Goal: Task Accomplishment & Management: Complete application form

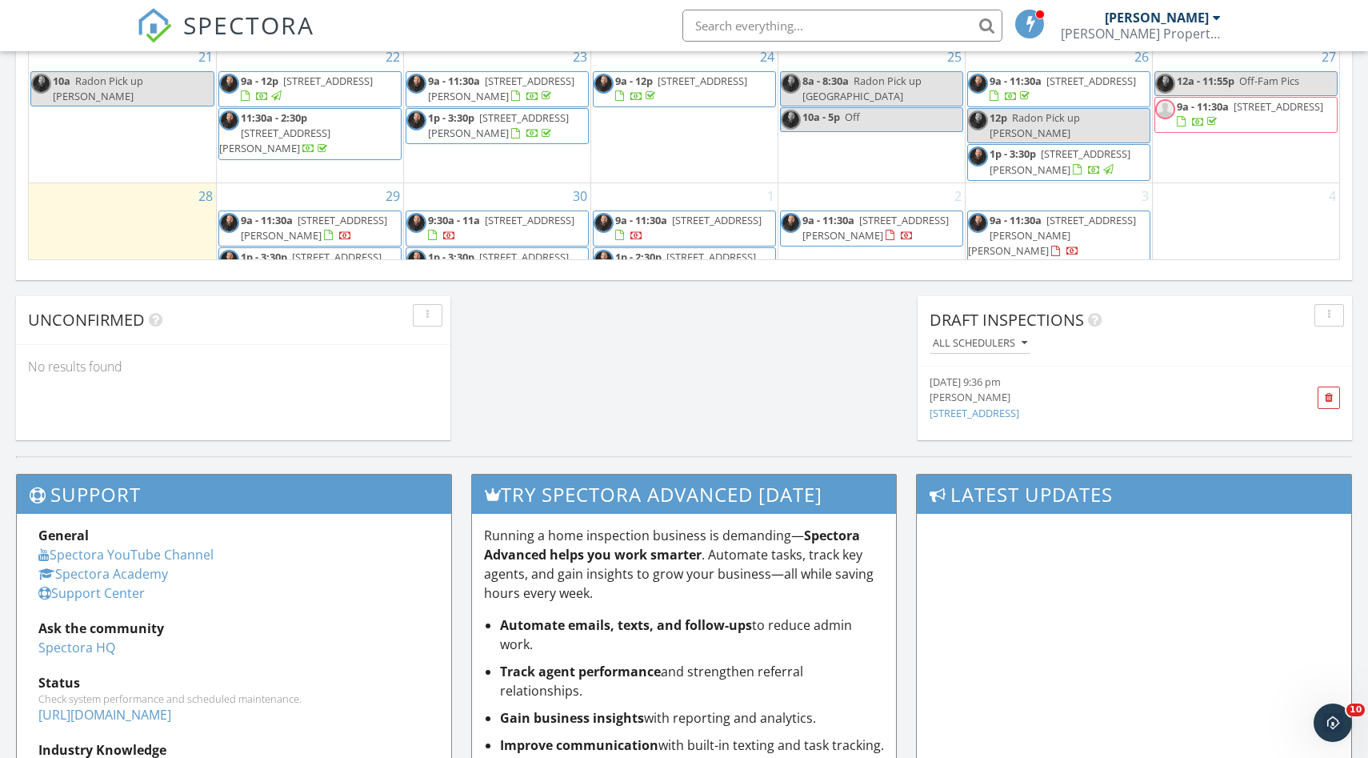
scroll to position [1206, 0]
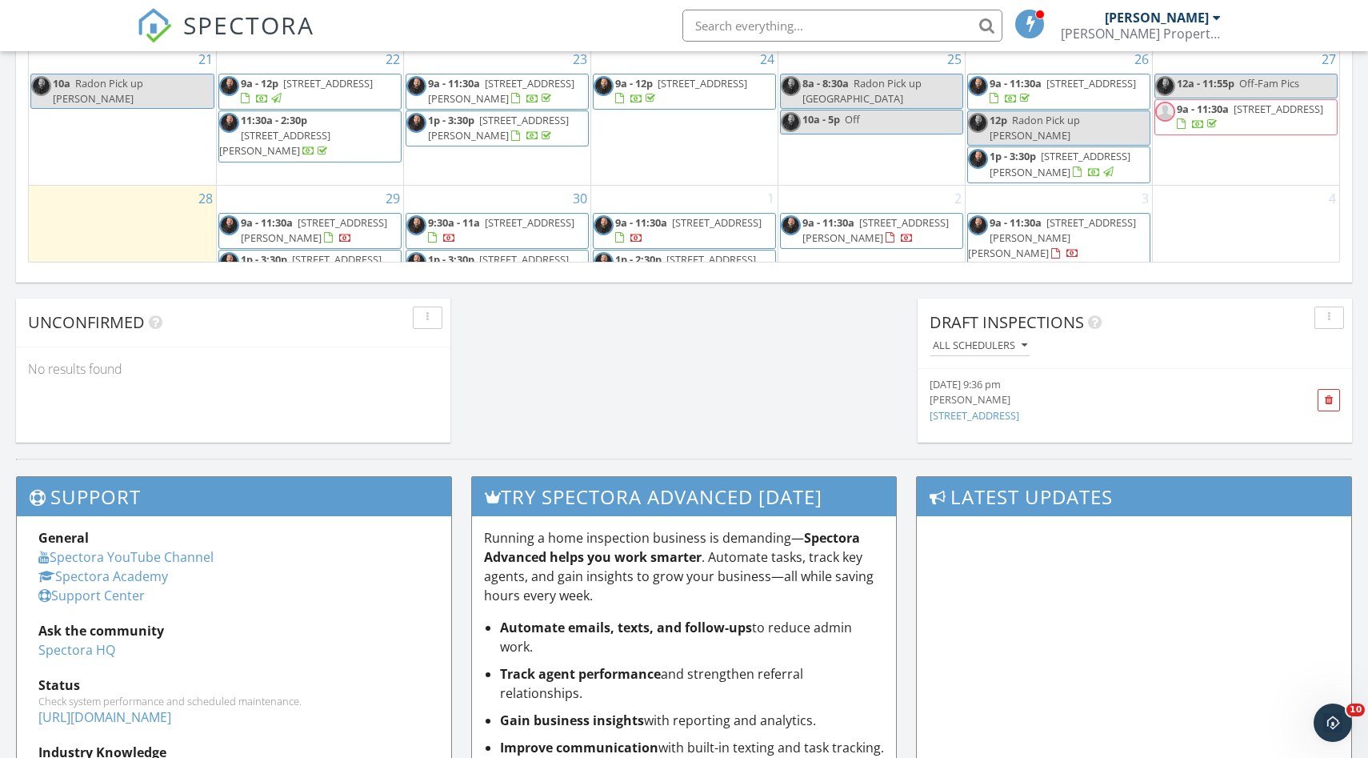
click at [329, 186] on div "29 9a - 11:30a 21 Tourtelotte Ave, Chicopee 01013 1p - 3:30p 19 Essex St, Ludlo…" at bounding box center [310, 237] width 186 height 102
click at [310, 97] on link "Inspection" at bounding box center [308, 102] width 82 height 26
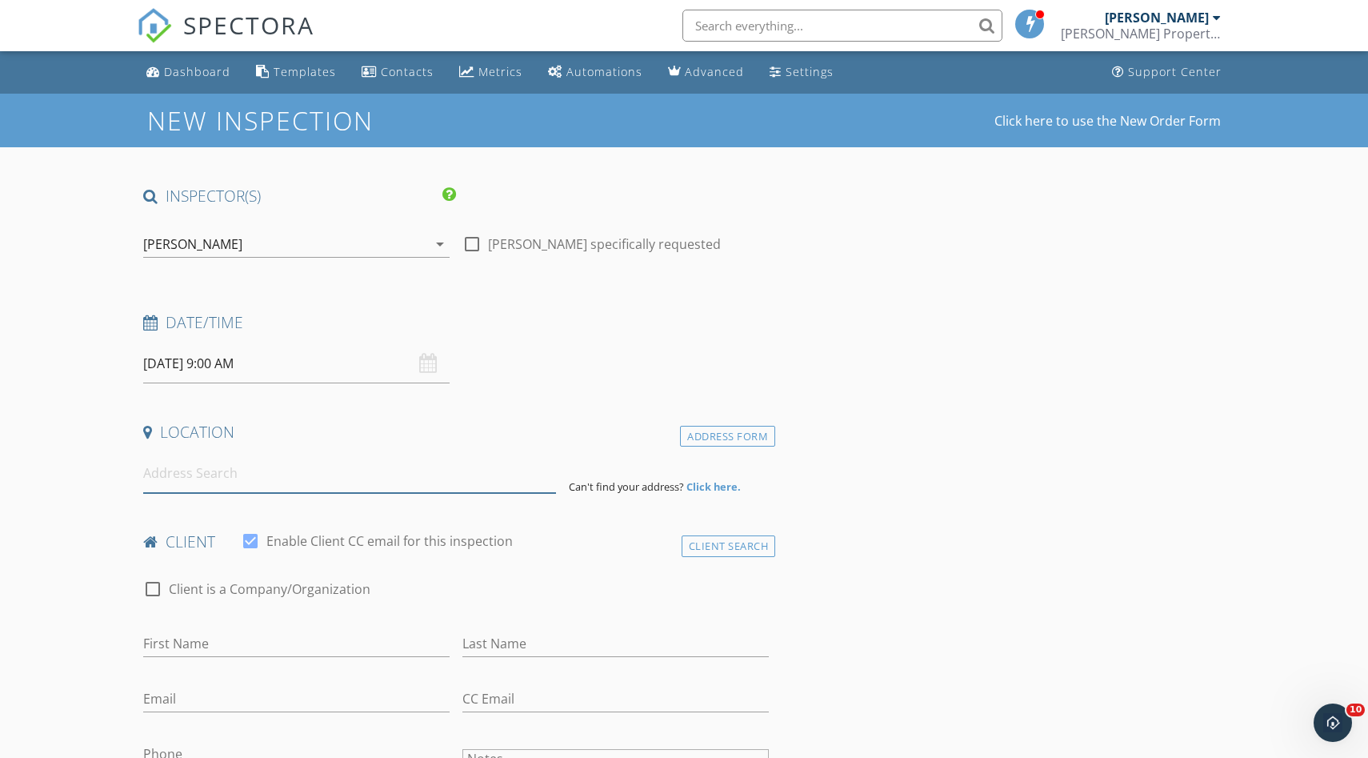
click at [216, 477] on input at bounding box center [349, 473] width 413 height 39
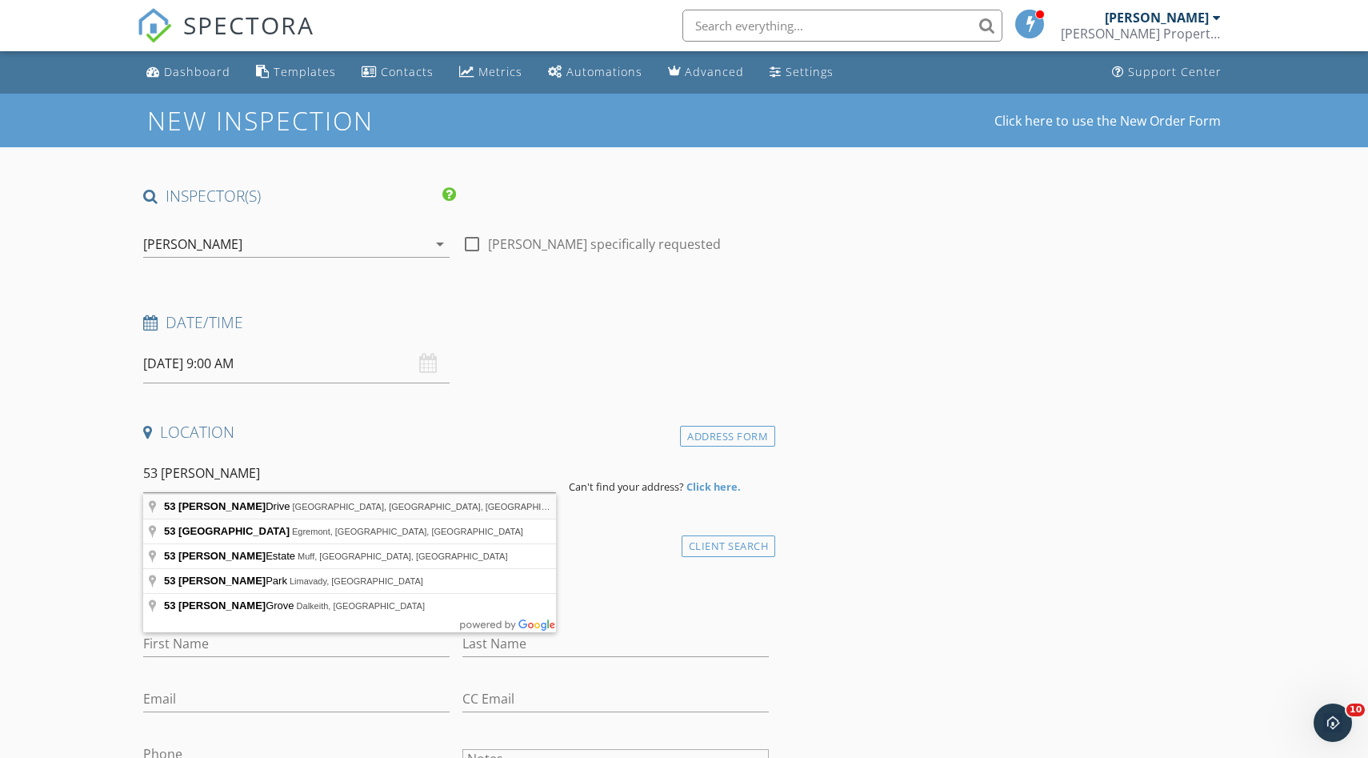
type input "53 Whitehill Drive, West Hartford, CT, USA"
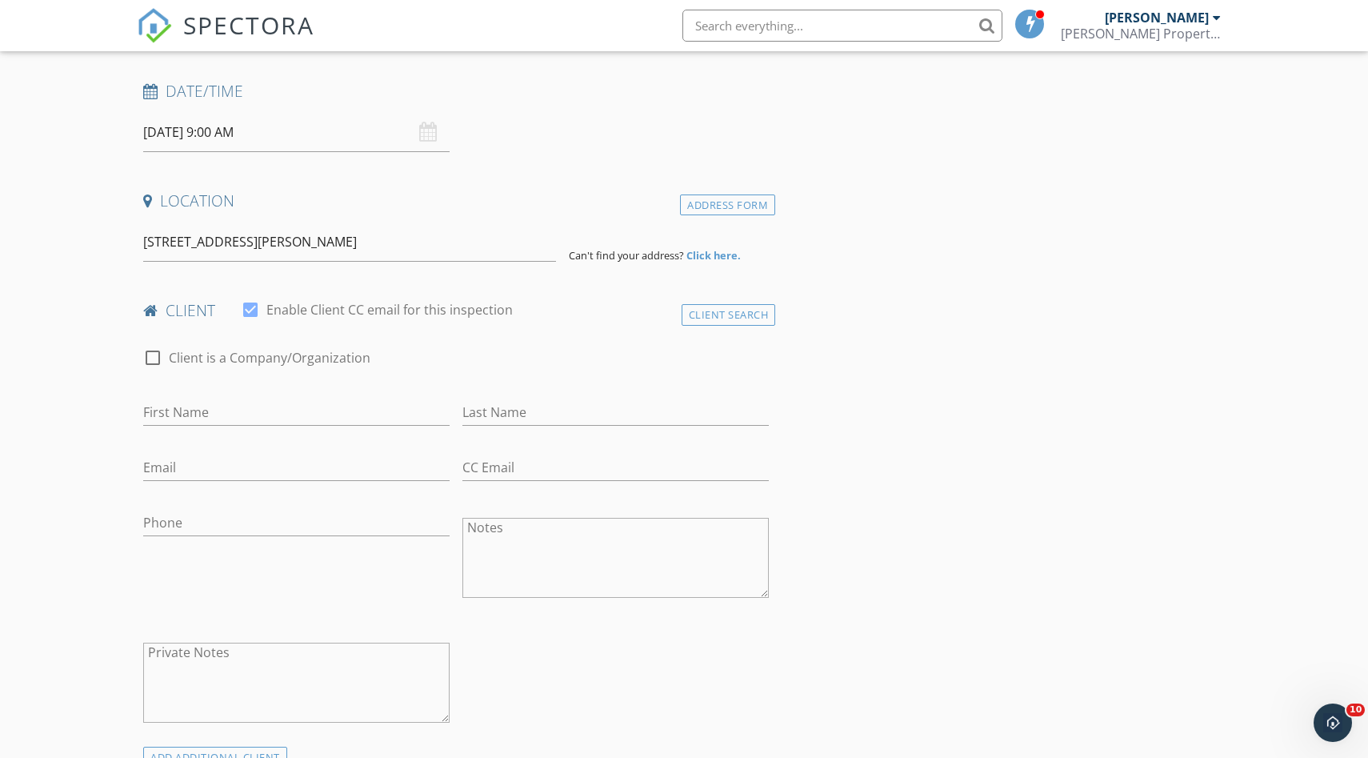
scroll to position [258, 0]
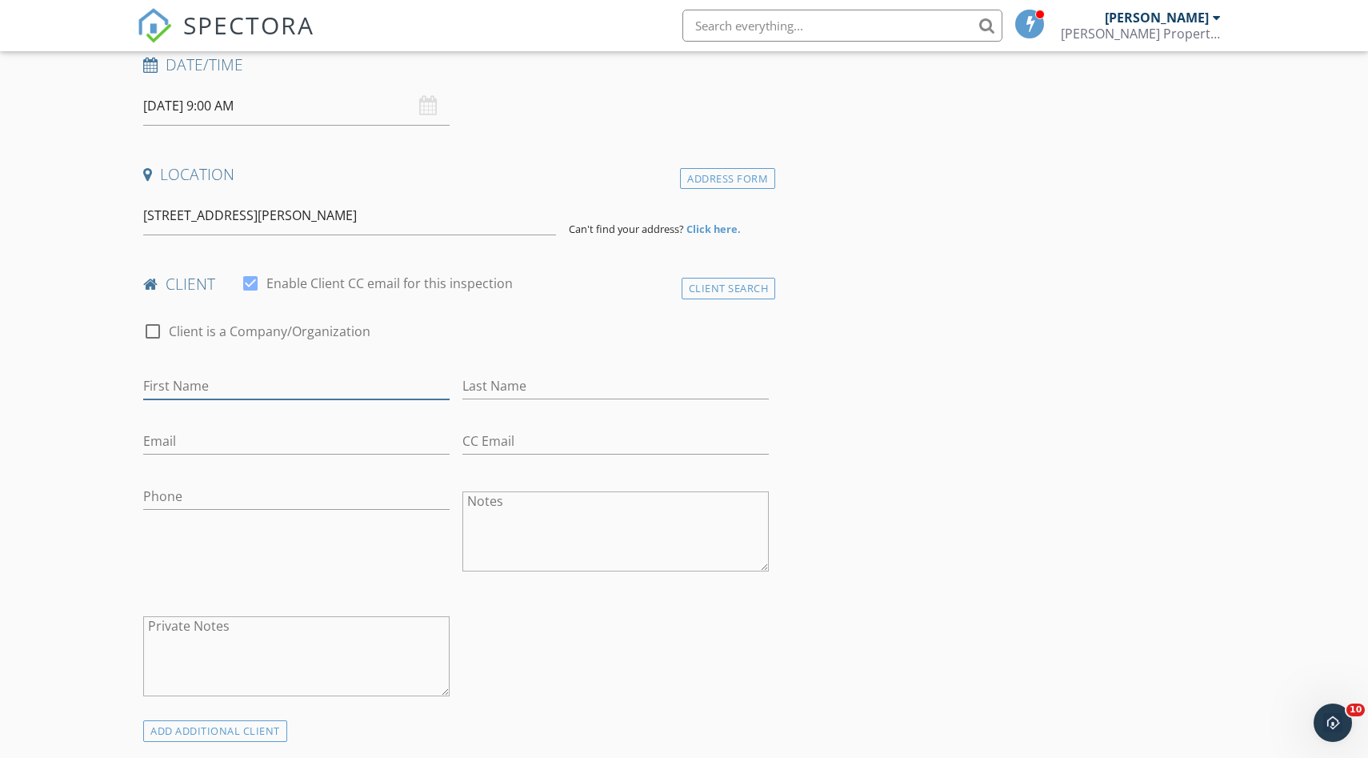
click at [244, 381] on input "First Name" at bounding box center [296, 386] width 306 height 26
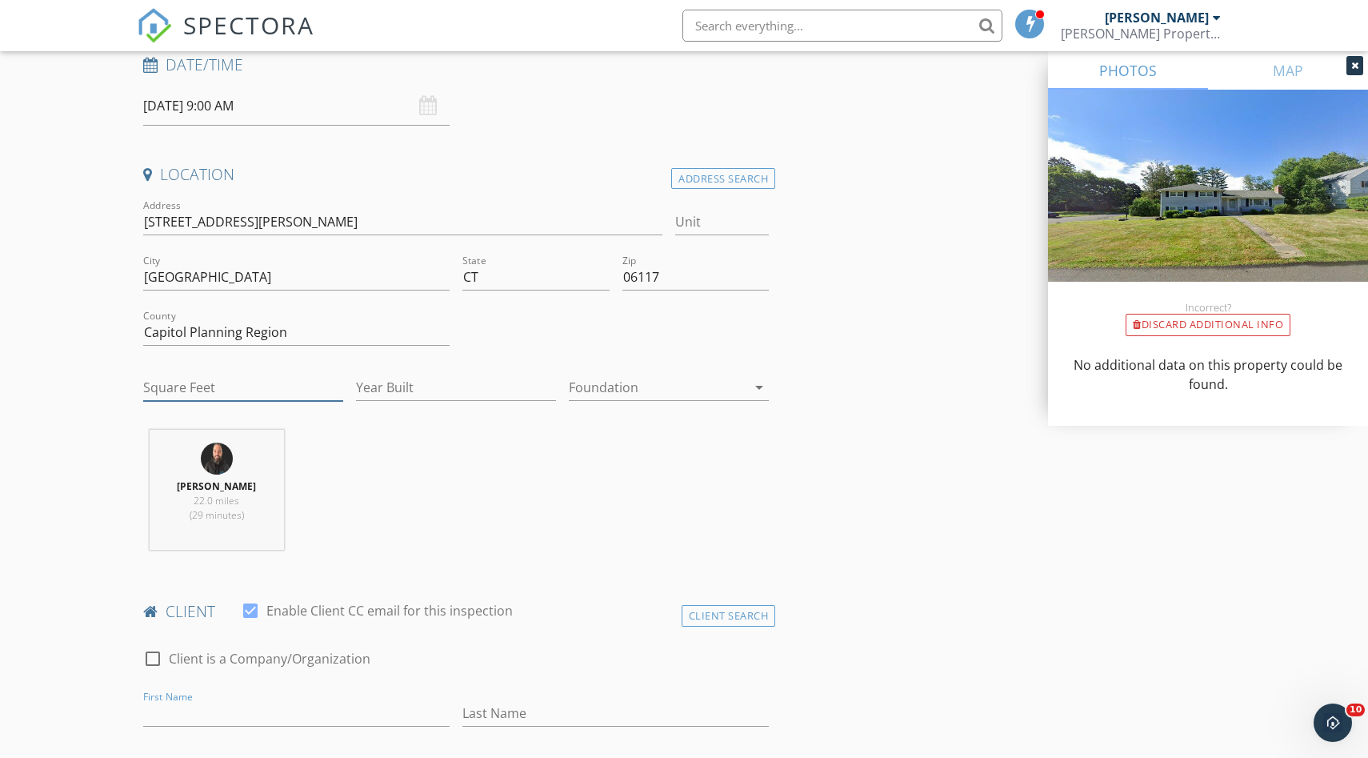
click at [234, 394] on input "Square Feet" at bounding box center [243, 387] width 200 height 26
type input "1644"
click at [419, 394] on input "Year Built" at bounding box center [456, 387] width 200 height 26
type input "1954"
click at [673, 394] on div at bounding box center [658, 387] width 178 height 26
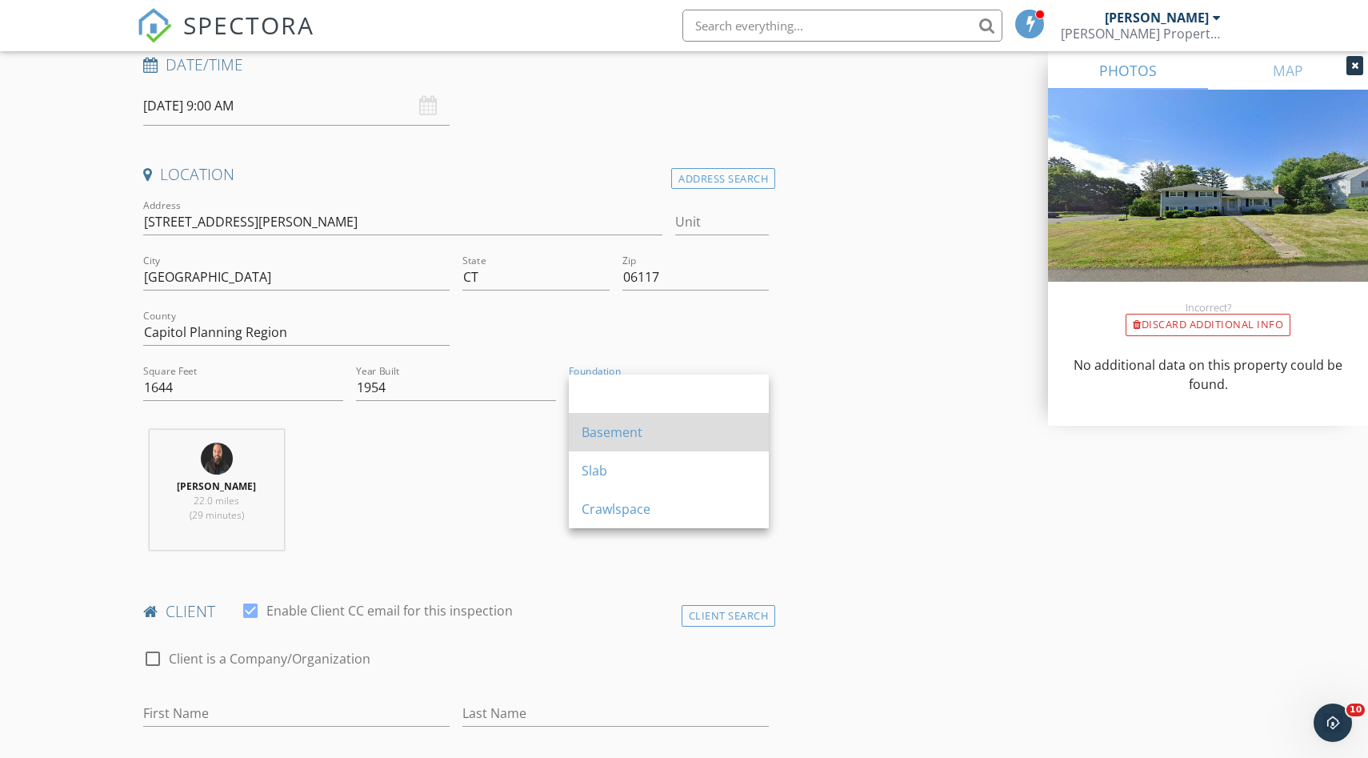
click at [616, 427] on div "Basement" at bounding box center [669, 431] width 174 height 19
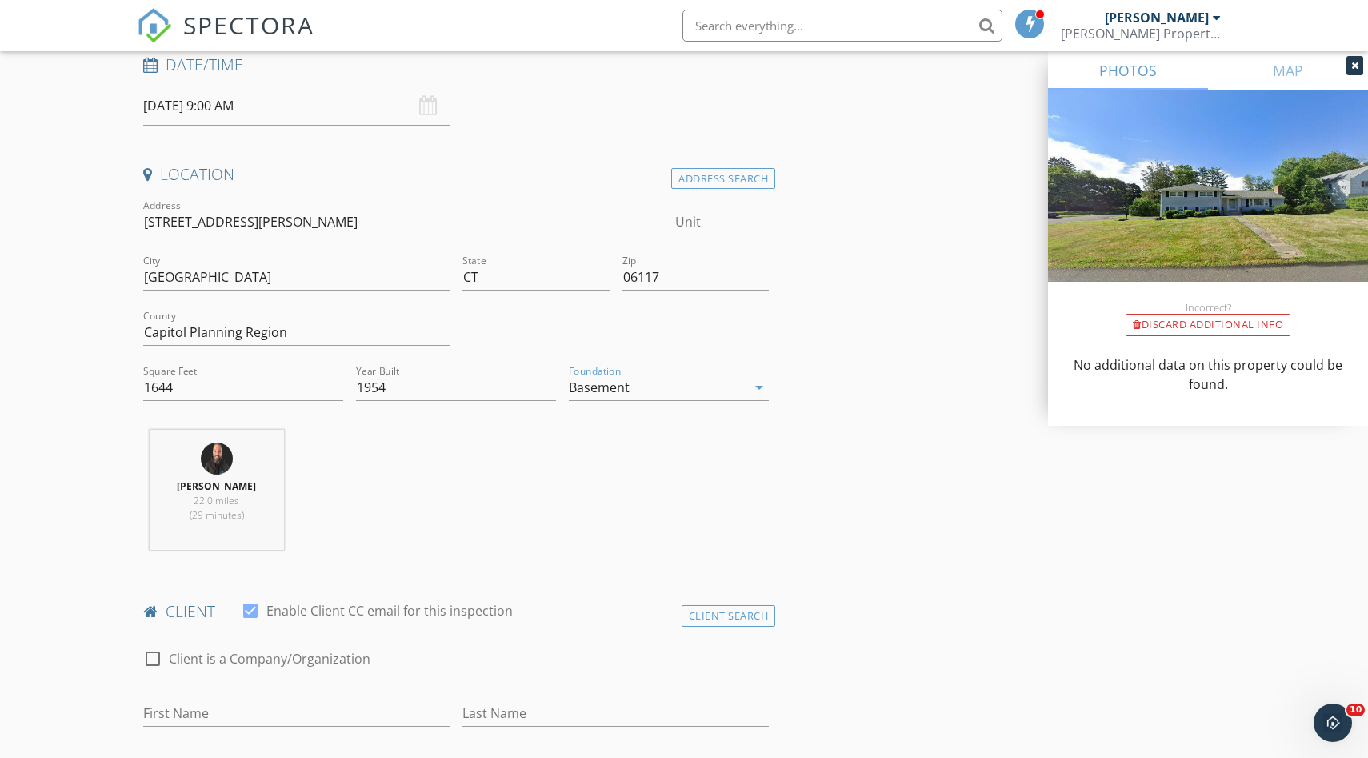
click at [531, 502] on div "Adam Anderson 22.0 miles (29 minutes)" at bounding box center [456, 496] width 638 height 133
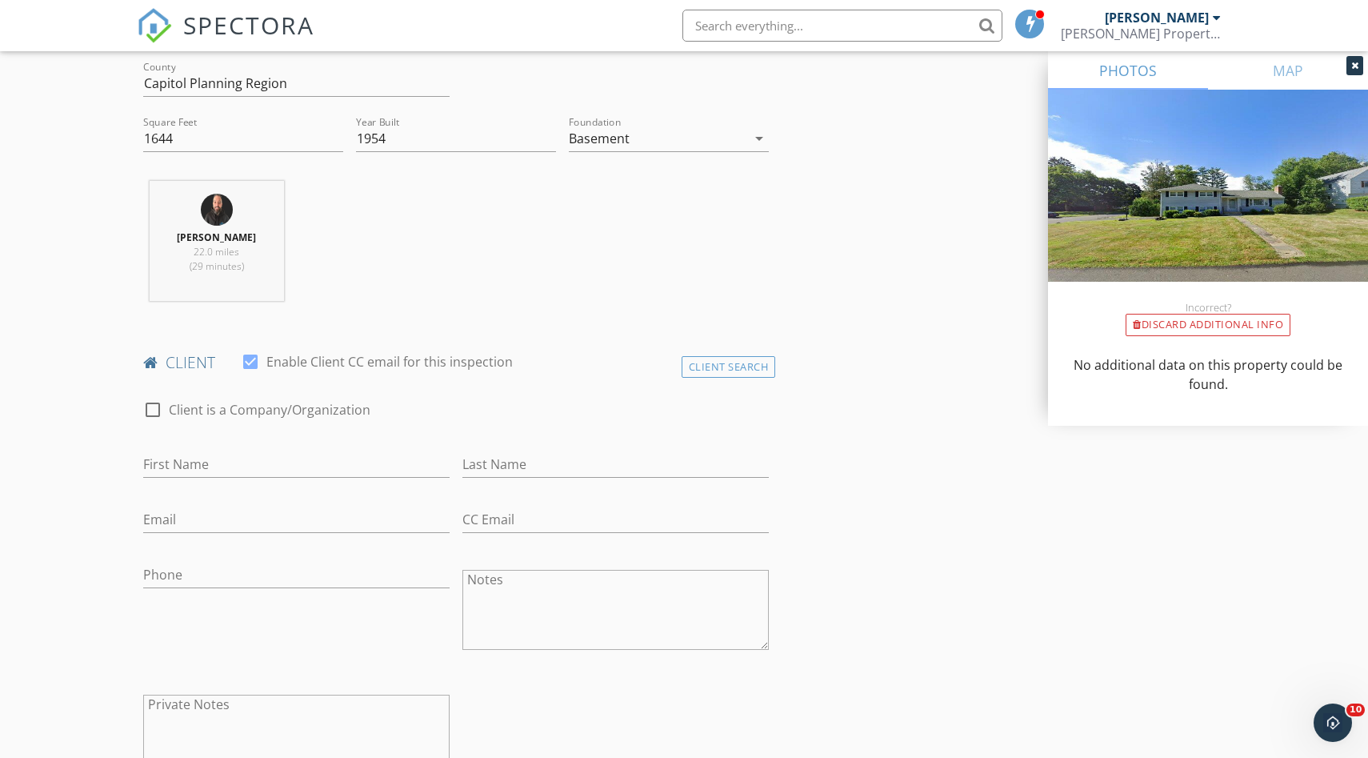
scroll to position [559, 0]
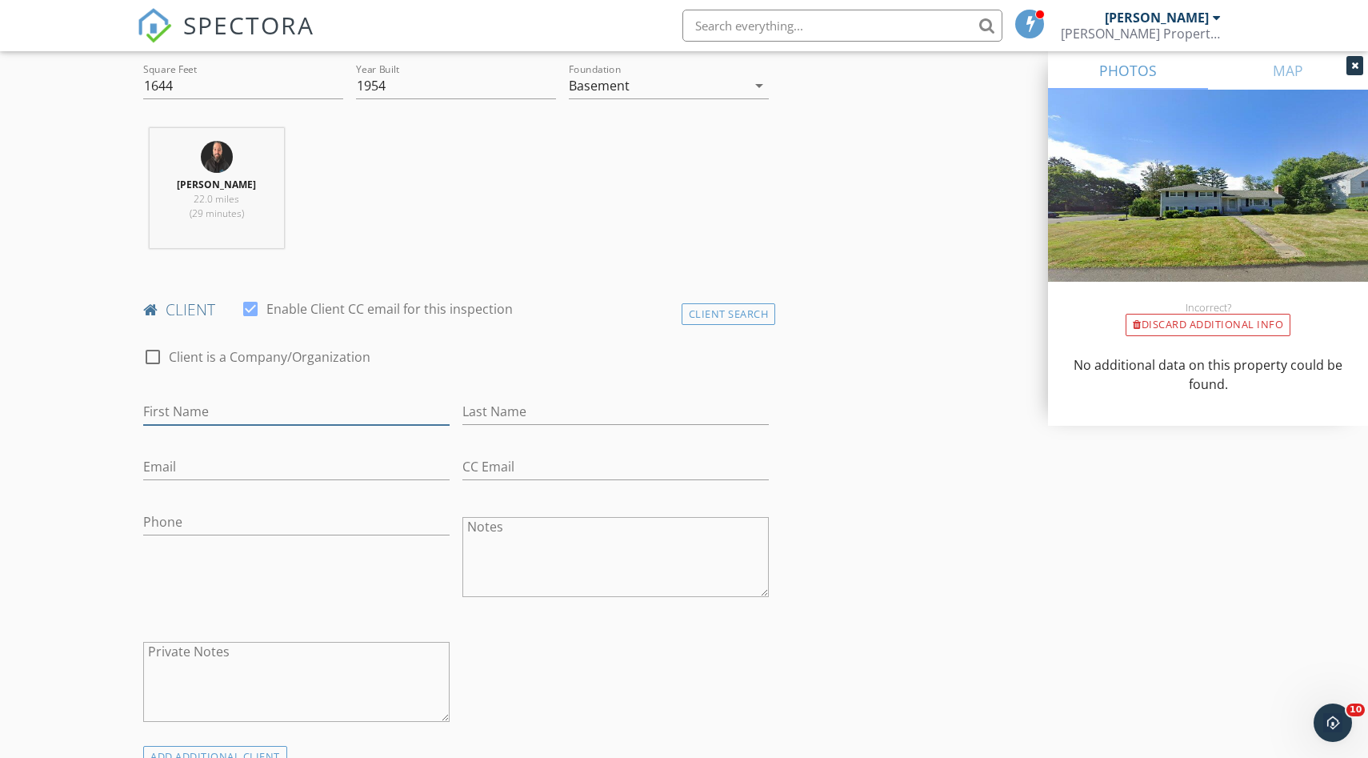
click at [258, 412] on input "First Name" at bounding box center [296, 411] width 306 height 26
click at [229, 405] on input "Garumuni`" at bounding box center [296, 411] width 306 height 26
type input "Garumuni"
type input "Dezoysa"
click at [162, 463] on input "Email" at bounding box center [296, 467] width 306 height 26
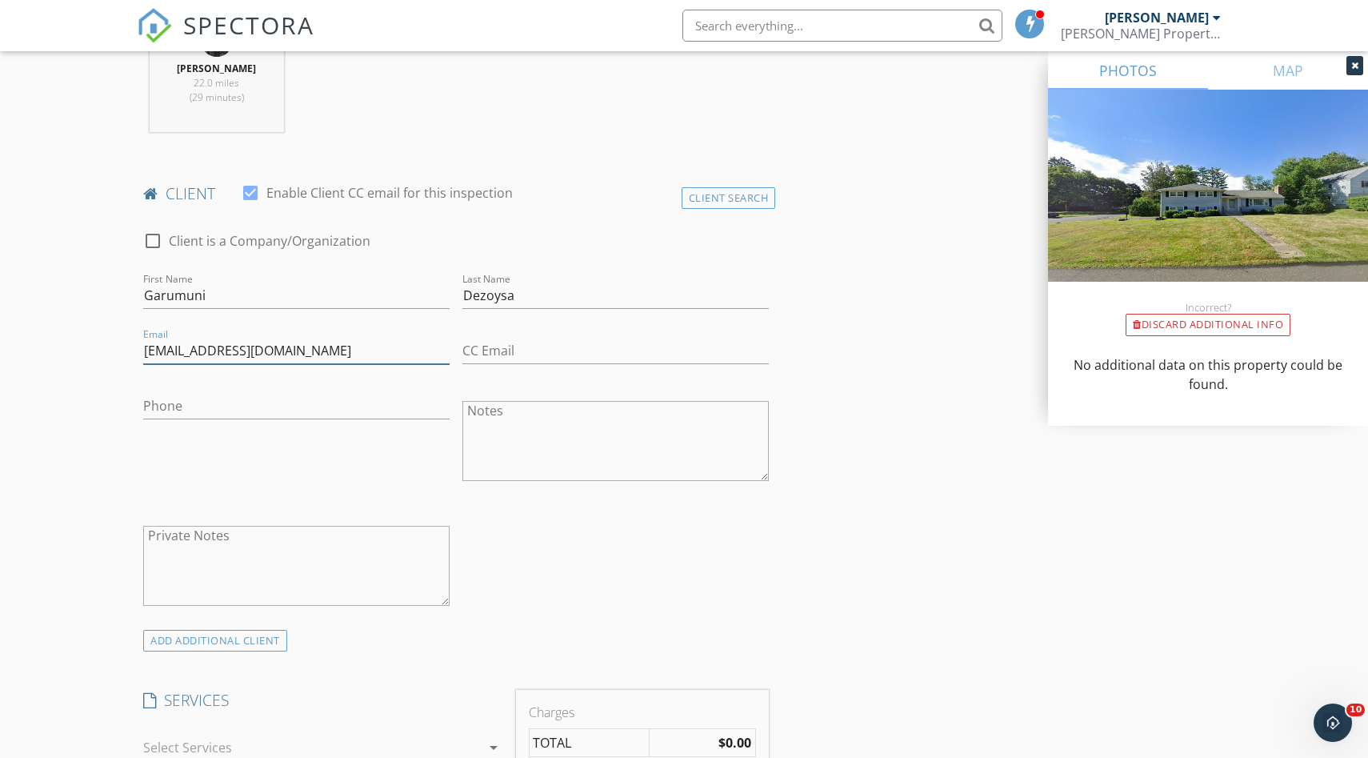
scroll to position [681, 0]
type input "poornadezoysa@gmail.com"
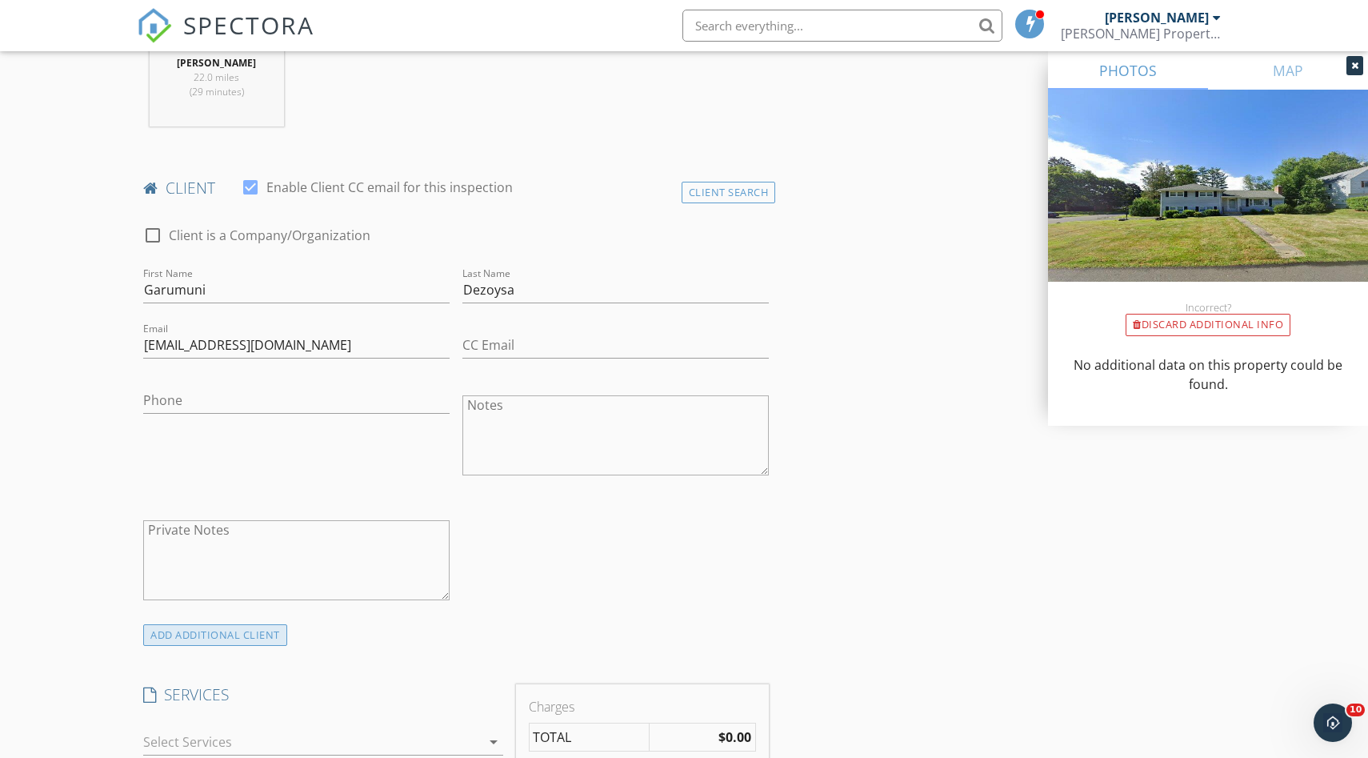
click at [215, 634] on div "ADD ADDITIONAL client" at bounding box center [215, 635] width 144 height 22
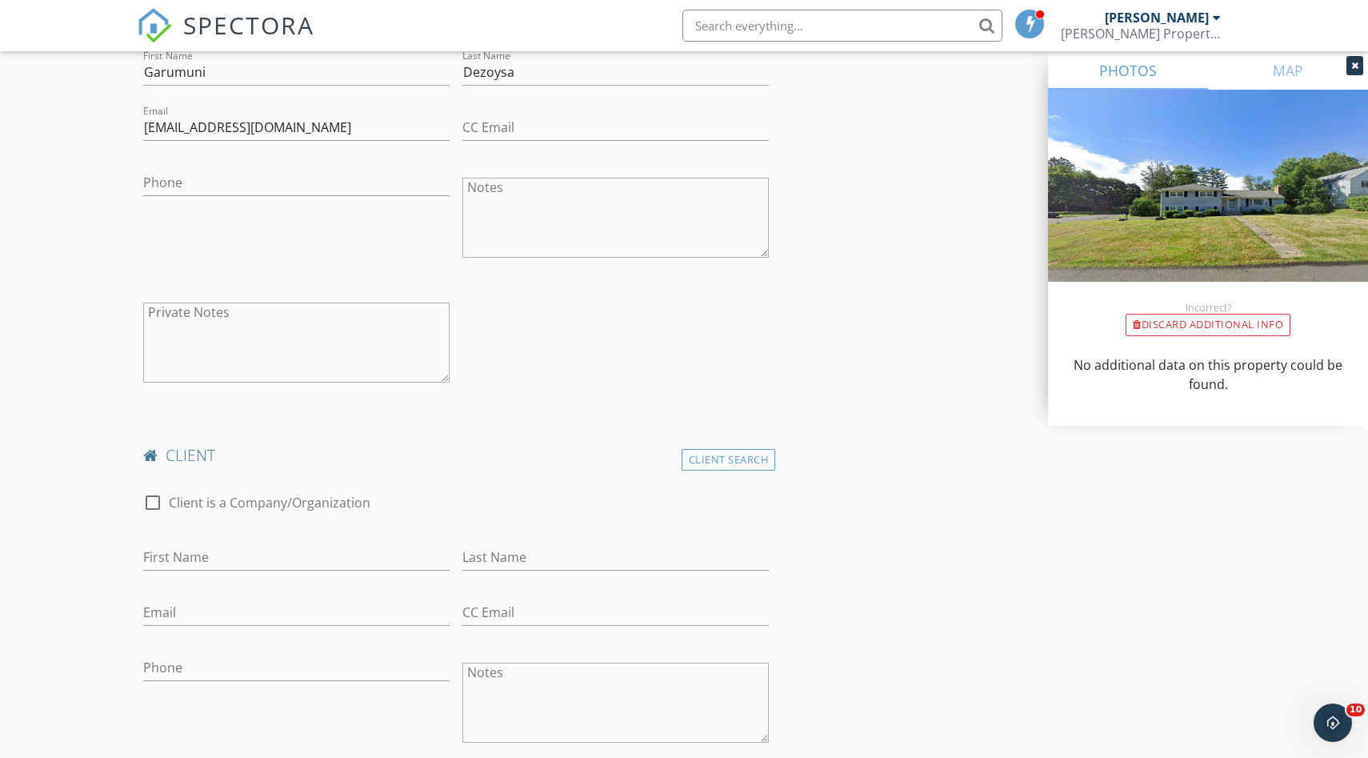
scroll to position [935, 0]
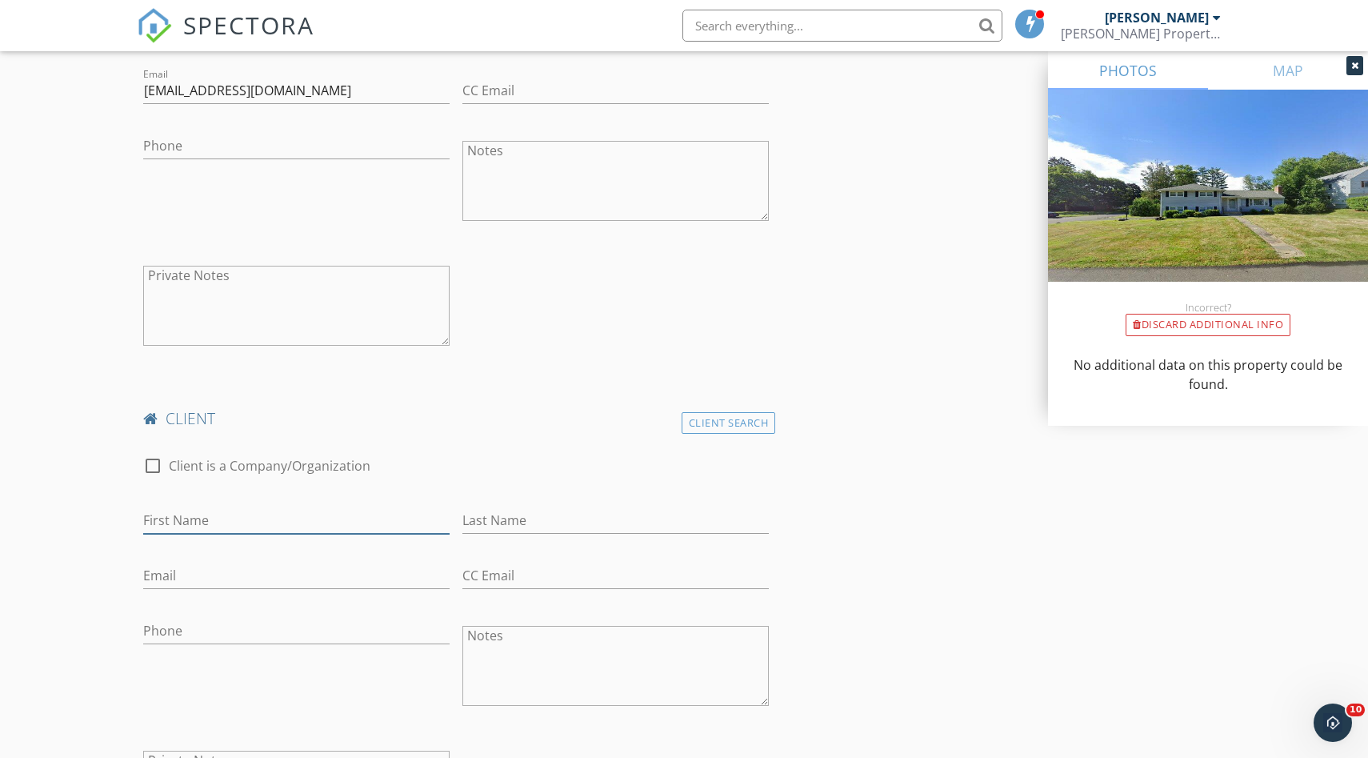
click at [186, 521] on input "First Name" at bounding box center [296, 520] width 306 height 26
type input "Jude"
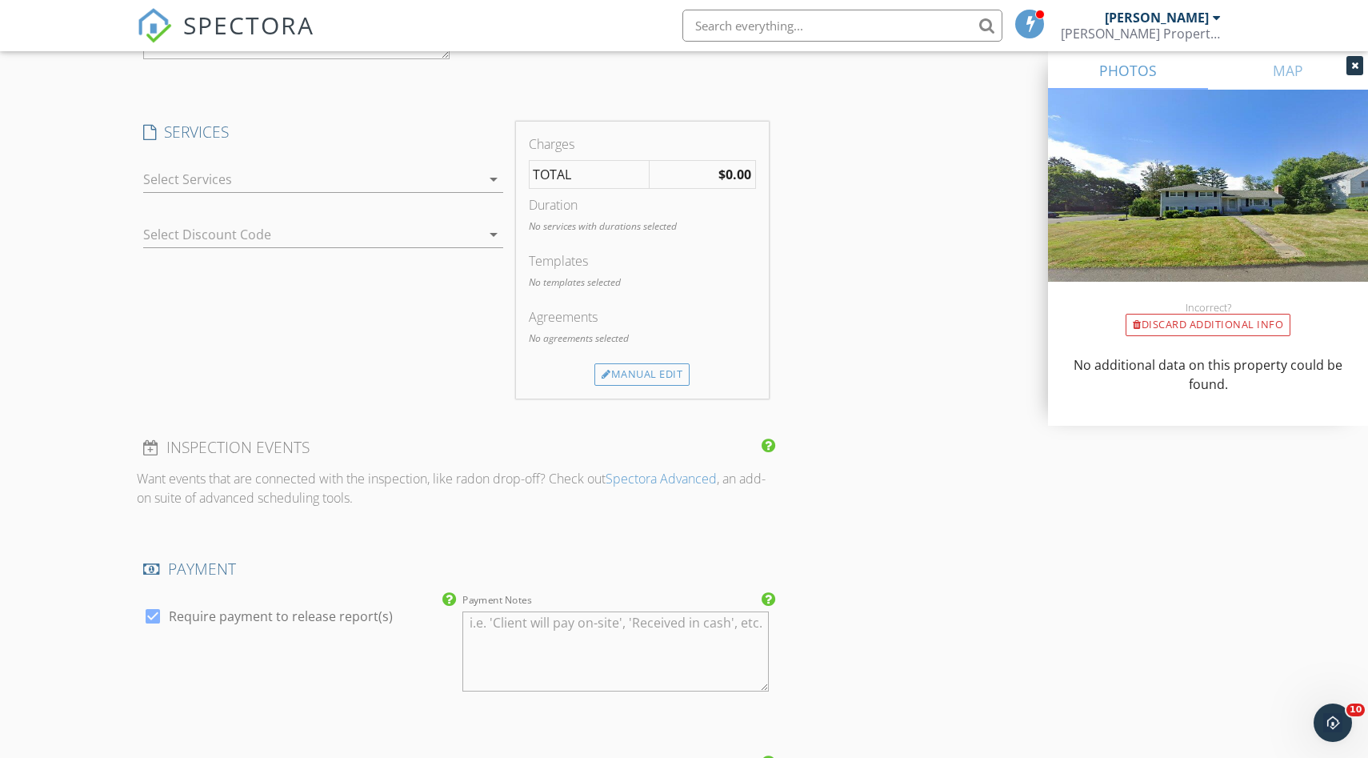
scroll to position [1708, 0]
type input "Fernando"
click at [488, 177] on icon "arrow_drop_down" at bounding box center [493, 177] width 19 height 19
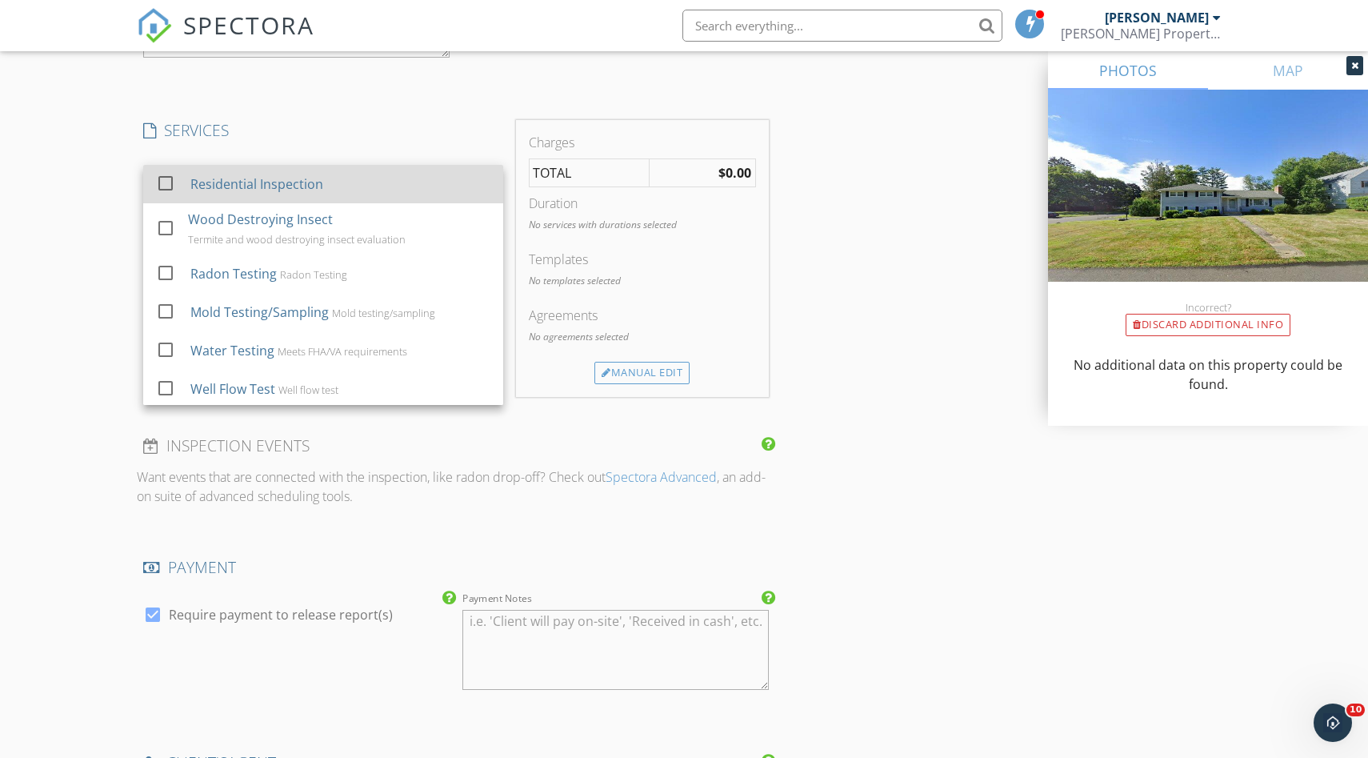
click at [169, 182] on div at bounding box center [165, 183] width 27 height 27
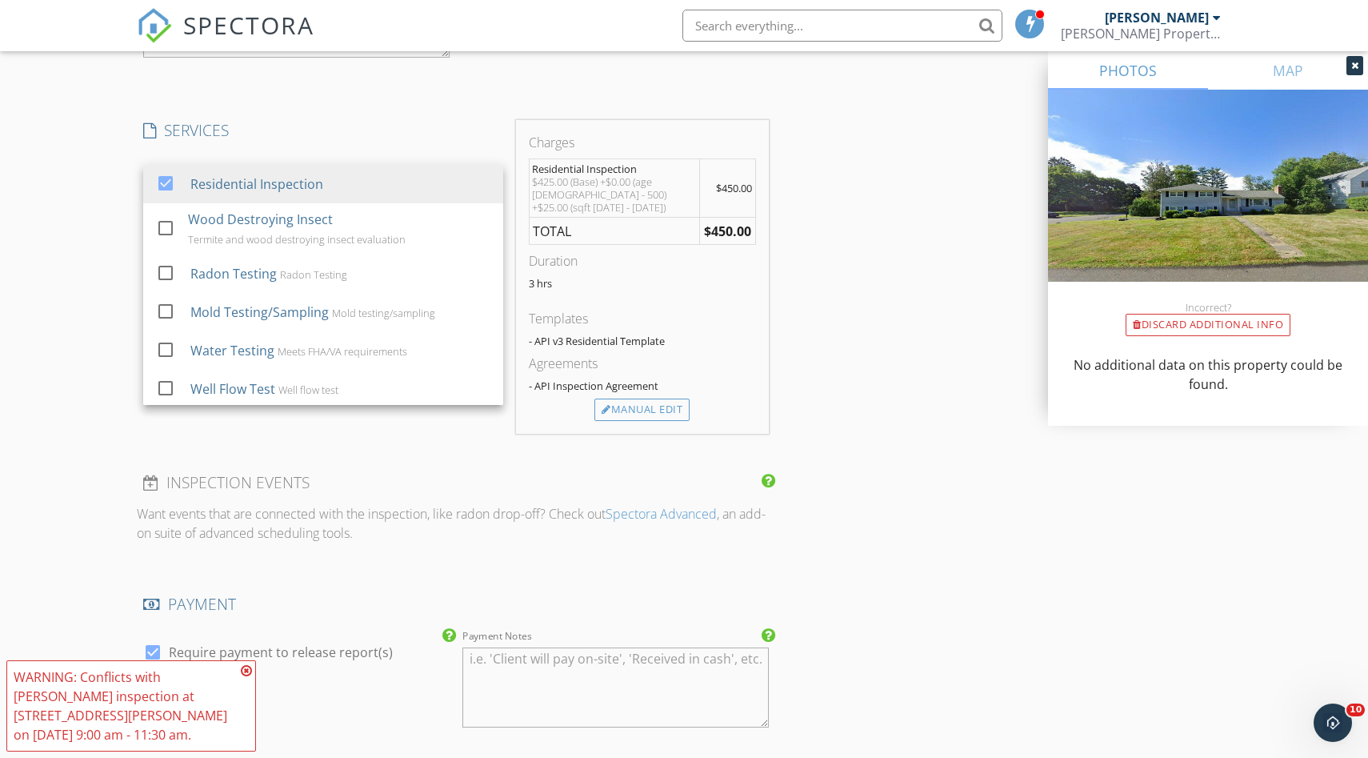
click at [56, 258] on div "New Inspection Click here to use the New Order Form INSPECTOR(S) check_box Adam…" at bounding box center [684, 13] width 1368 height 3254
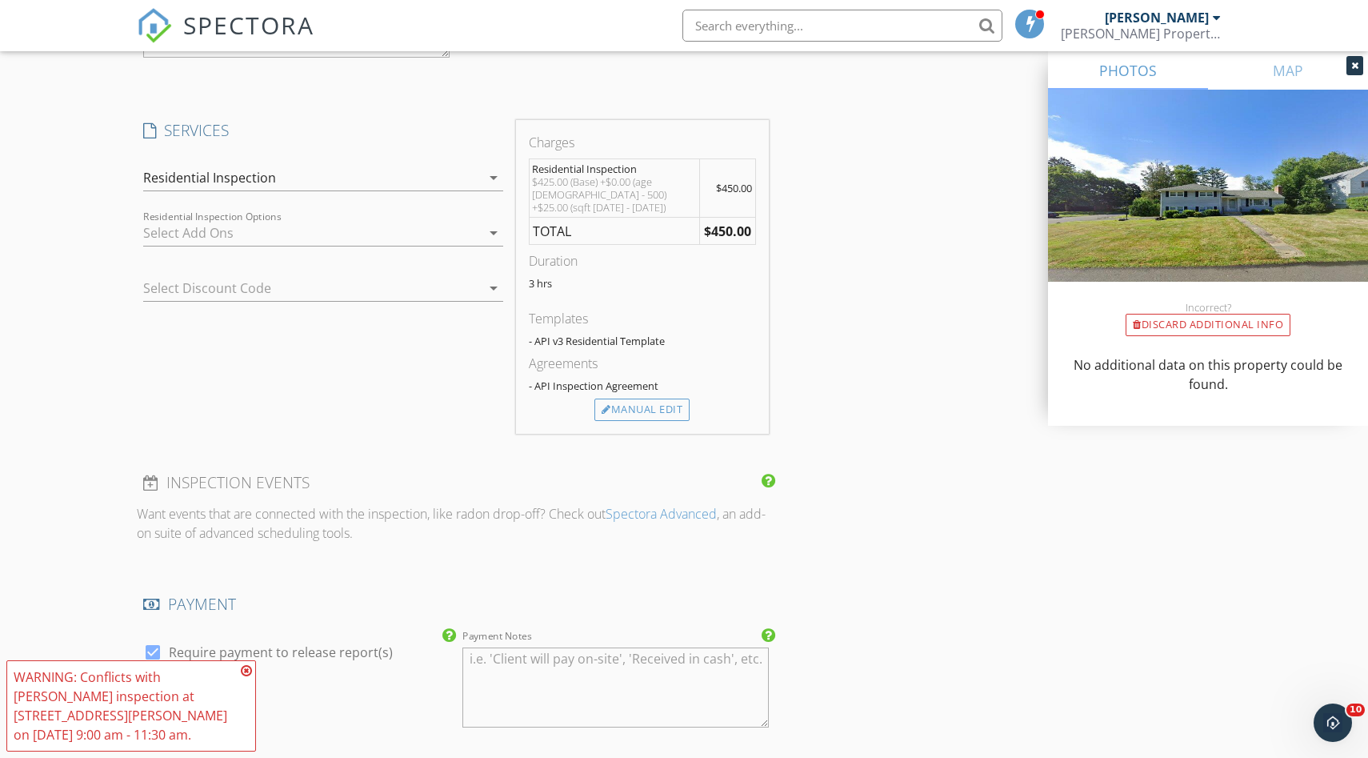
click at [483, 235] on div "arrow_drop_down" at bounding box center [492, 232] width 22 height 19
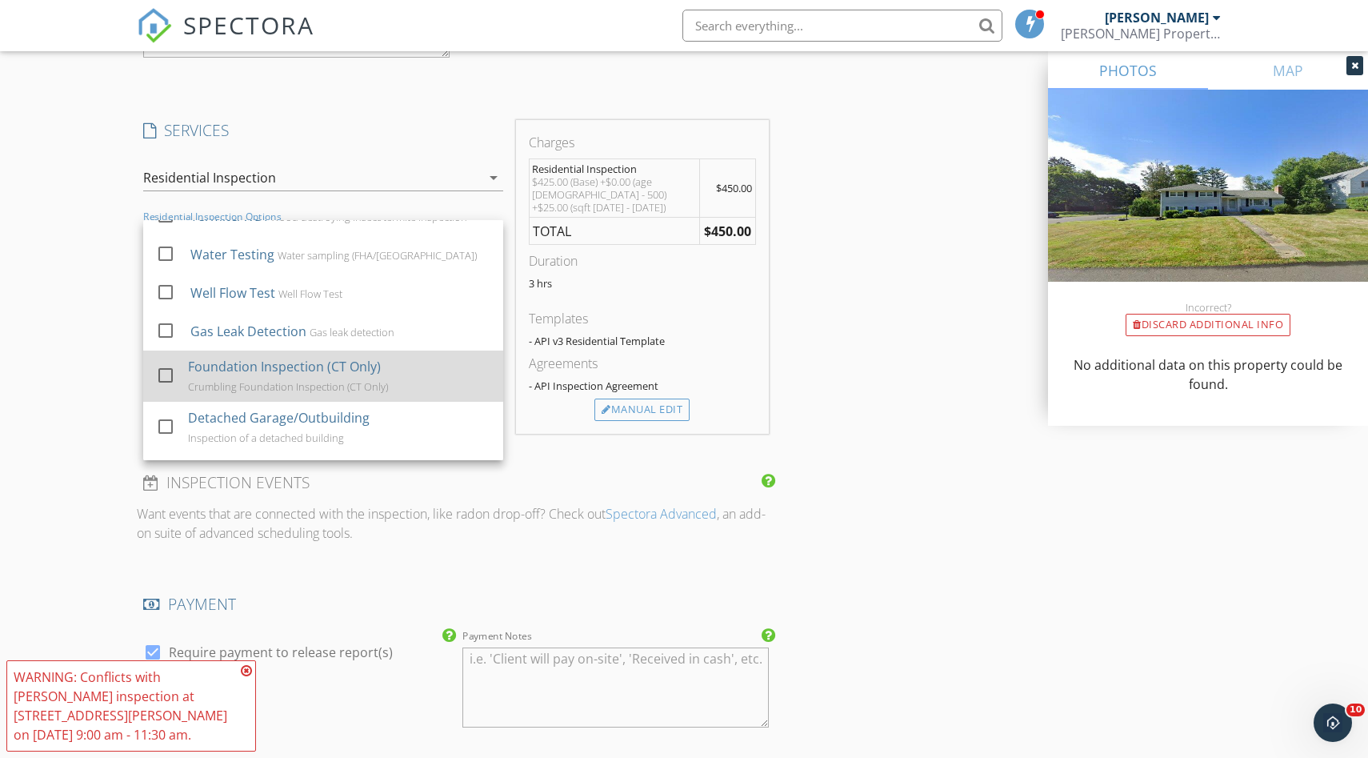
scroll to position [0, 0]
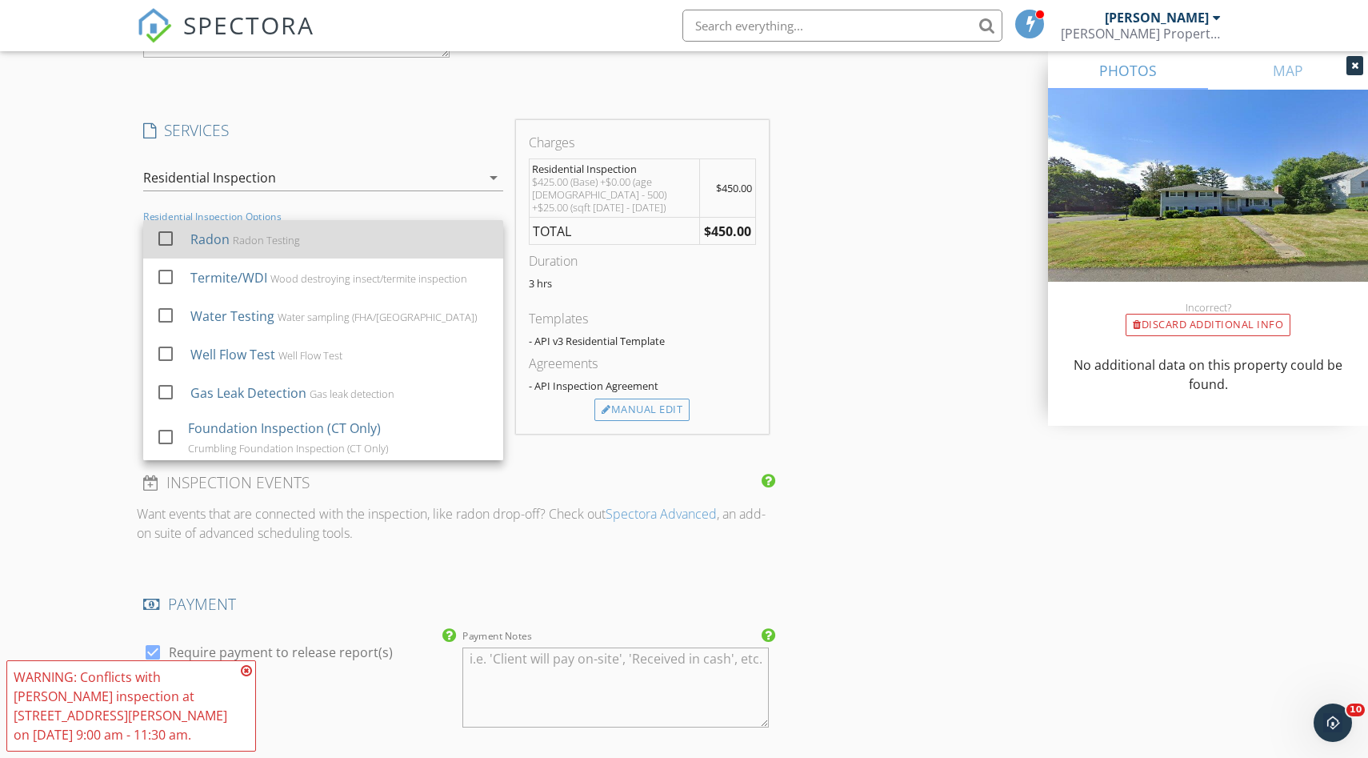
click at [166, 236] on div at bounding box center [165, 238] width 27 height 27
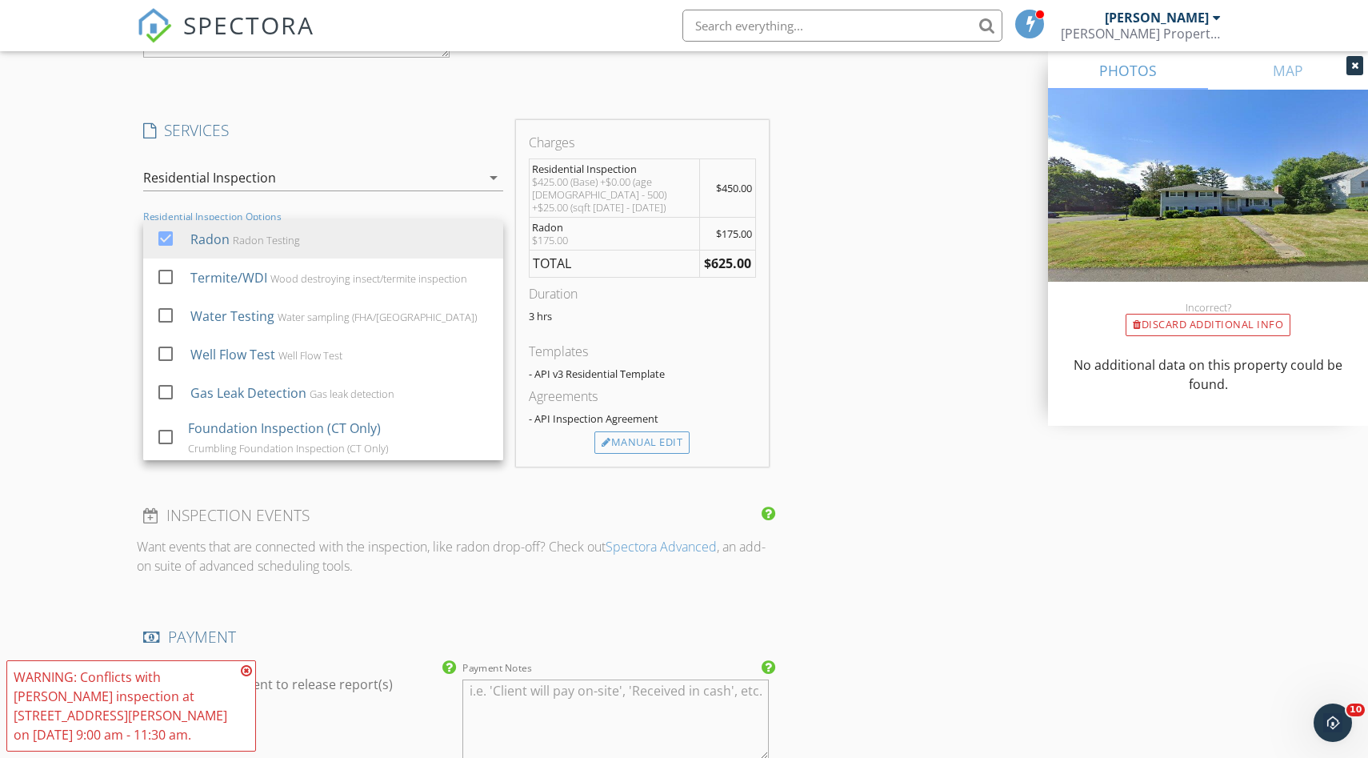
click at [844, 128] on div "INSPECTOR(S) check_box Adam Anderson PRIMARY check_box_outline_blank Kyle Bentl…" at bounding box center [684, 56] width 1094 height 3156
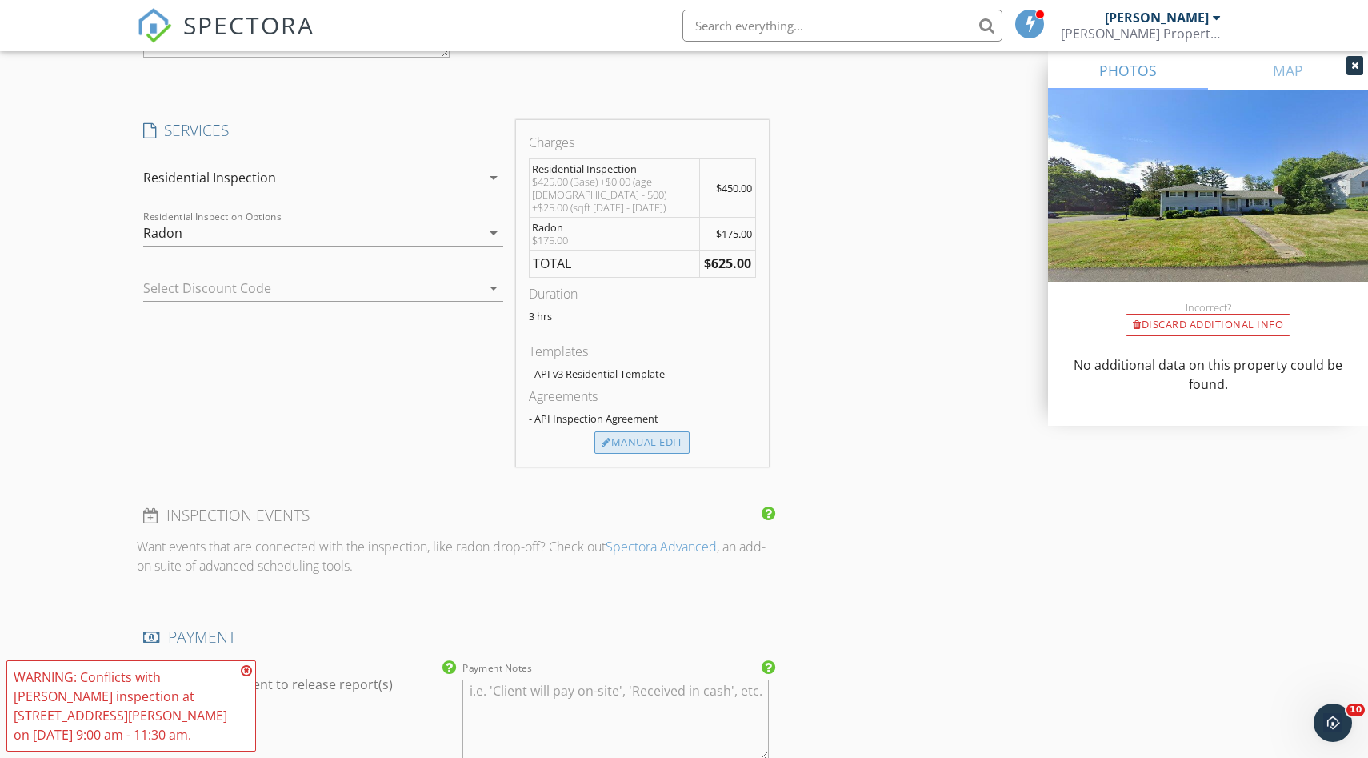
click at [650, 437] on div "Manual Edit" at bounding box center [641, 442] width 95 height 22
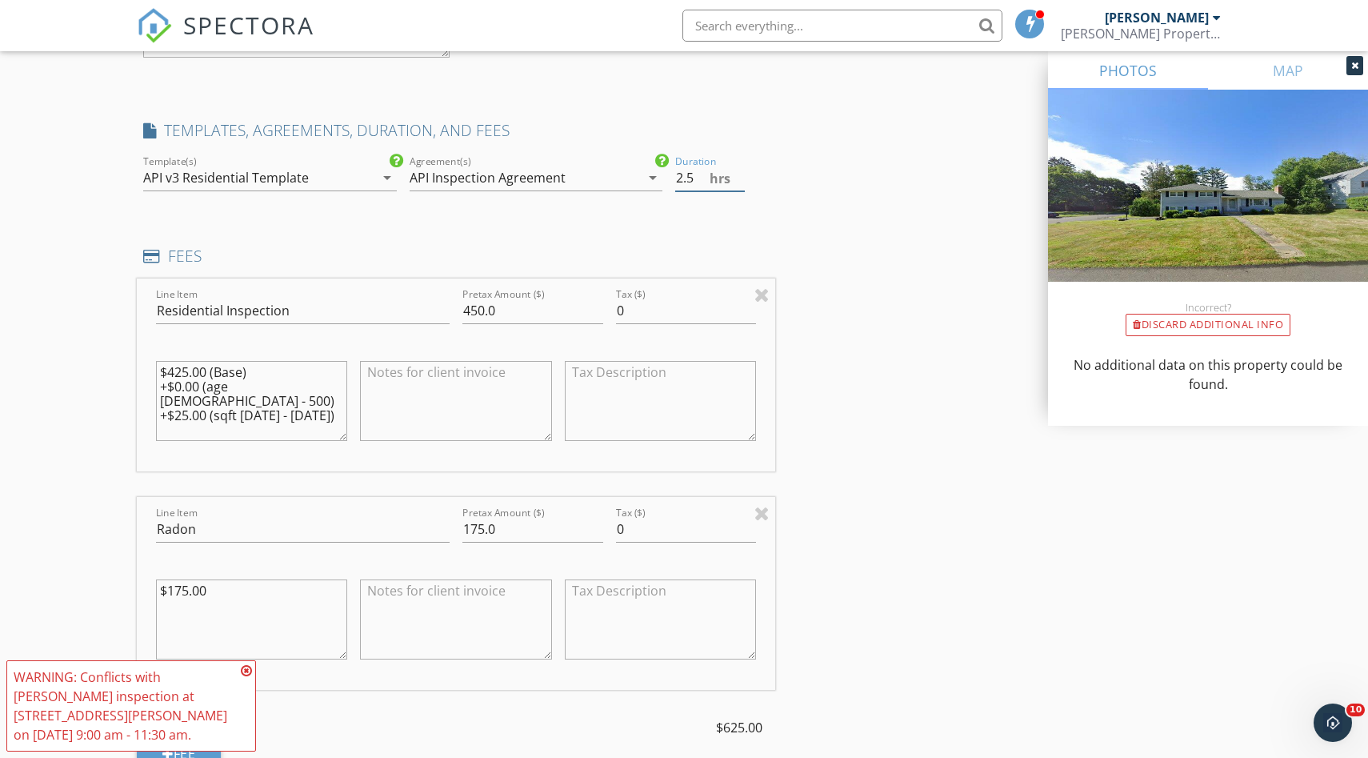
type input "2.5"
click at [739, 182] on input "2.5" at bounding box center [710, 178] width 70 height 26
click at [510, 321] on input "450.0" at bounding box center [532, 311] width 141 height 26
drag, startPoint x: 510, startPoint y: 321, endPoint x: 442, endPoint y: 316, distance: 68.2
click at [442, 317] on div "Line Item Residential Inspection Pretax Amount ($) 450.0 Tax ($) 0 $425.00 (Bas…" at bounding box center [456, 374] width 638 height 193
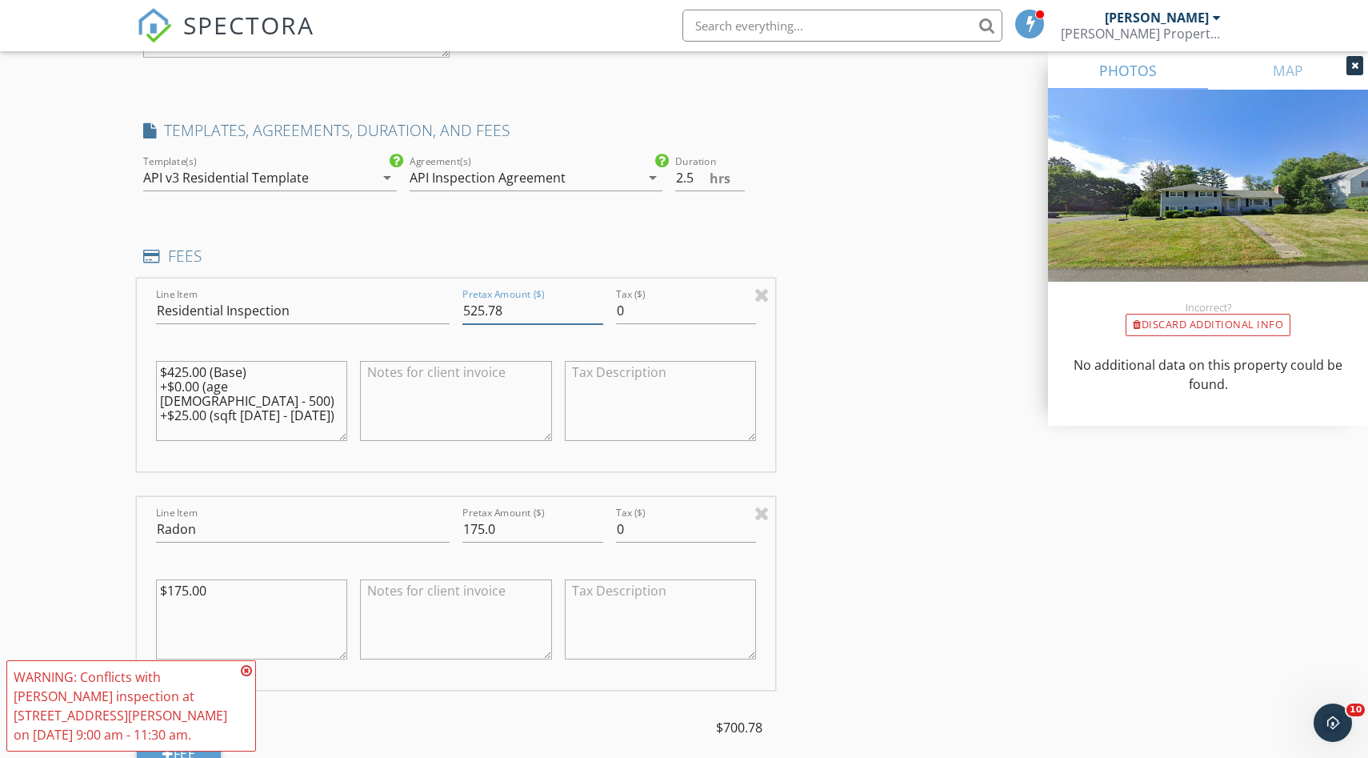
type input "525.78"
drag, startPoint x: 324, startPoint y: 404, endPoint x: 113, endPoint y: 355, distance: 216.8
click at [113, 356] on div "New Inspection Click here to use the New Order Form INSPECTOR(S) check_box Adam…" at bounding box center [684, 191] width 1368 height 3610
click at [850, 486] on div "INSPECTOR(S) check_box Adam Anderson PRIMARY check_box_outline_blank Kyle Bentl…" at bounding box center [684, 217] width 1094 height 3479
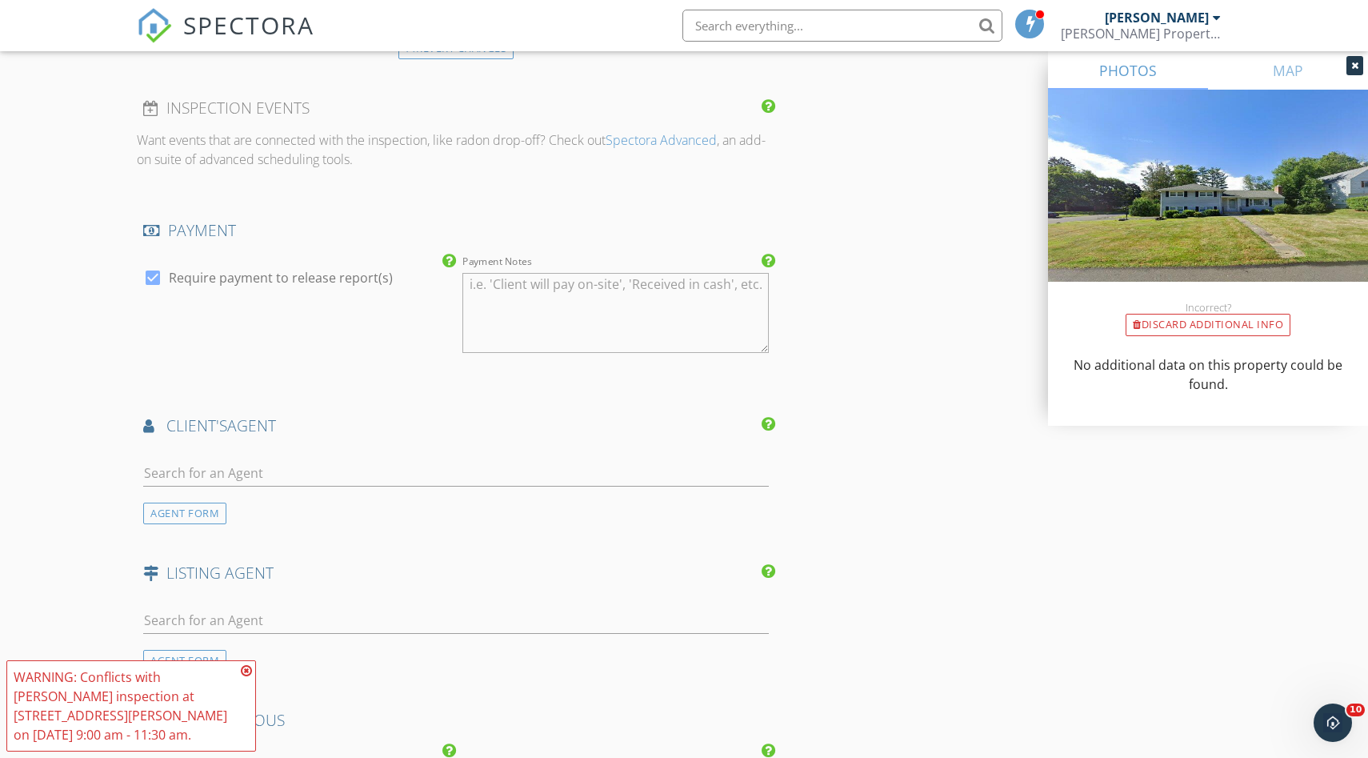
scroll to position [2446, 0]
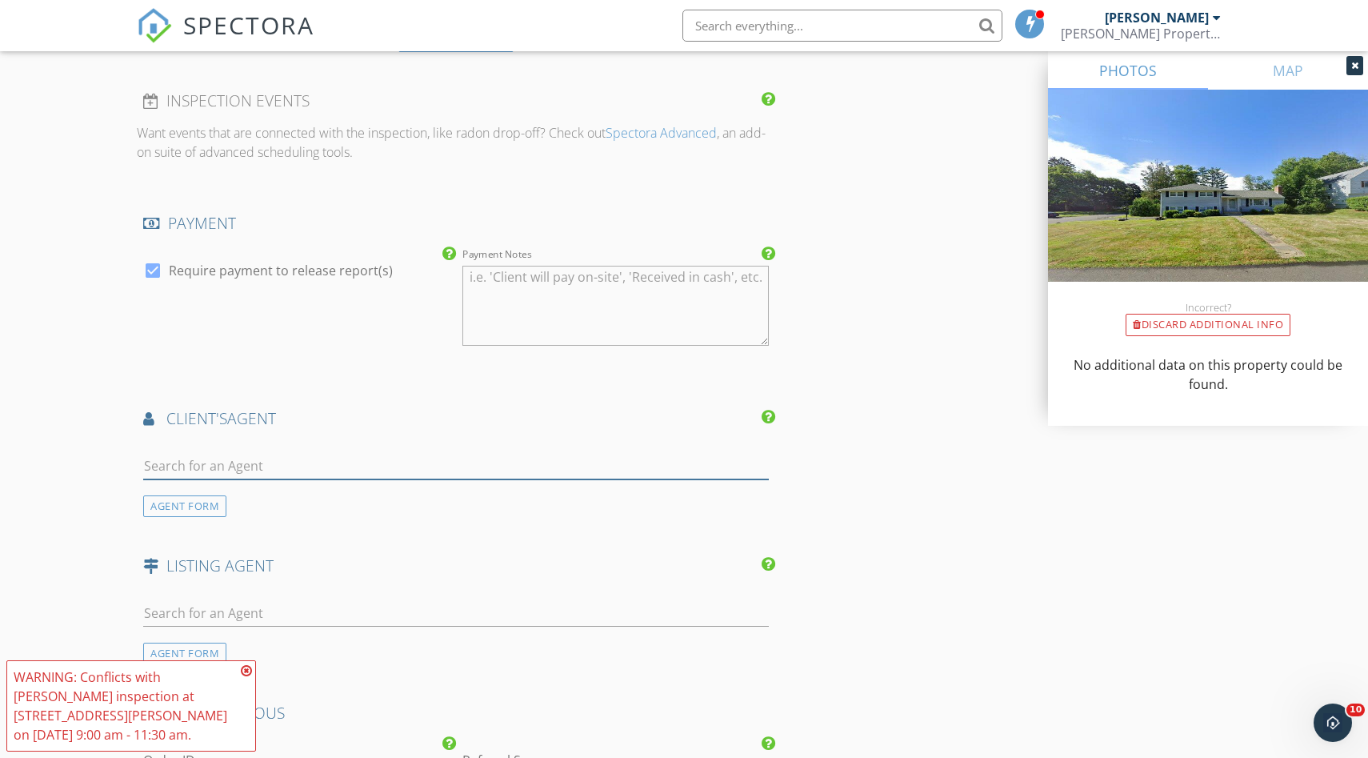
click at [195, 470] on input "text" at bounding box center [456, 466] width 626 height 26
click at [173, 506] on div "AGENT FORM" at bounding box center [184, 506] width 83 height 22
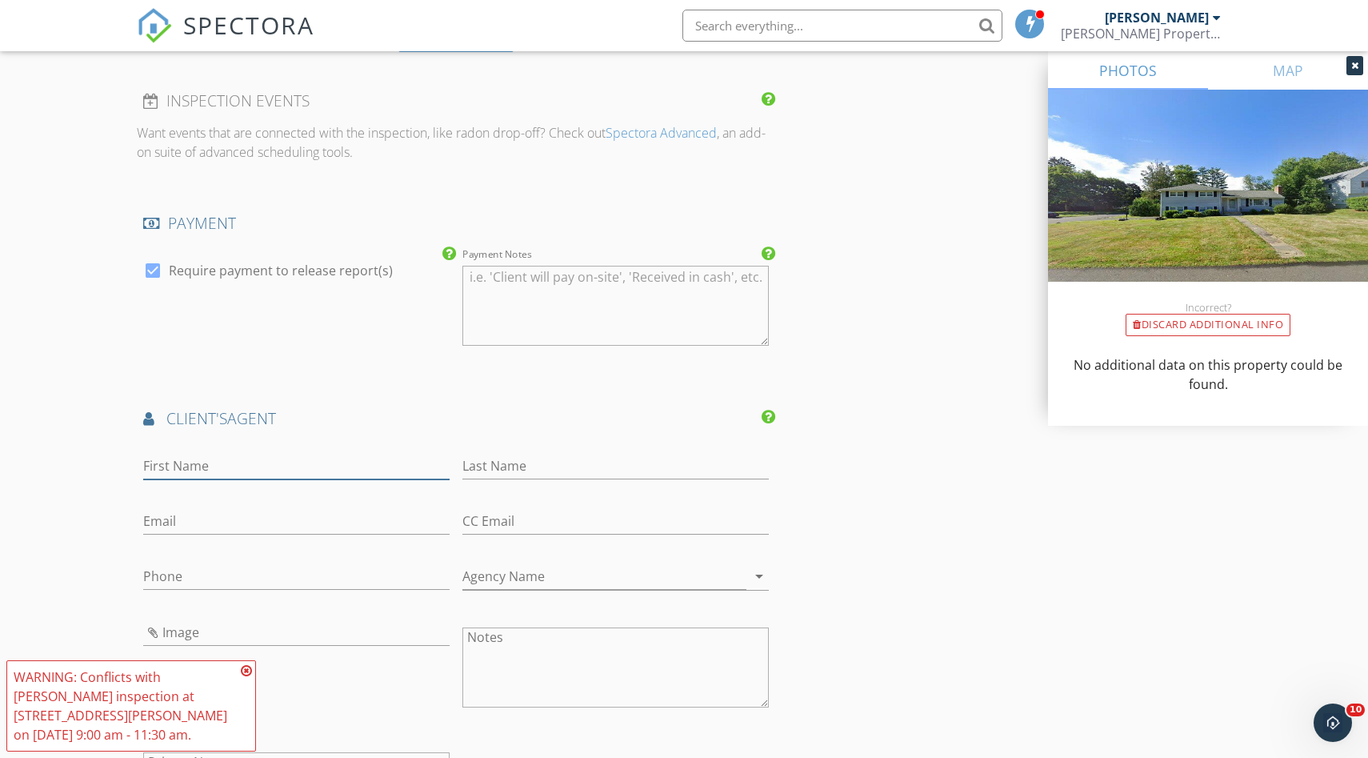
click at [191, 466] on input "First Name" at bounding box center [296, 466] width 306 height 26
type input "Mary"
type input "Carangelo"
click at [175, 516] on input "Email" at bounding box center [296, 521] width 306 height 26
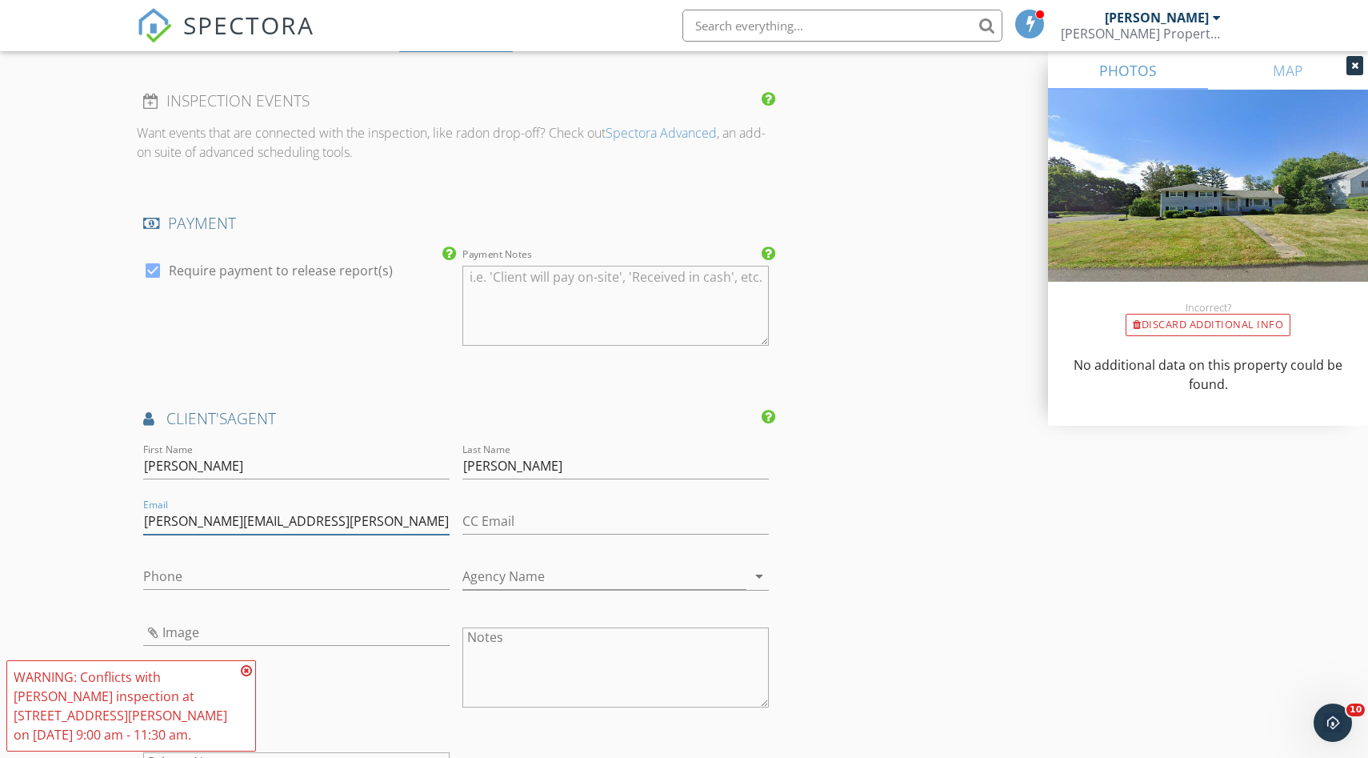
type input "mary.carangelo@cbrealty.com"
click at [162, 569] on input "Phone" at bounding box center [296, 576] width 306 height 26
type input "860-310-9896"
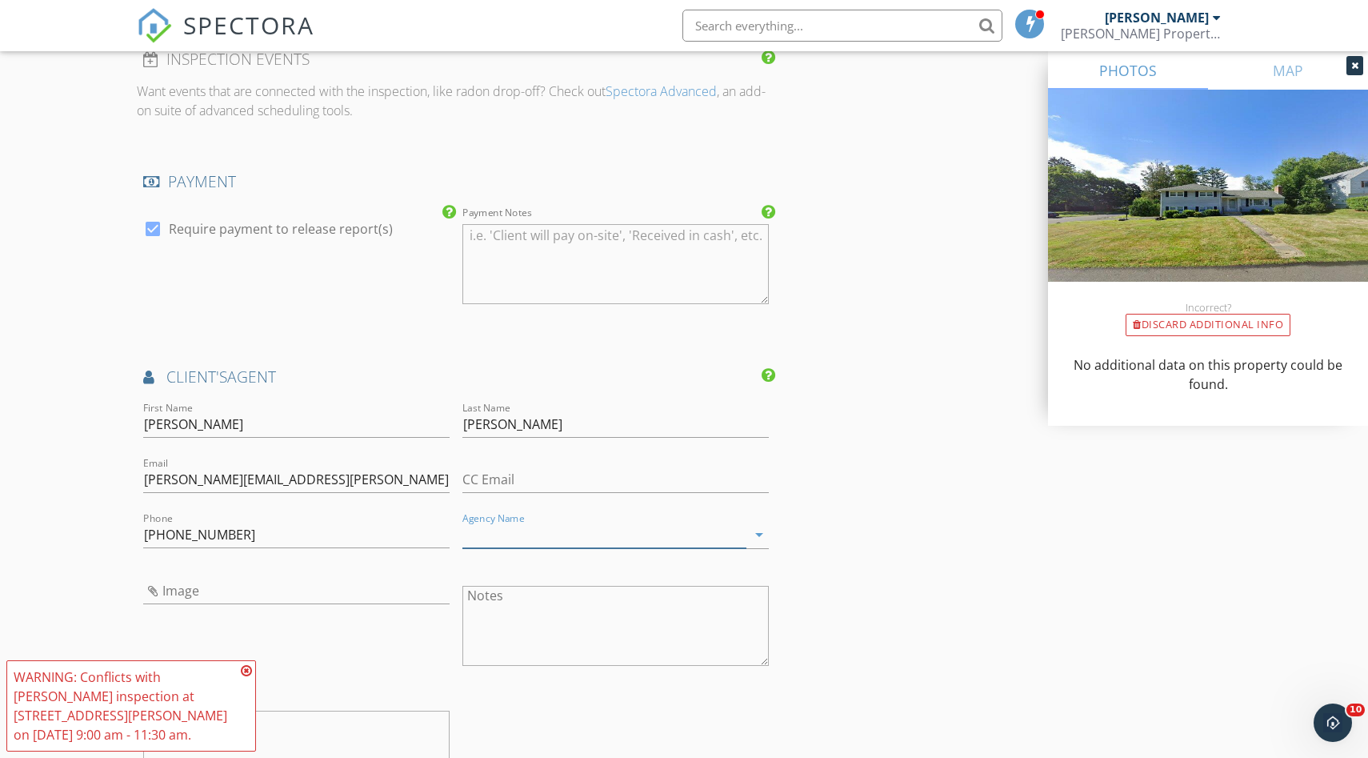
click at [632, 535] on input "Agency Name" at bounding box center [604, 535] width 284 height 26
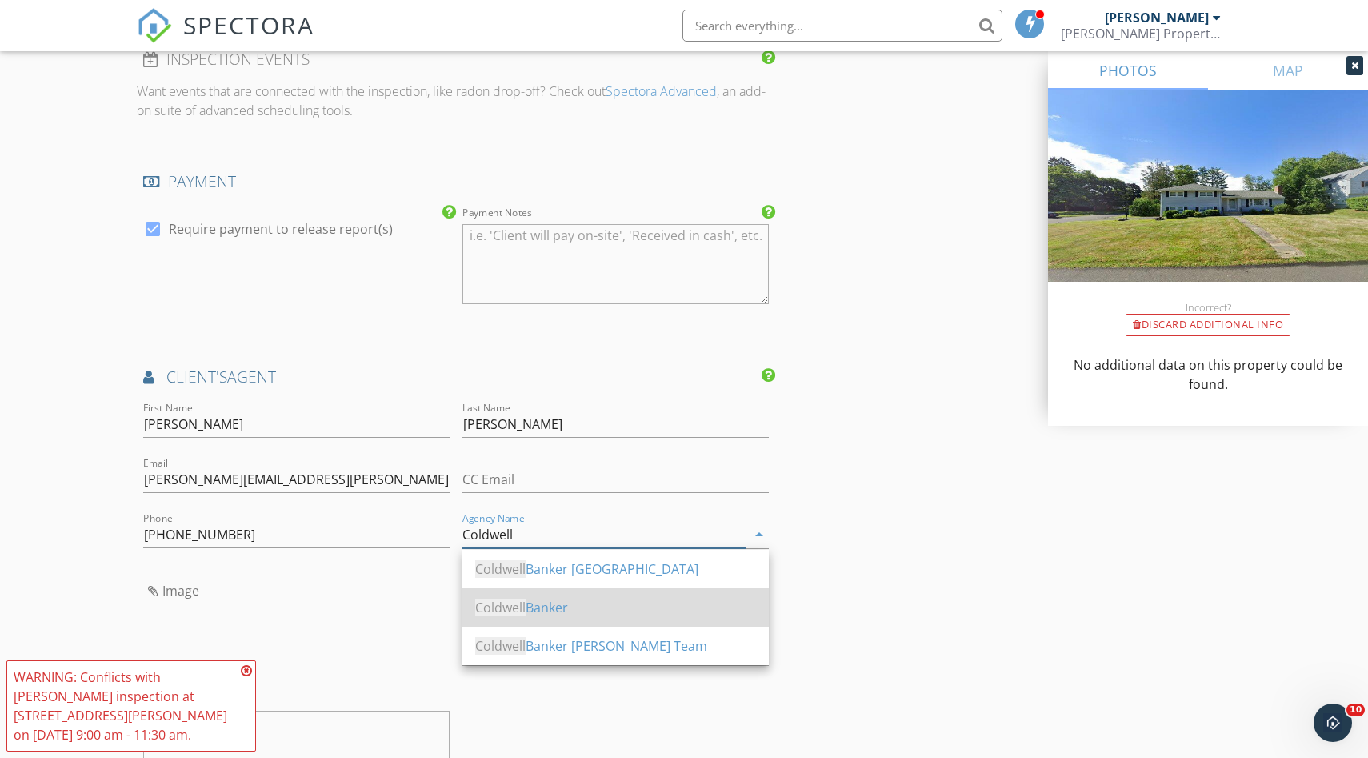
click at [580, 602] on div "Coldwell Banker" at bounding box center [615, 607] width 281 height 19
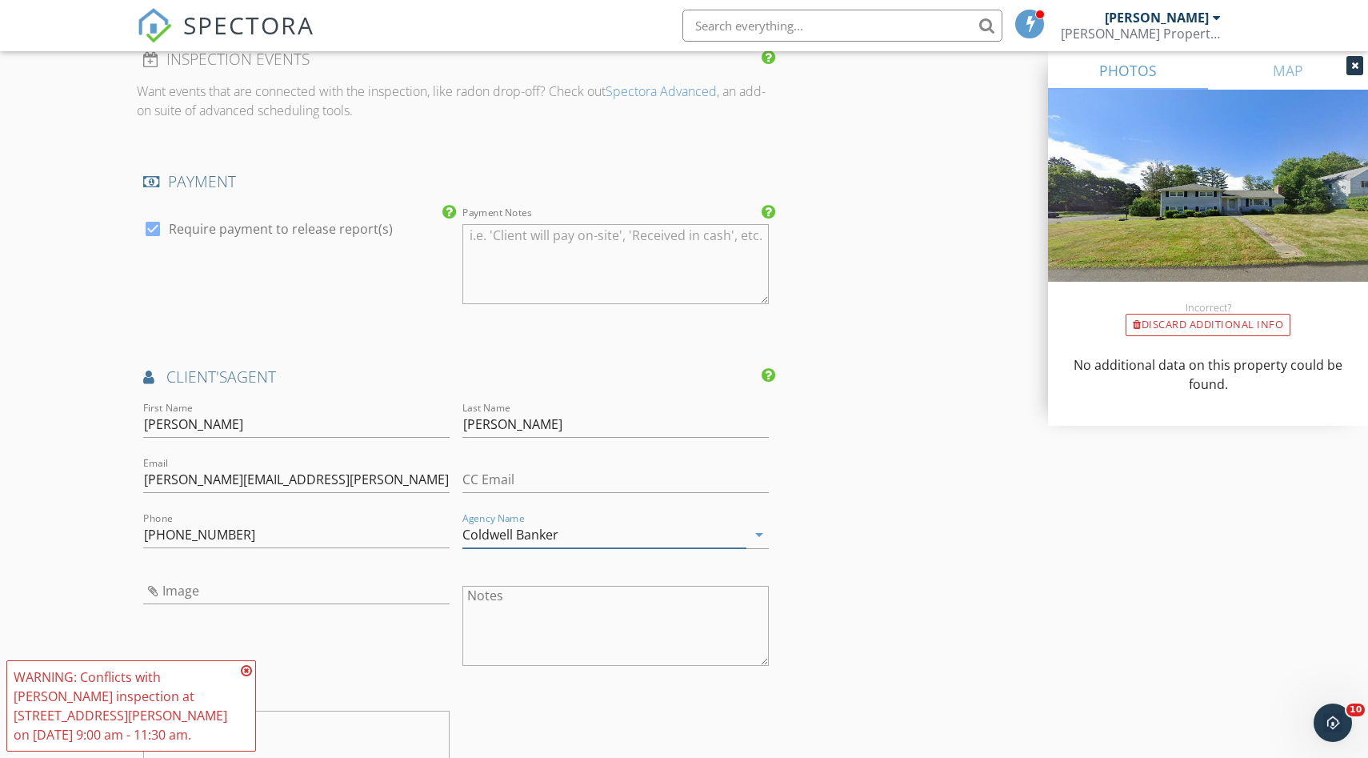
type input "Coldwell Banker"
click at [248, 669] on icon at bounding box center [246, 670] width 11 height 13
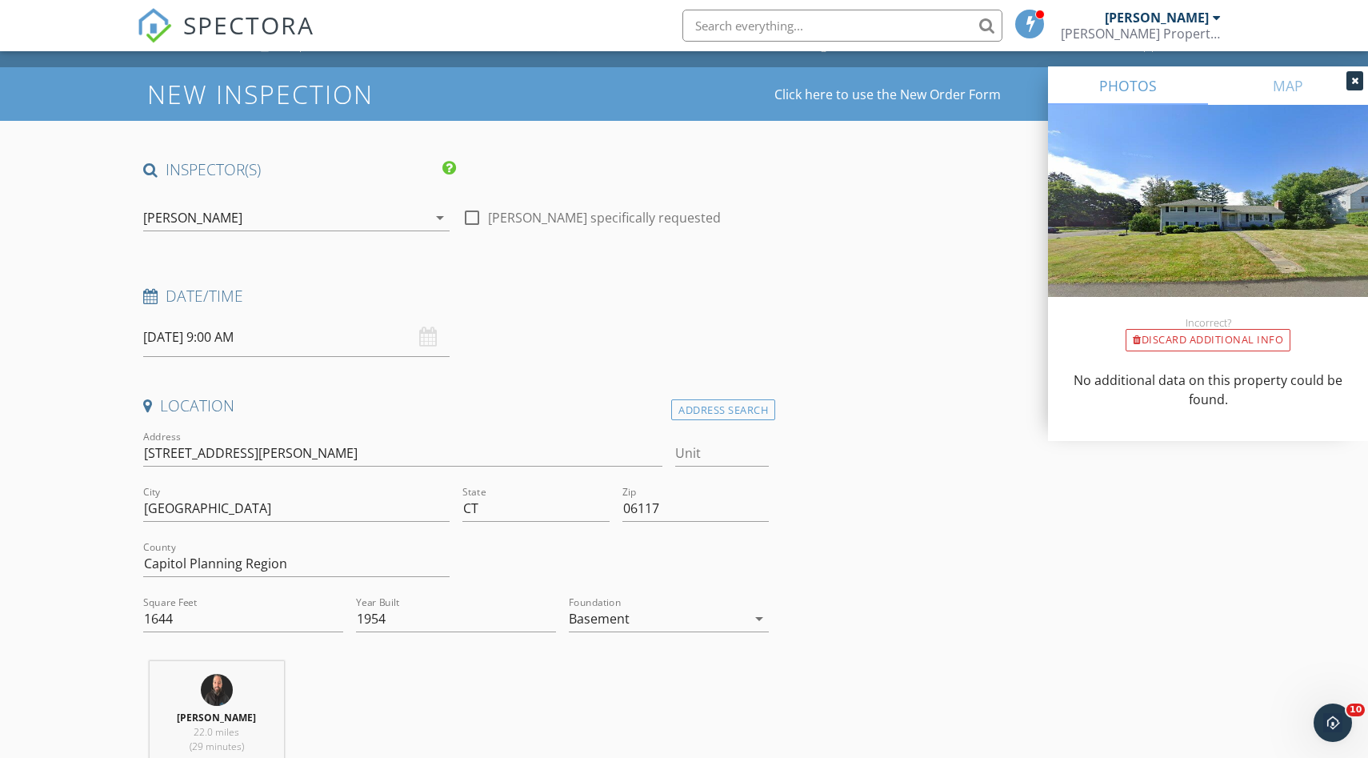
scroll to position [27, 0]
click at [442, 215] on icon "arrow_drop_down" at bounding box center [439, 216] width 19 height 19
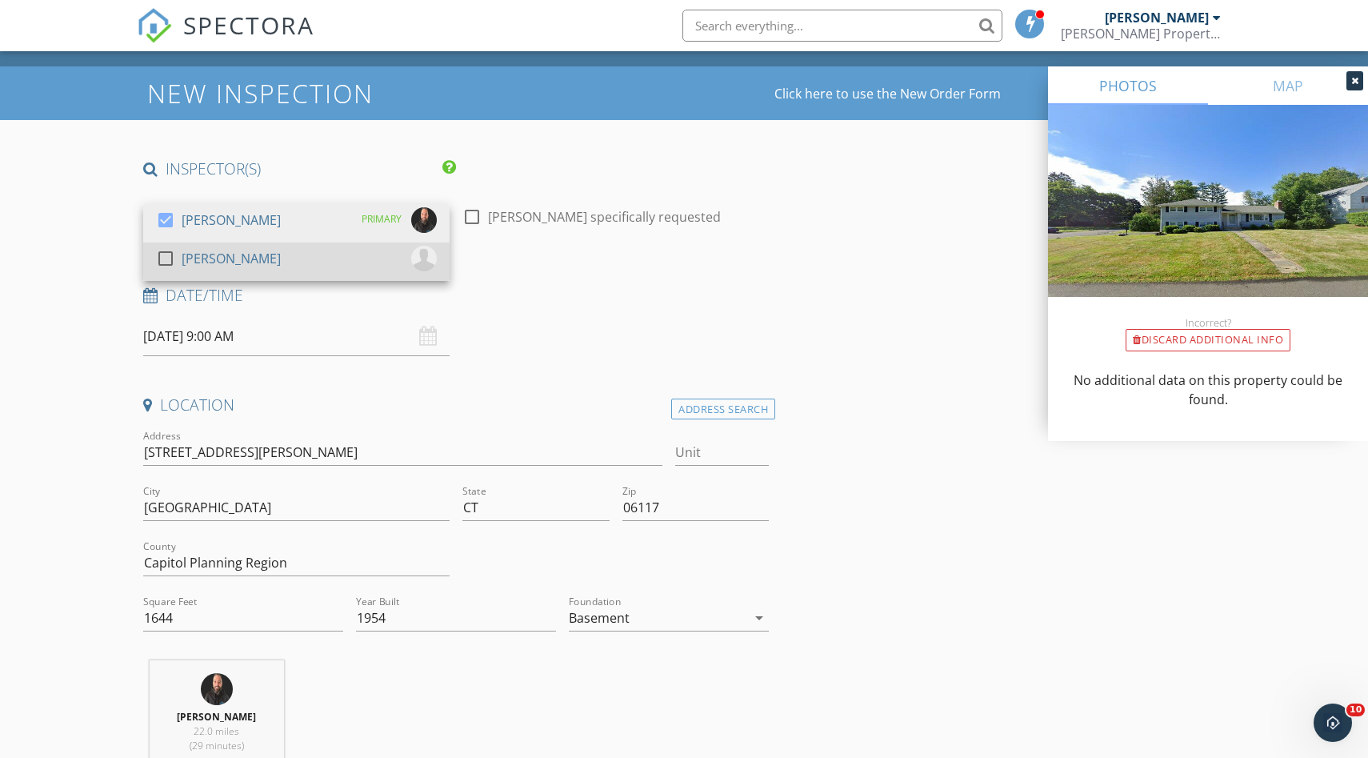
click at [159, 254] on div at bounding box center [165, 258] width 27 height 27
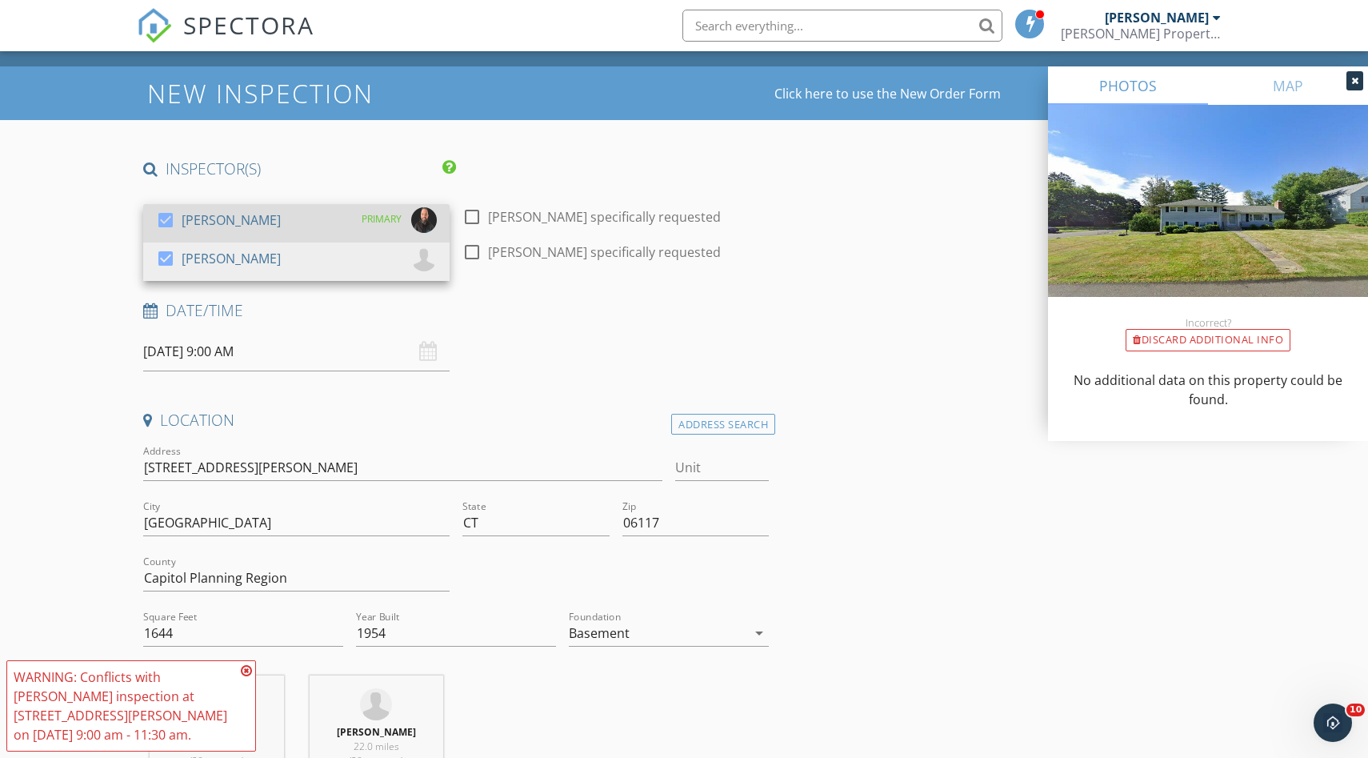
click at [160, 225] on div at bounding box center [165, 219] width 27 height 27
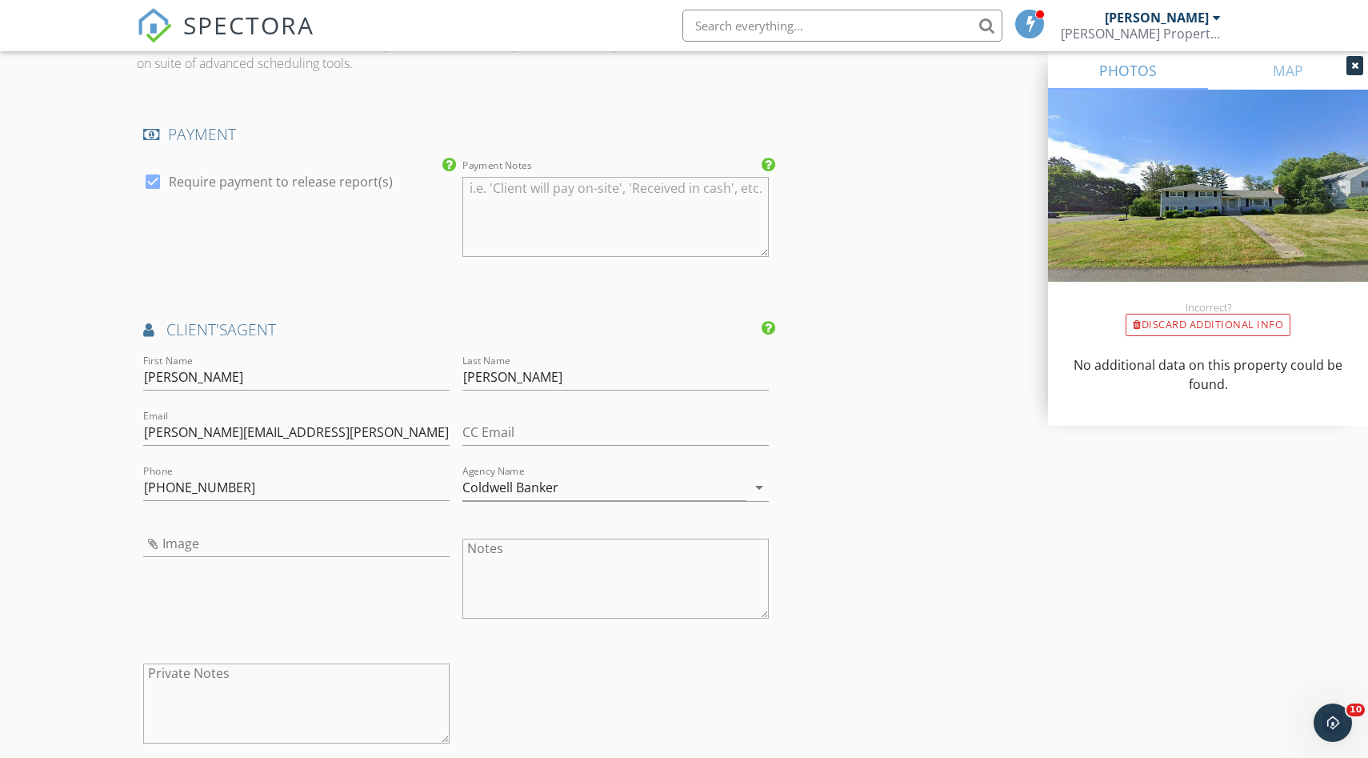
scroll to position [3306, 0]
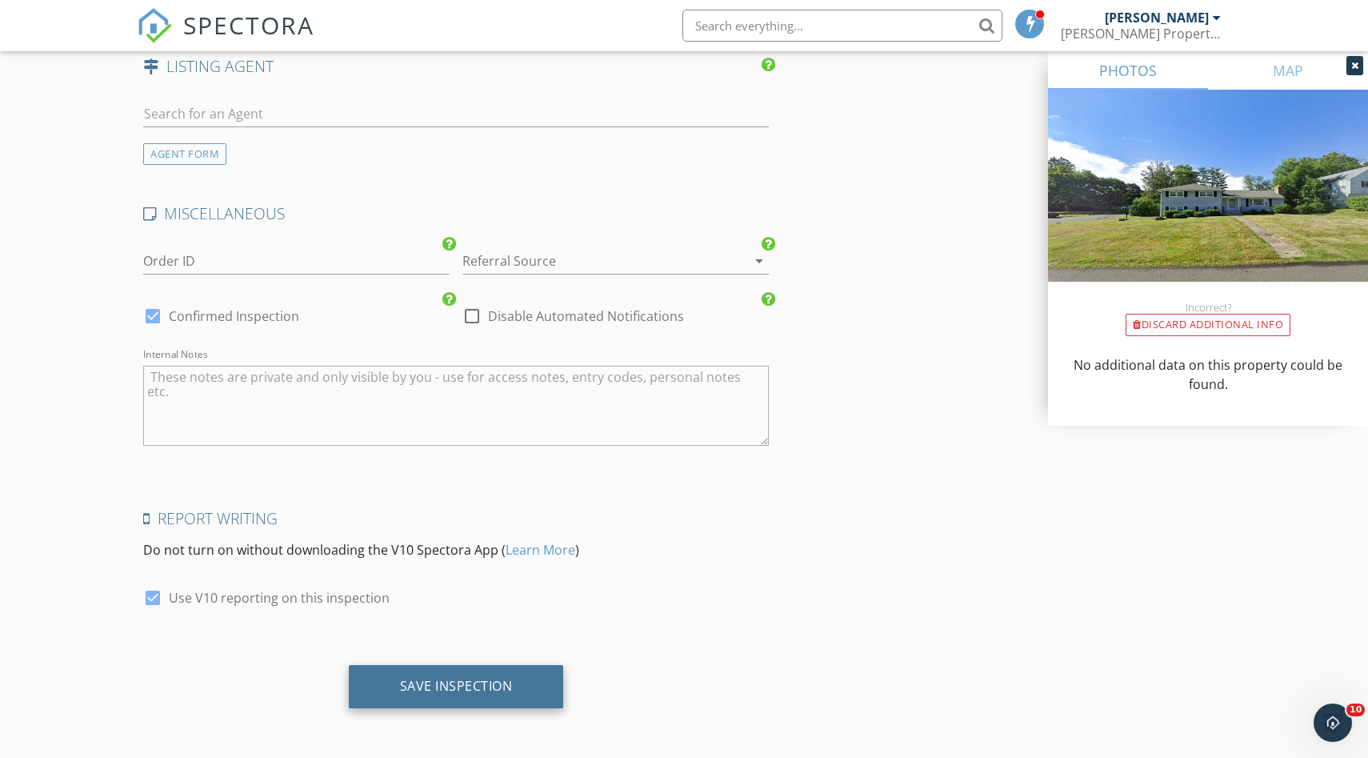
click at [475, 691] on div "Save Inspection" at bounding box center [456, 686] width 113 height 16
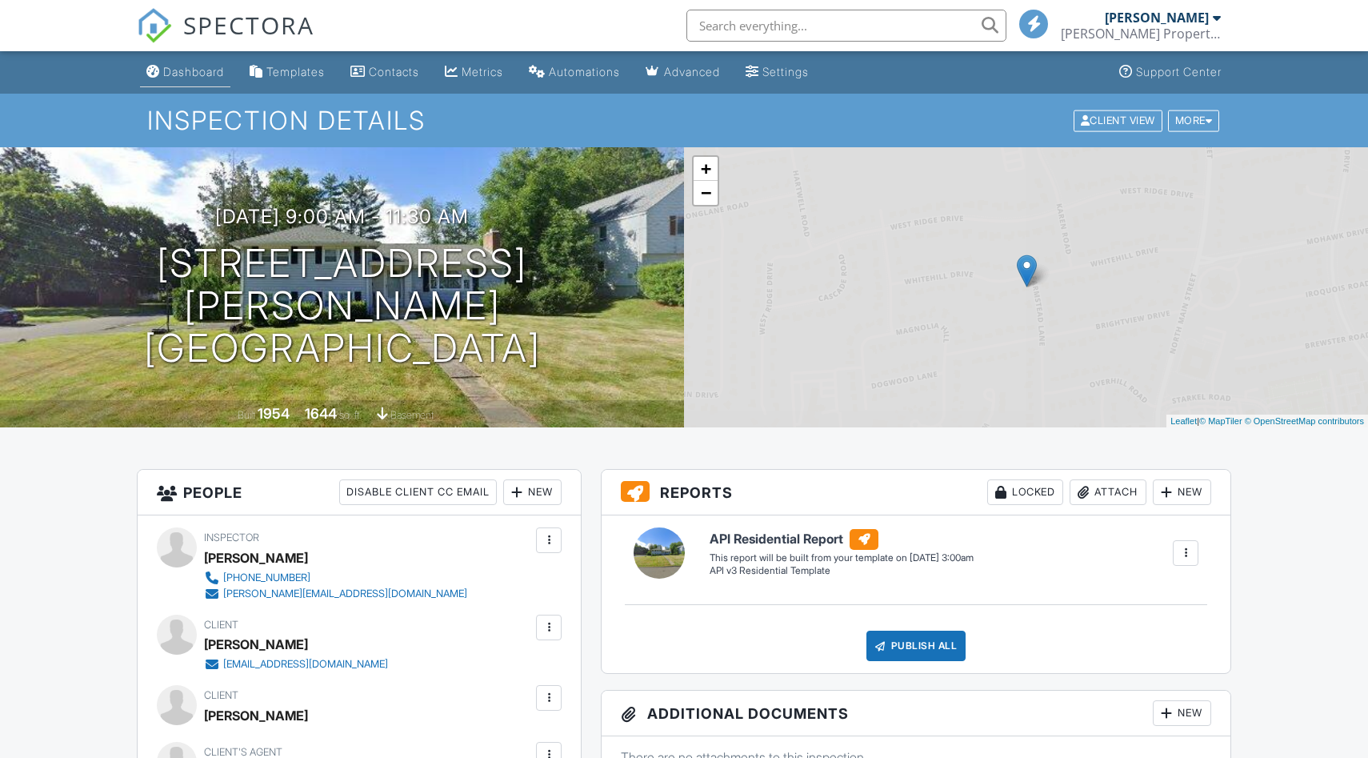
click at [174, 77] on div "Dashboard" at bounding box center [193, 72] width 61 height 14
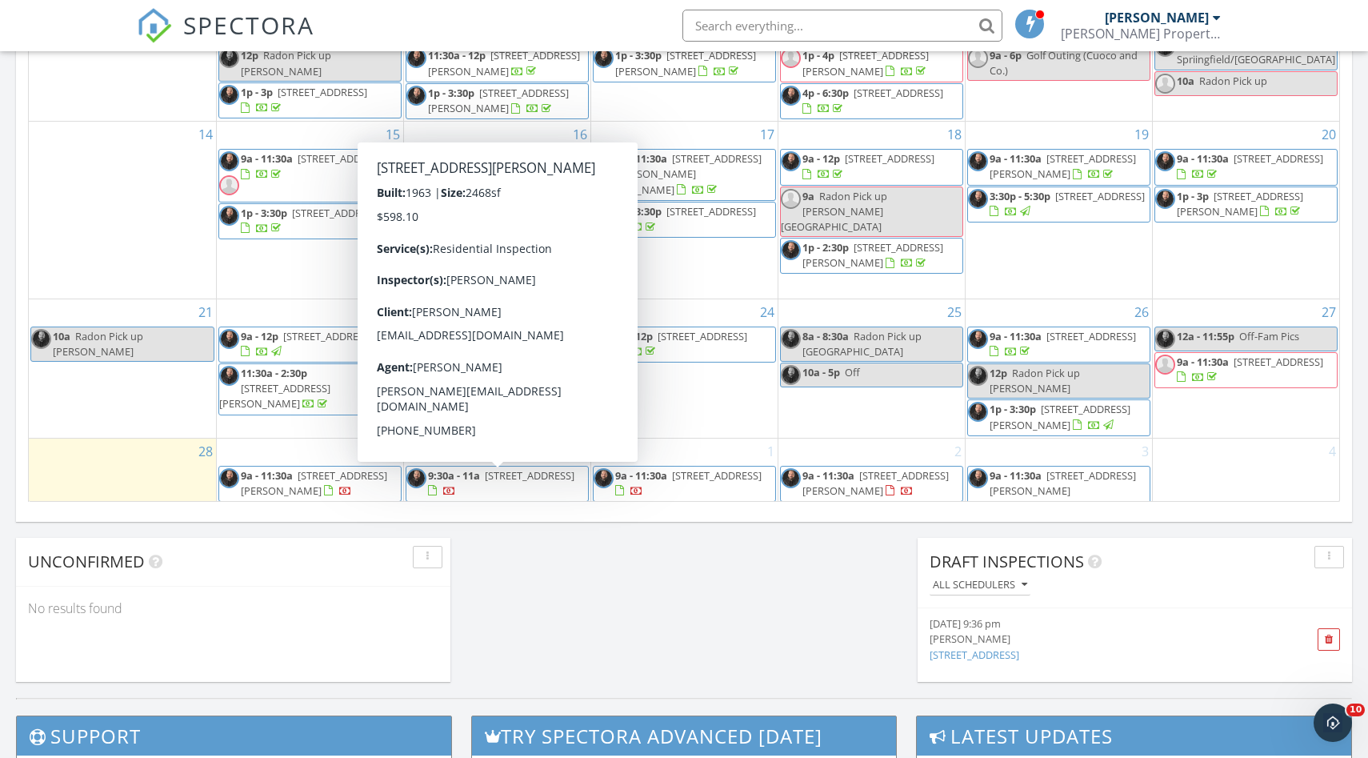
scroll to position [113, 0]
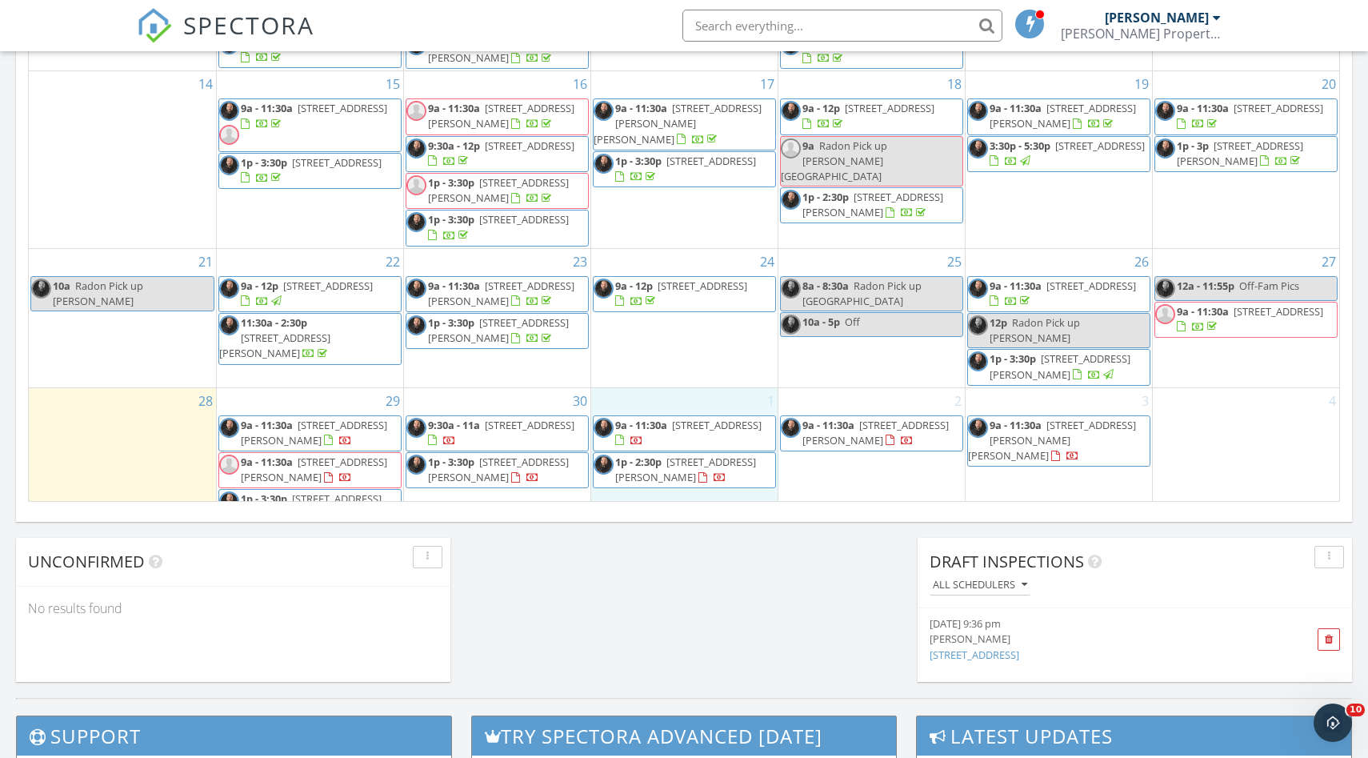
click at [642, 481] on div "1 9a - 11:30a 356-358 East St, Ludlow 01056 1p - 2:30p 124 Deslauriers St, Chic…" at bounding box center [684, 457] width 186 height 139
click at [672, 444] on link "Event" at bounding box center [683, 439] width 82 height 26
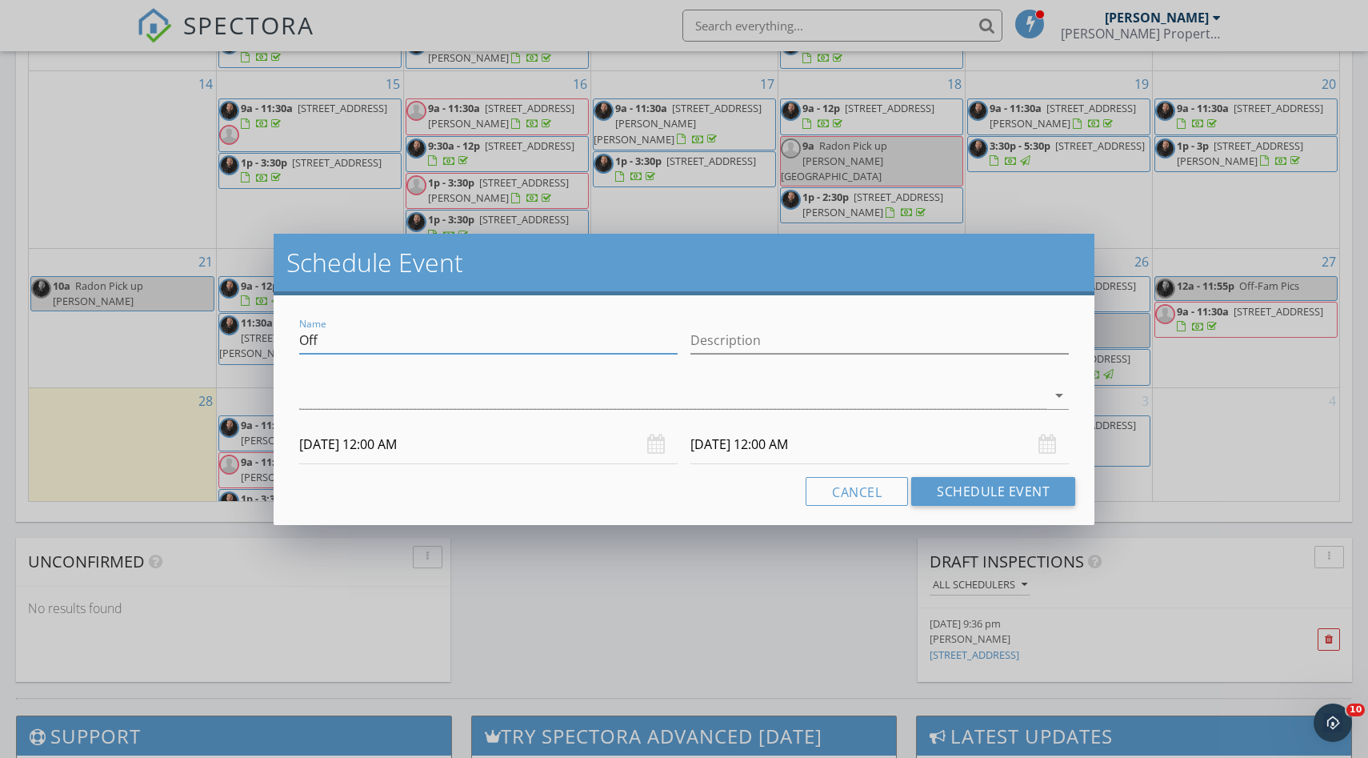
drag, startPoint x: 326, startPoint y: 341, endPoint x: 245, endPoint y: 337, distance: 81.7
click at [245, 338] on div "Schedule Event Name Off Description arrow_drop_down 10/01/2025 12:00 AM 10/02/2…" at bounding box center [684, 379] width 1368 height 758
type input "Radon Pick Up West Hartford"
click at [645, 394] on div at bounding box center [672, 395] width 747 height 26
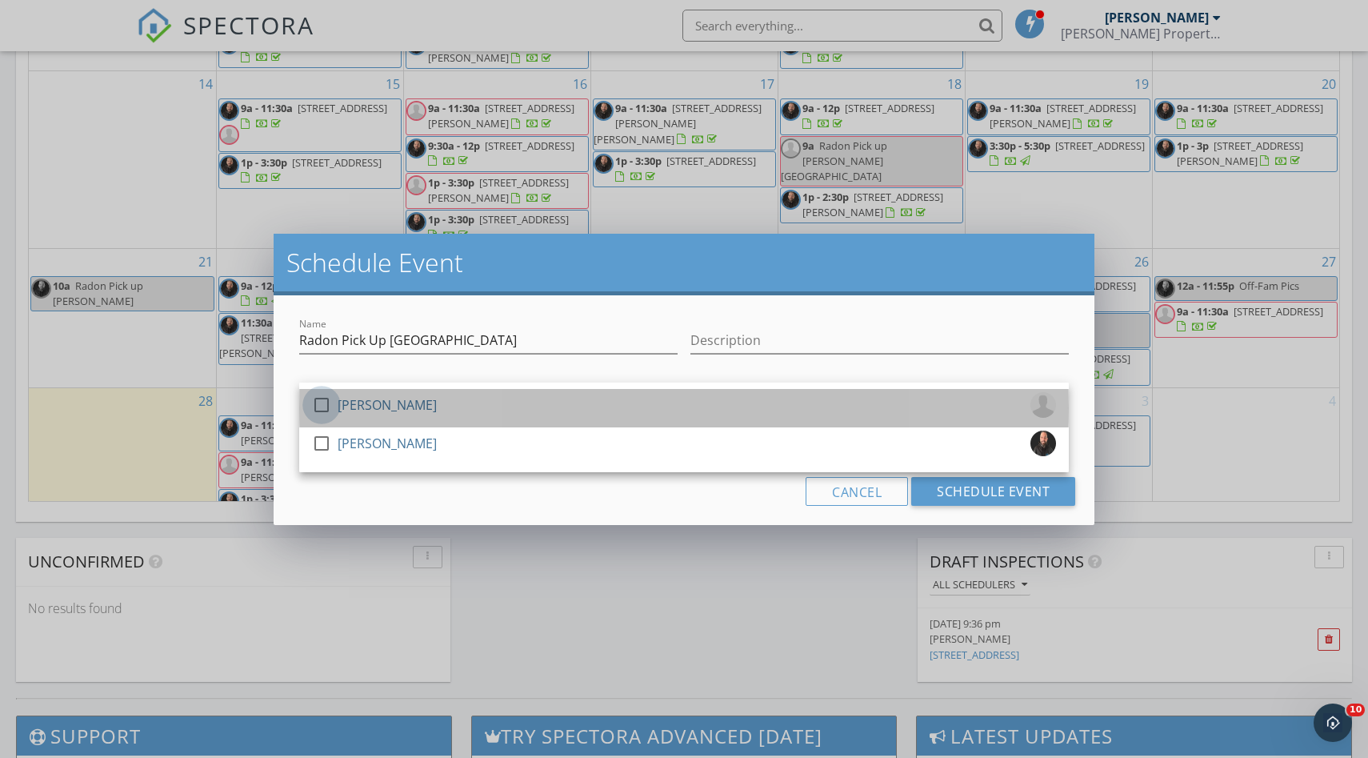
click at [322, 398] on div at bounding box center [321, 404] width 27 height 27
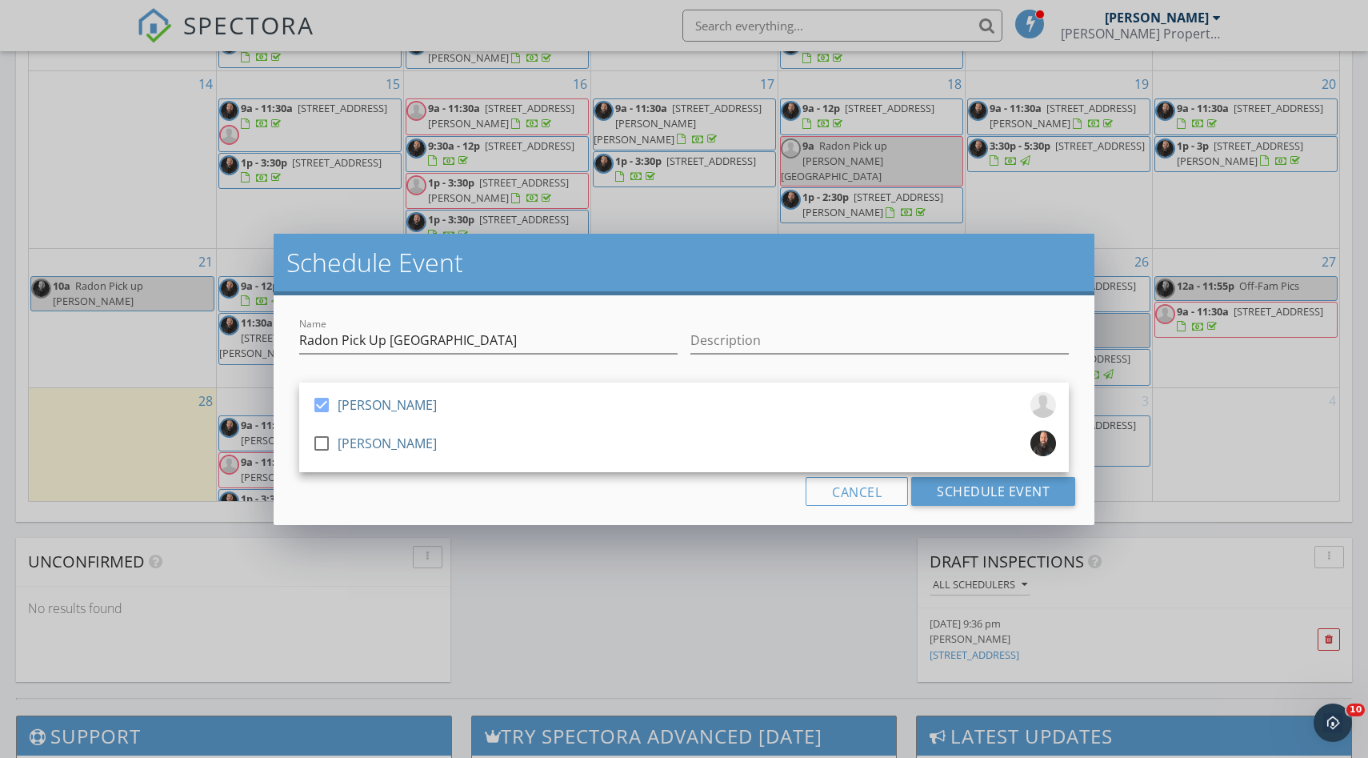
click at [713, 262] on h2 "Schedule Event" at bounding box center [683, 262] width 795 height 32
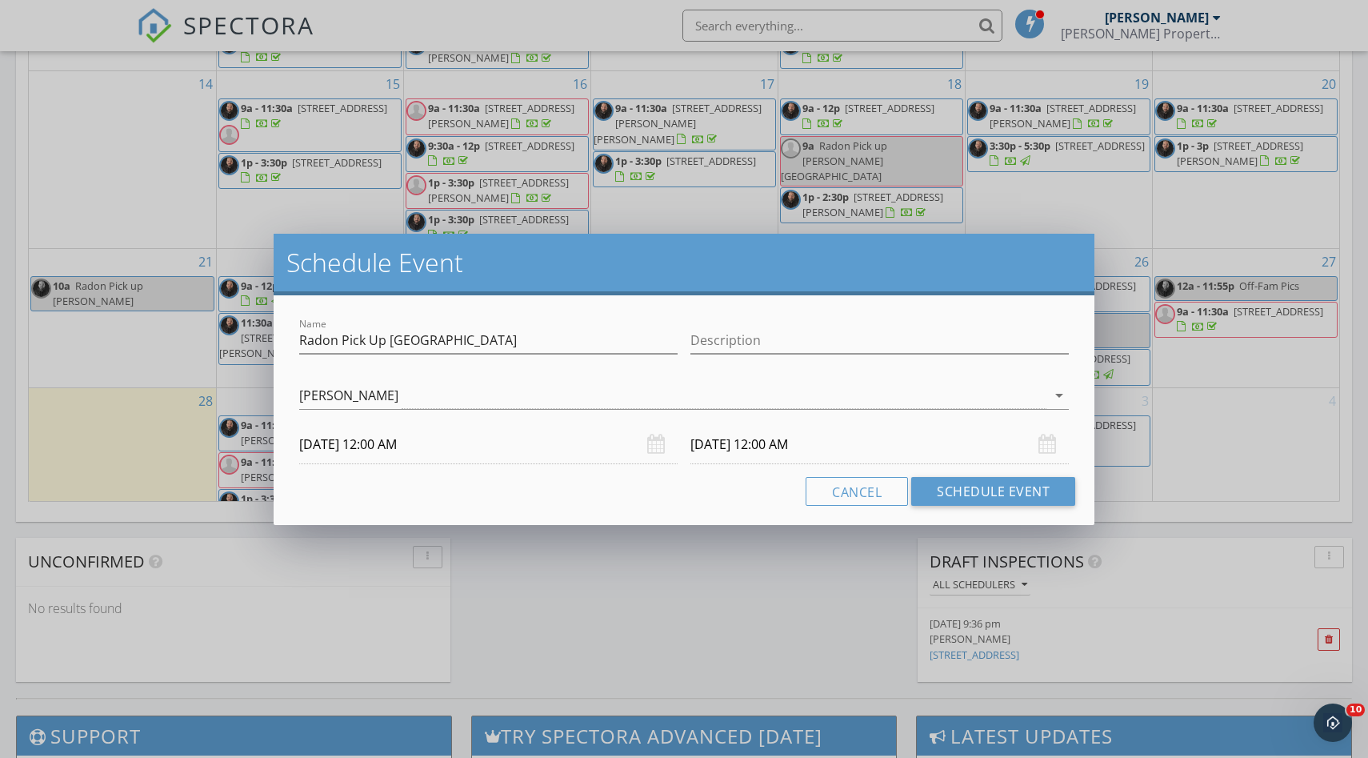
click at [431, 458] on body "SPECTORA Adam Anderson Anderson Property Inspections Role: Inspector Dashboard …" at bounding box center [684, 159] width 1368 height 2250
click at [450, 450] on input "10/01/2025 12:00 AM" at bounding box center [488, 444] width 378 height 39
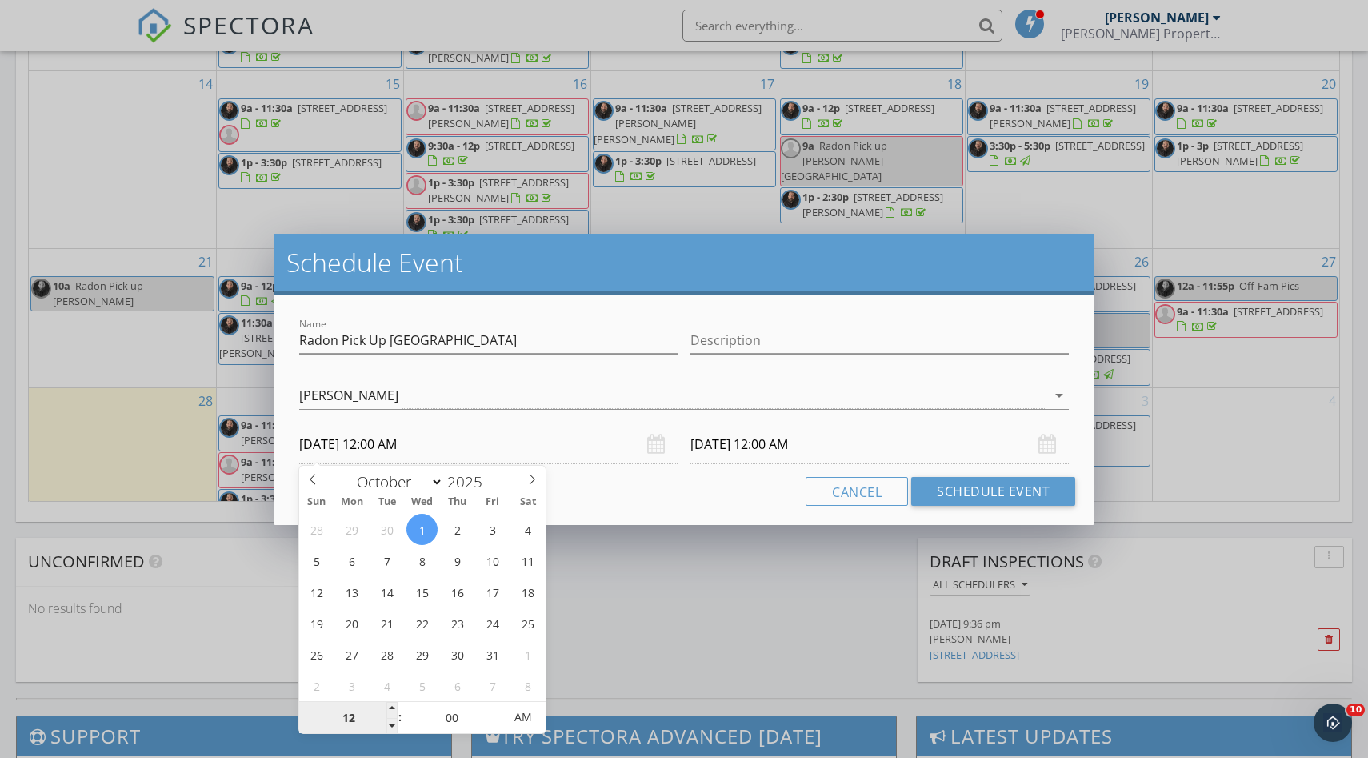
click at [335, 718] on input "12" at bounding box center [348, 718] width 98 height 32
type input "10"
type input "10/01/2025 10:00 AM"
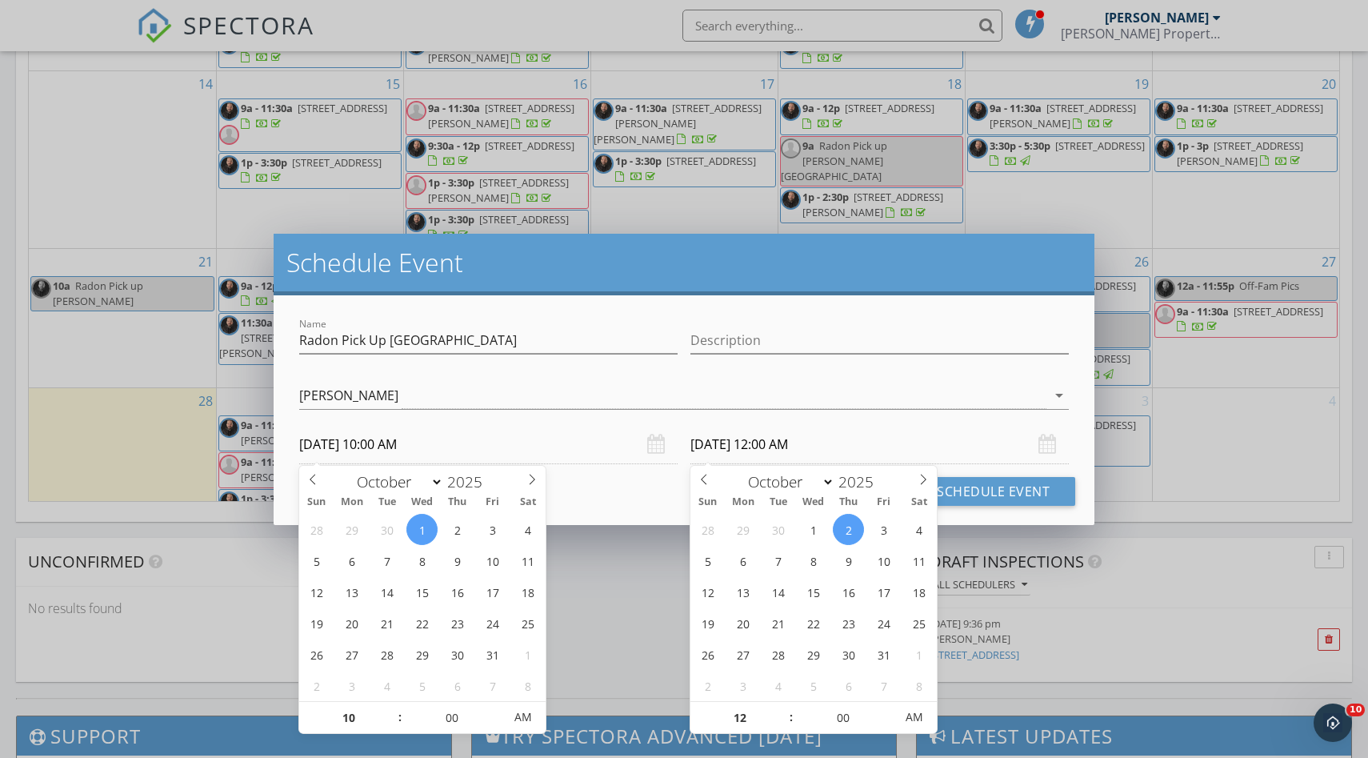
click at [788, 438] on input "10/02/2025 12:00 AM" at bounding box center [879, 444] width 378 height 39
type input "10"
type input "10/01/2025 10:00 AM"
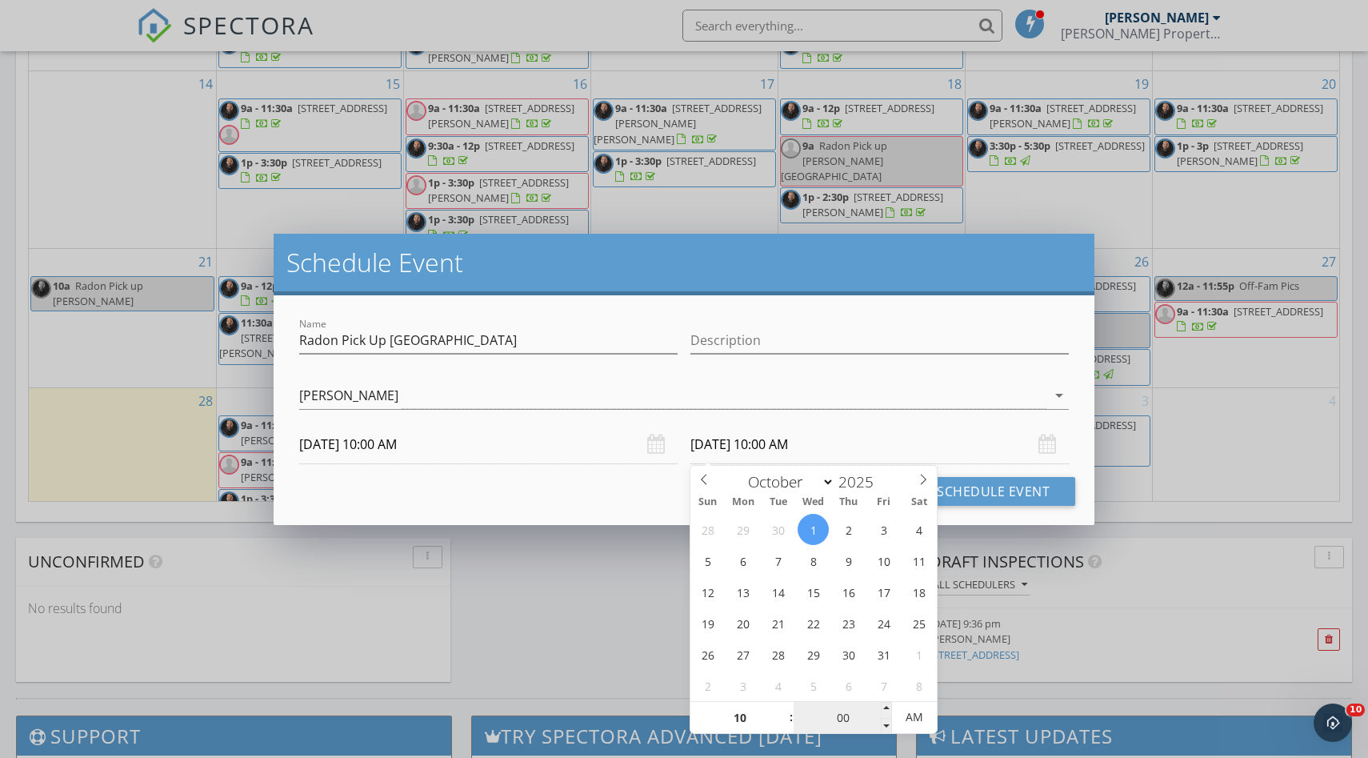
click at [855, 718] on input "00" at bounding box center [843, 718] width 98 height 32
type input "15"
type input "10/01/2025 10:15 AM"
click at [1001, 491] on button "Schedule Event" at bounding box center [993, 491] width 164 height 29
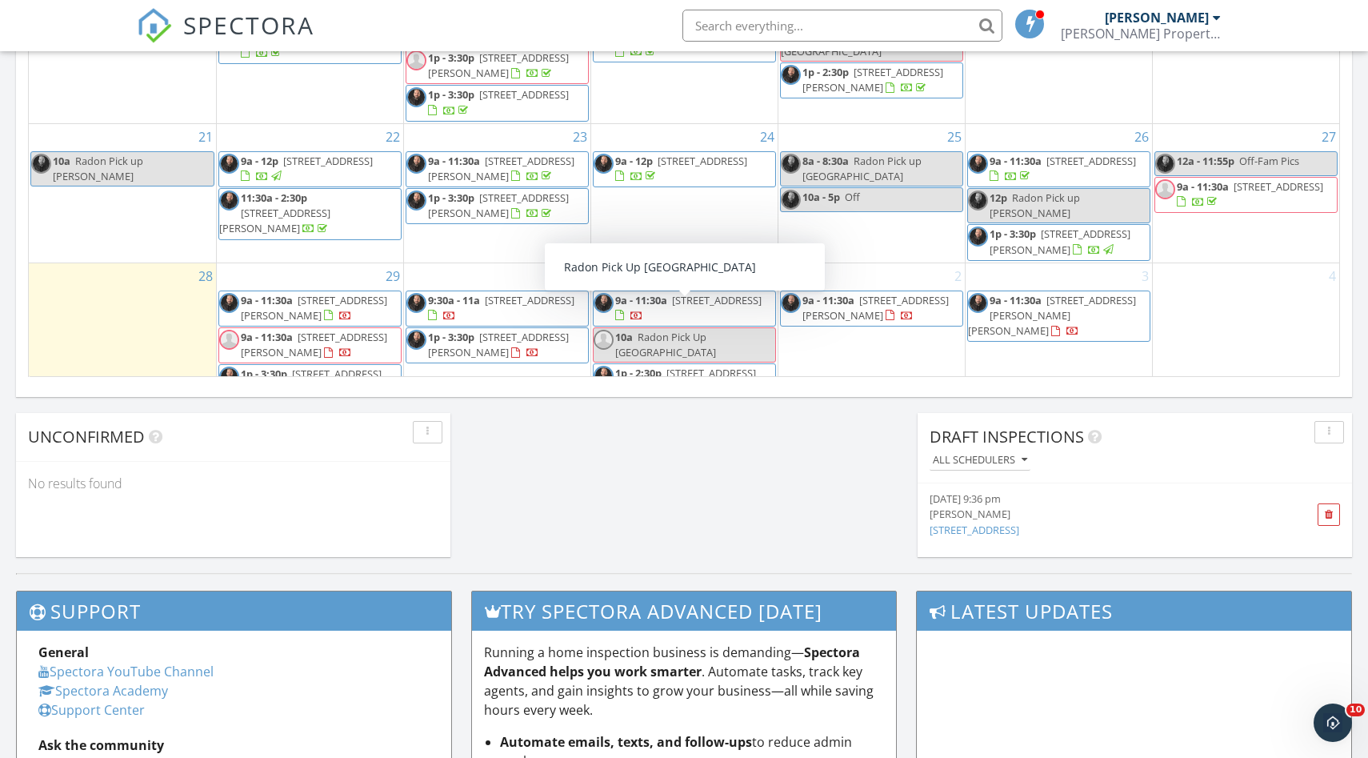
scroll to position [1078, 0]
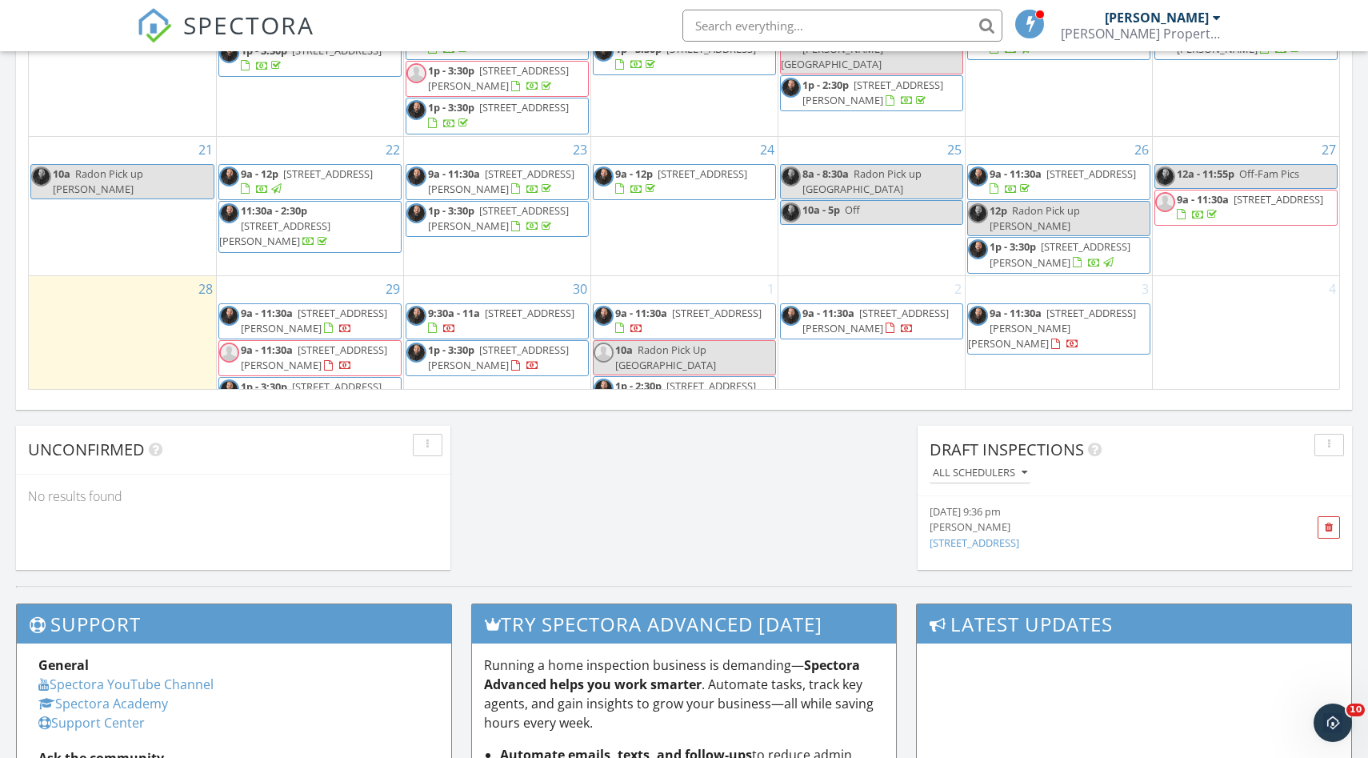
click at [718, 276] on div "1 9a - 11:30a 356-358 East St, Ludlow 01056 10a Radon Pick Up West Hartford 1p …" at bounding box center [684, 345] width 186 height 139
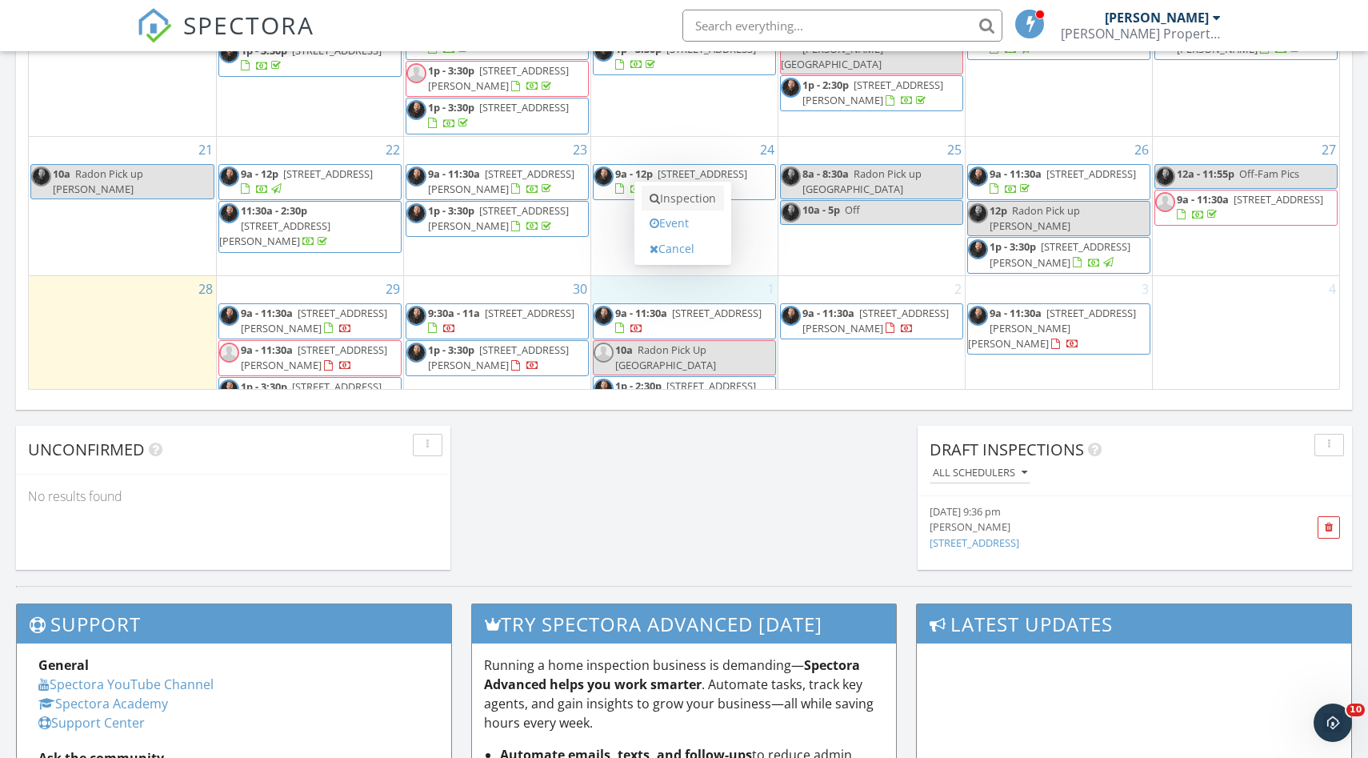
click at [686, 201] on link "Inspection" at bounding box center [683, 199] width 82 height 26
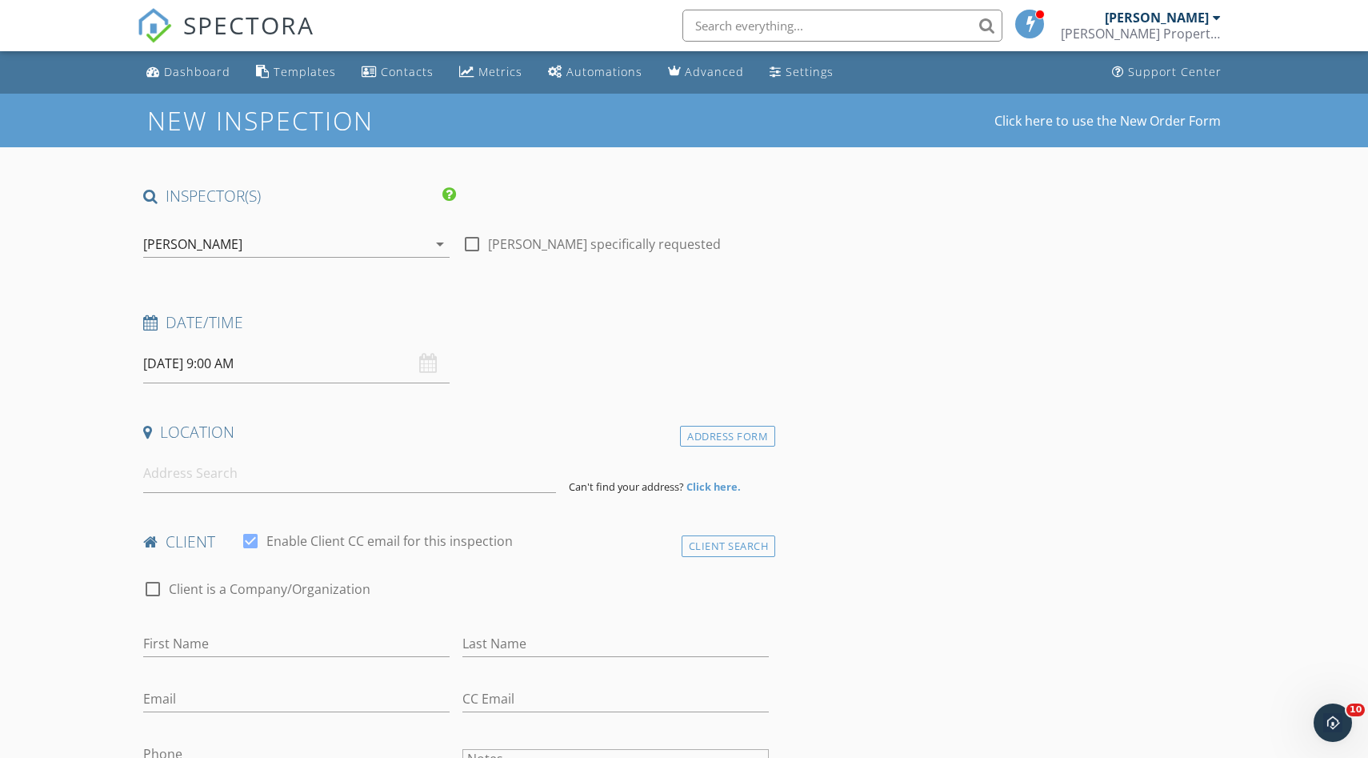
click at [319, 247] on div "[PERSON_NAME]" at bounding box center [285, 244] width 284 height 26
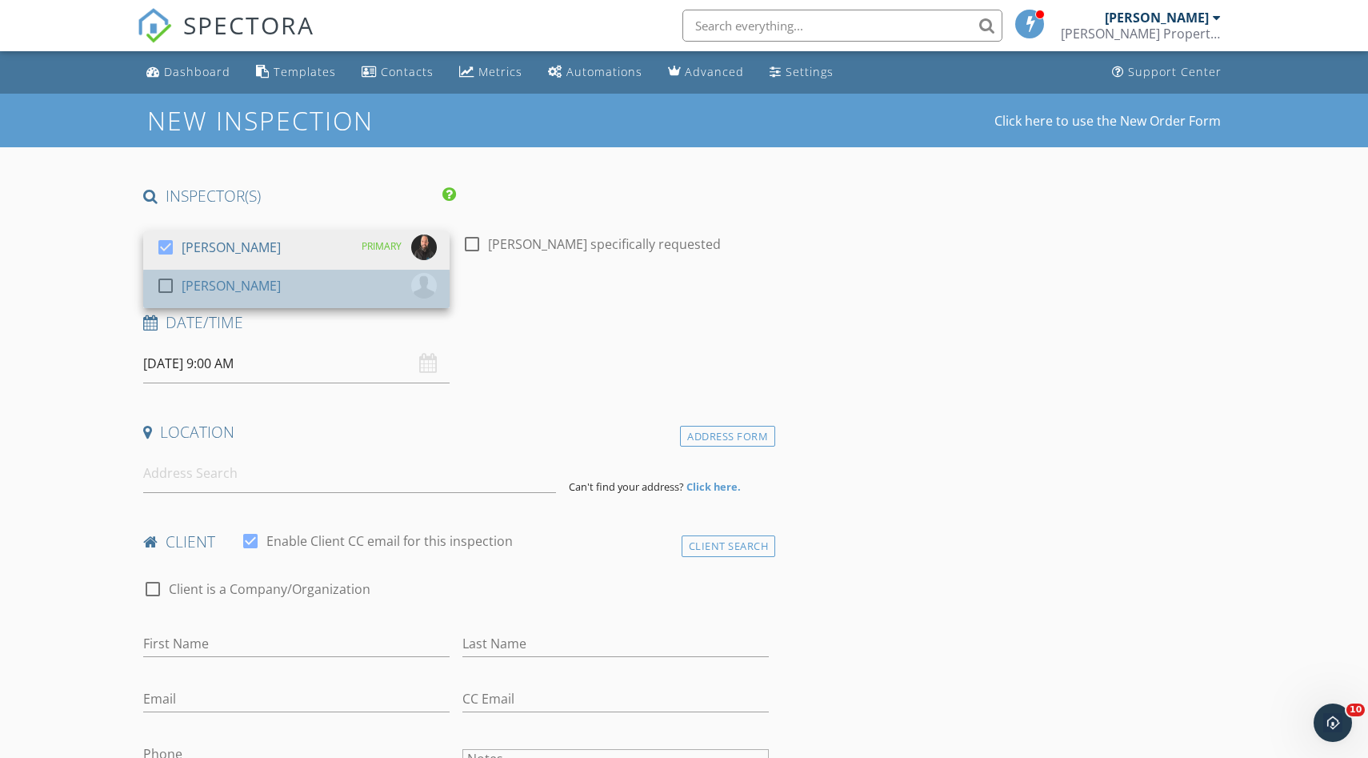
click at [241, 289] on div "[PERSON_NAME]" at bounding box center [231, 286] width 99 height 26
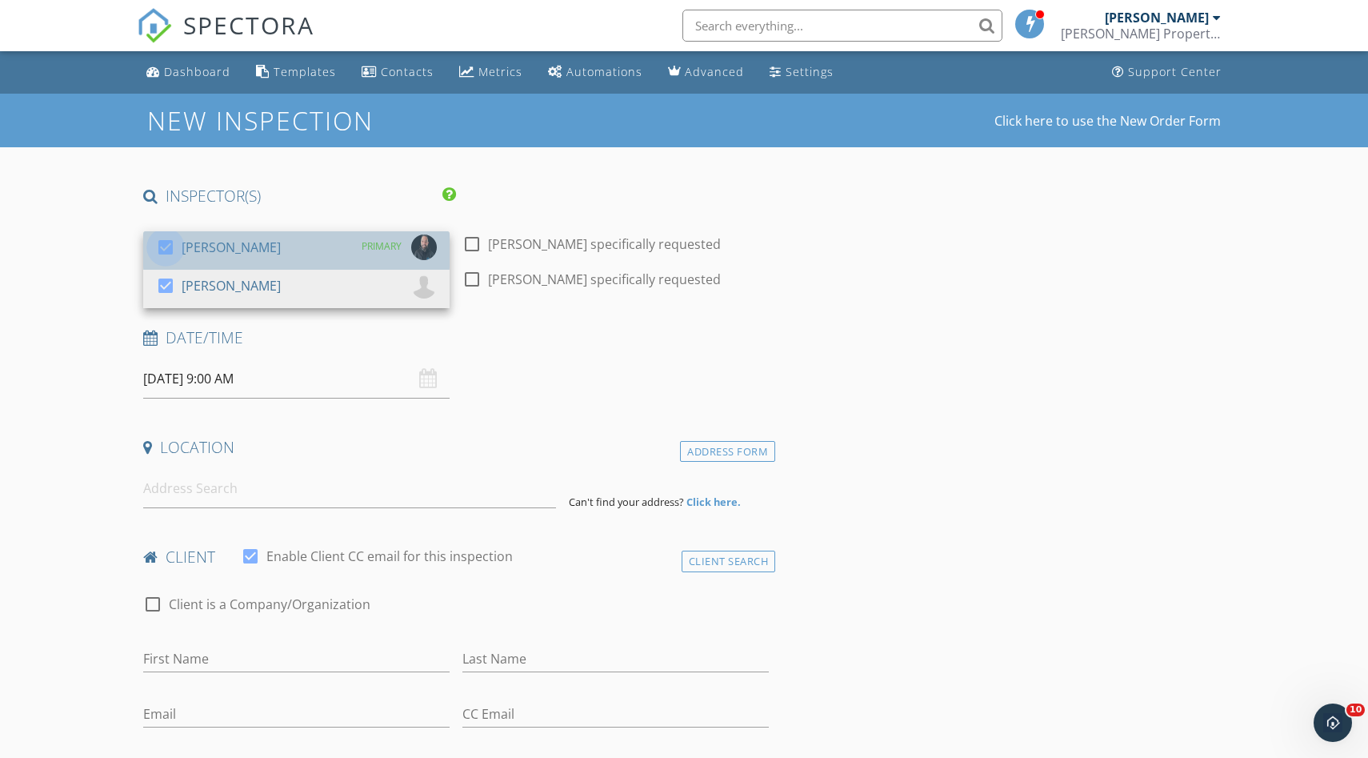
click at [164, 250] on div at bounding box center [165, 247] width 27 height 27
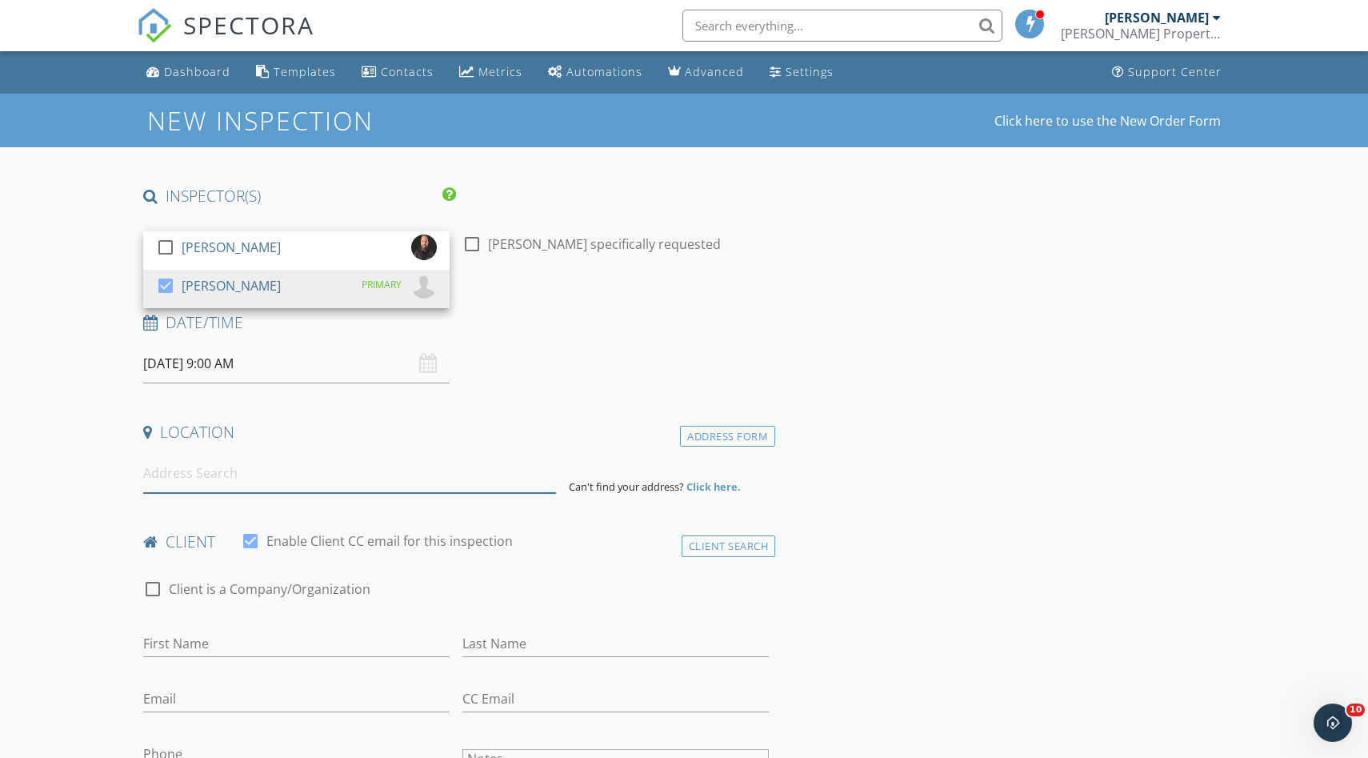
click at [219, 469] on input at bounding box center [349, 473] width 413 height 39
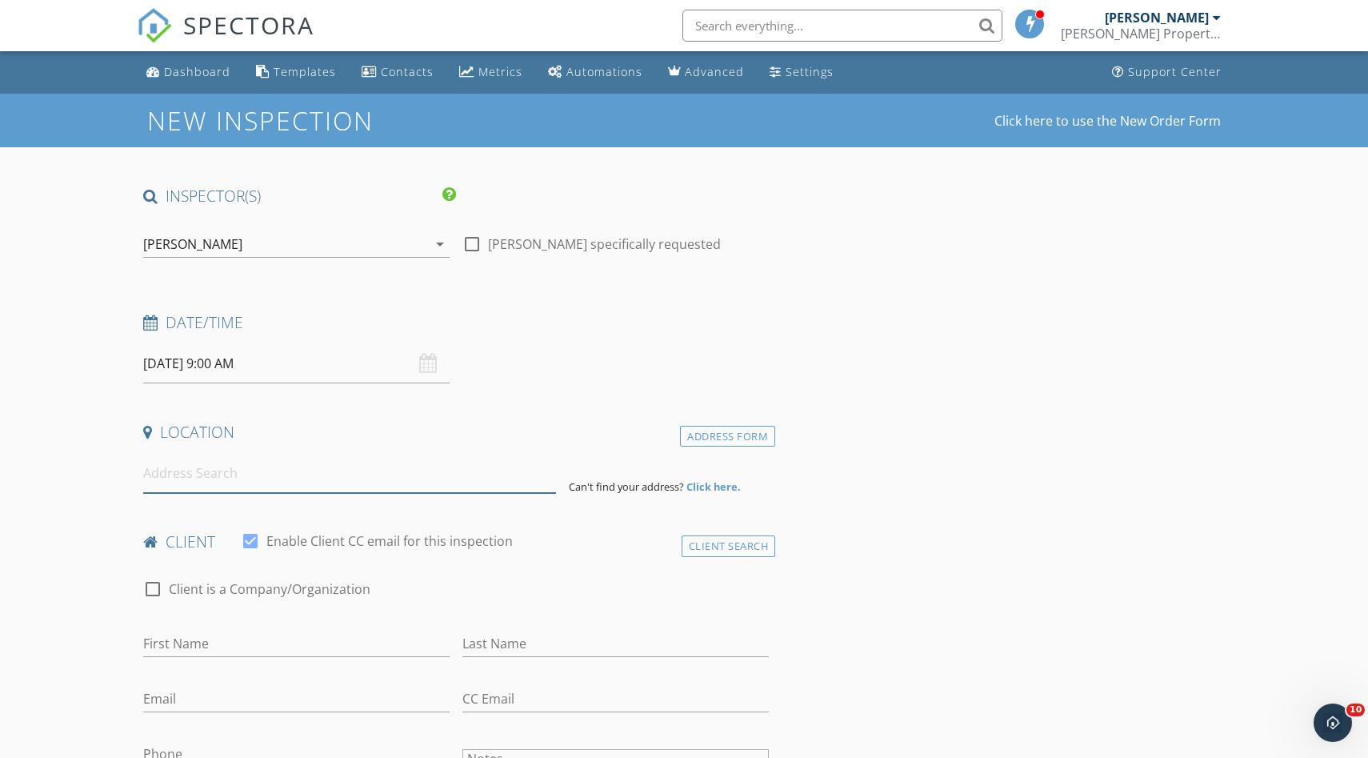
click at [257, 479] on input at bounding box center [349, 473] width 413 height 39
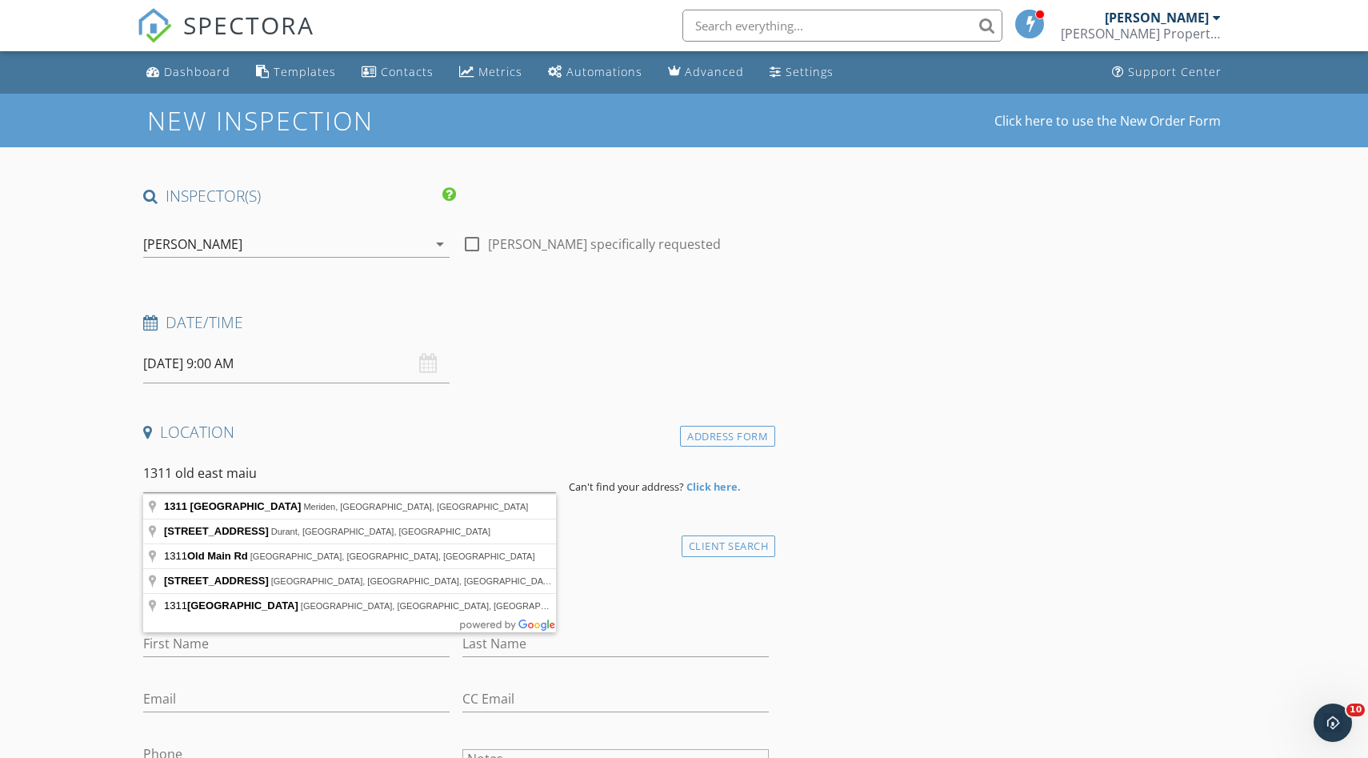
type input "[STREET_ADDRESS]"
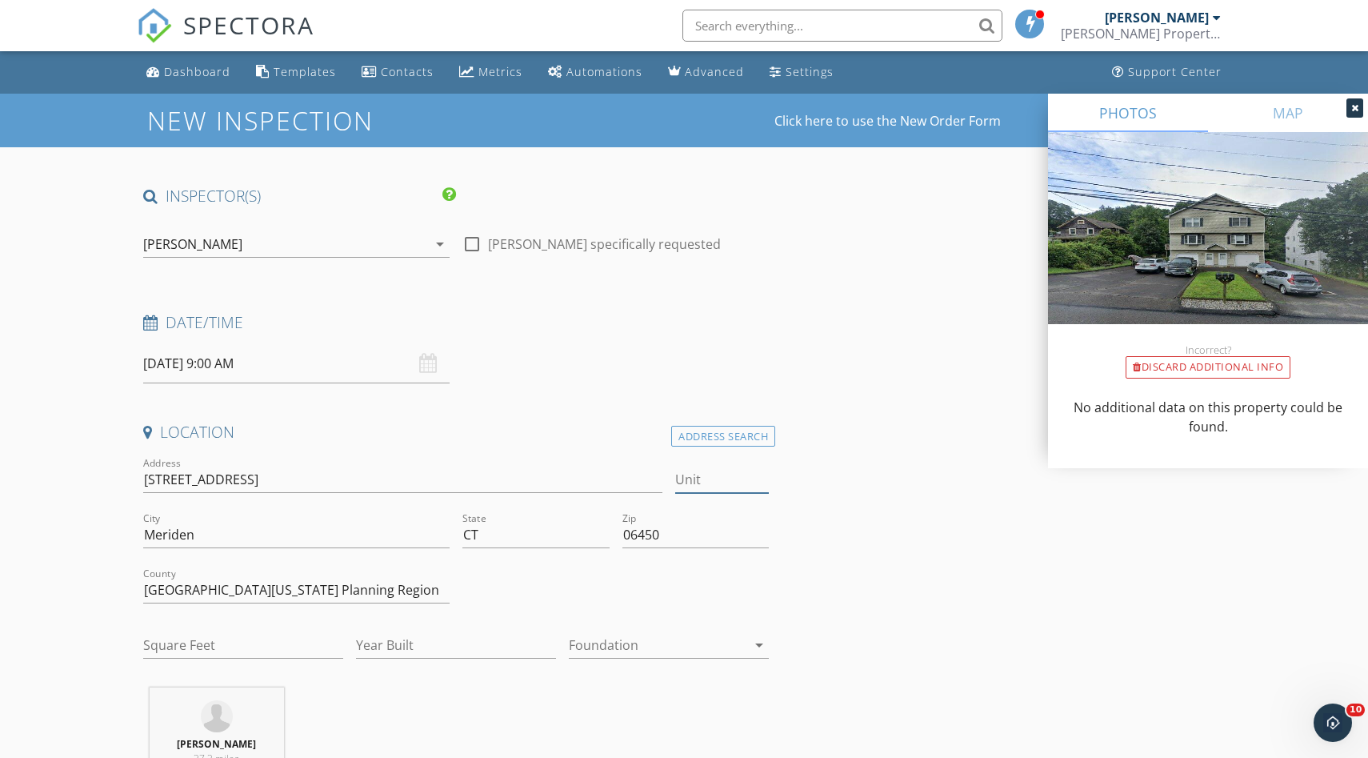
click at [721, 478] on input "Unit" at bounding box center [722, 479] width 94 height 26
type input "a"
type input "A"
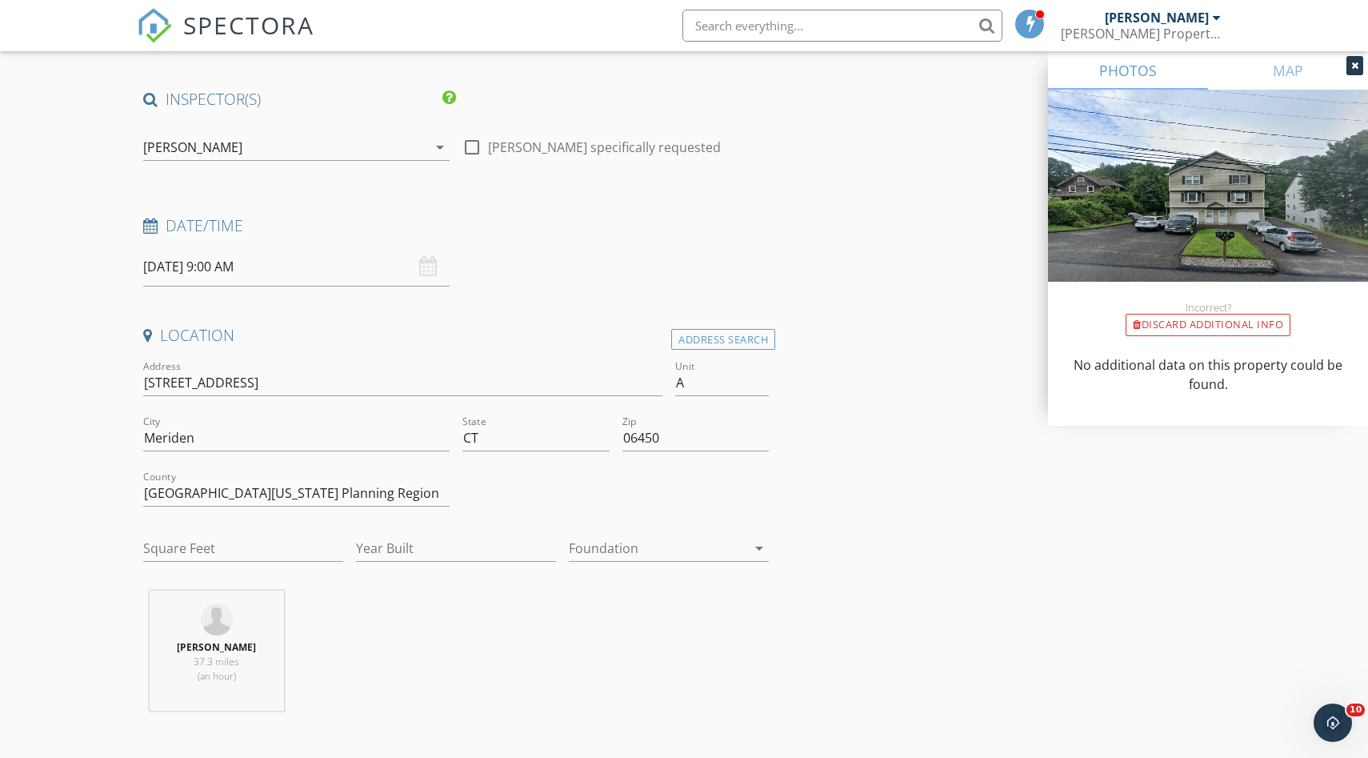
scroll to position [101, 0]
click at [191, 528] on div "Square Feet" at bounding box center [243, 548] width 200 height 52
click at [182, 544] on input "Square Feet" at bounding box center [243, 544] width 200 height 26
type input "1170"
click at [417, 554] on input "Year Built" at bounding box center [456, 544] width 200 height 26
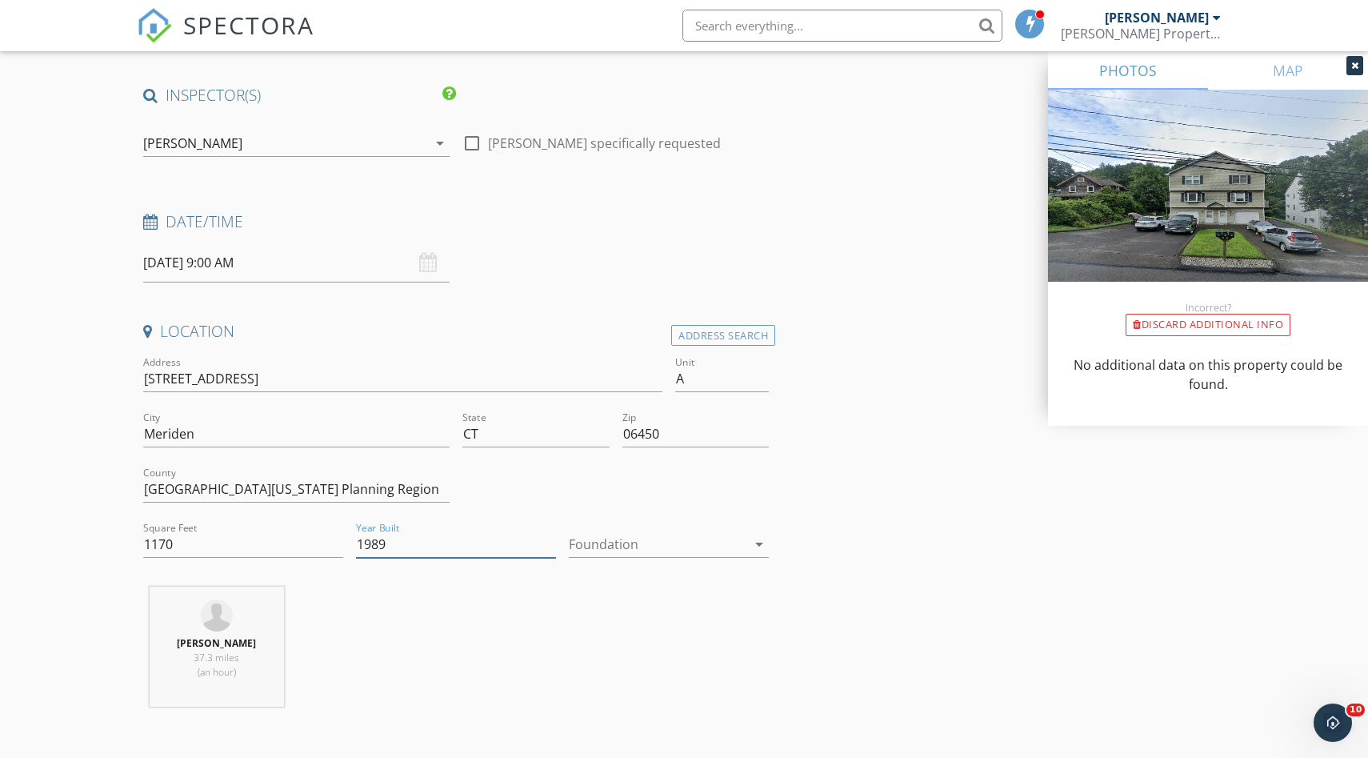
type input "1989"
click at [663, 546] on div at bounding box center [658, 544] width 178 height 26
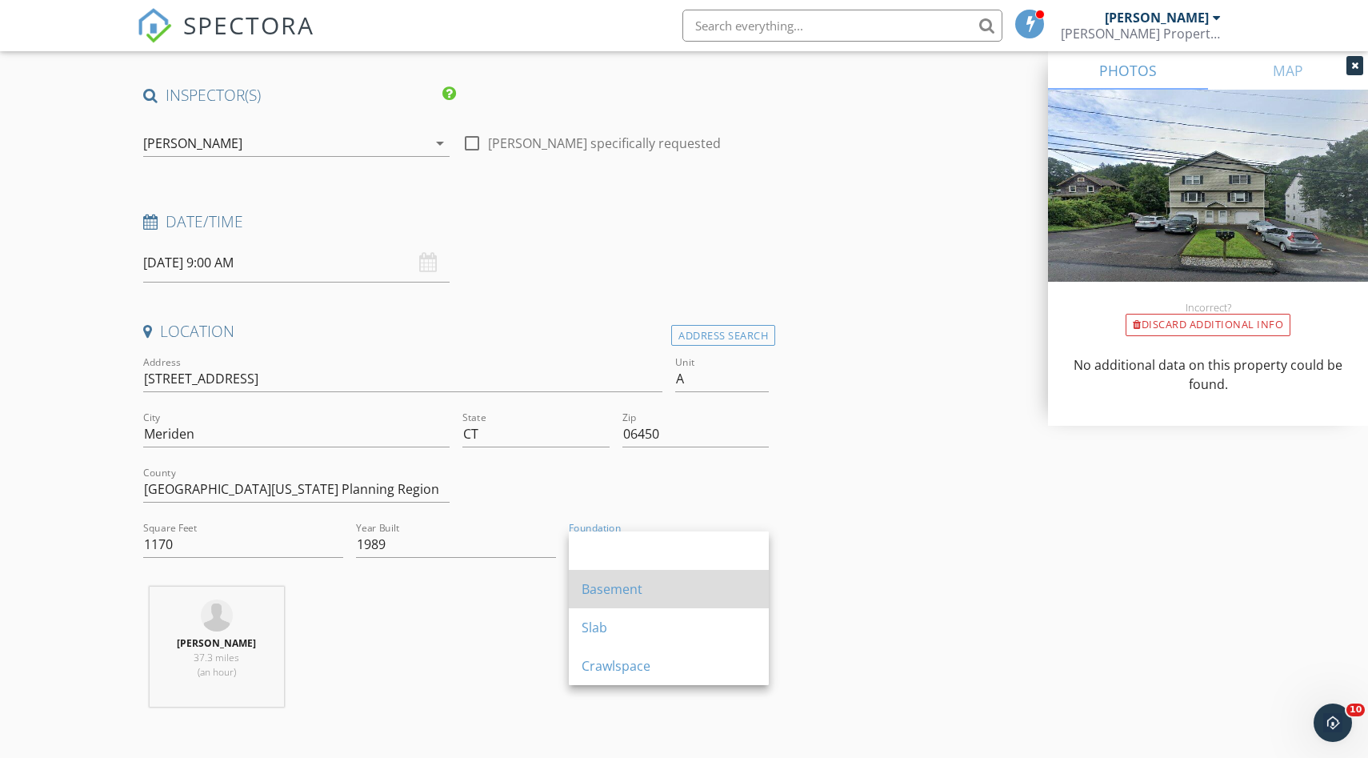
click at [611, 594] on div "Basement" at bounding box center [669, 588] width 174 height 19
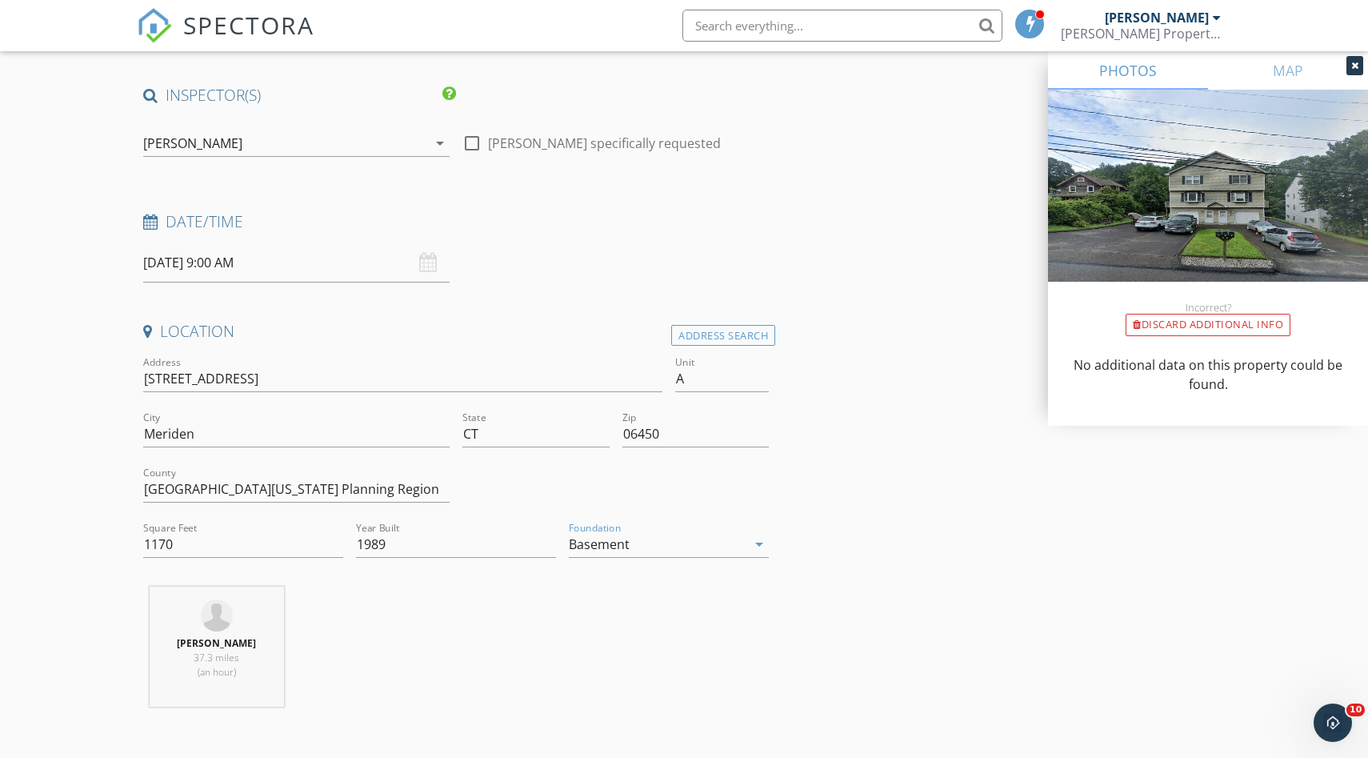
click at [529, 629] on div "Kyle Bentley 37.3 miles (an hour)" at bounding box center [456, 652] width 638 height 133
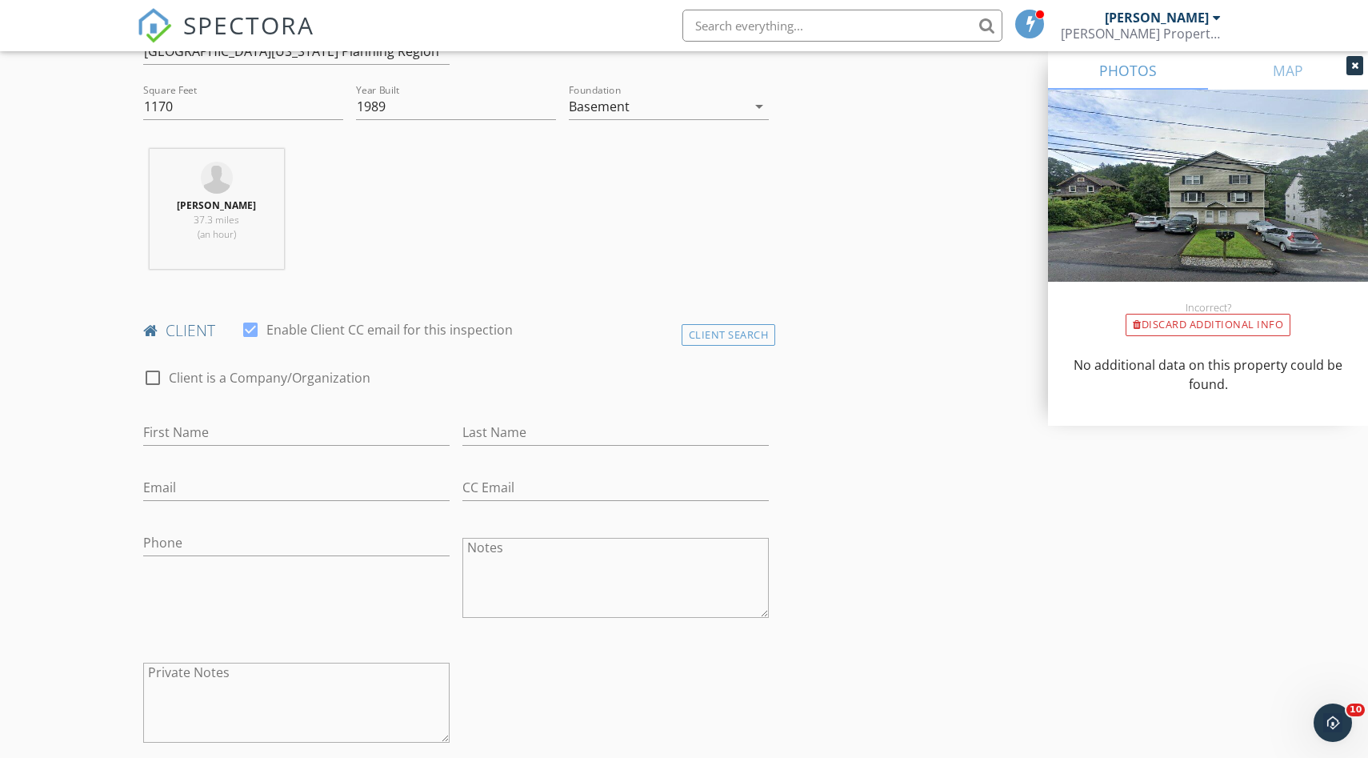
scroll to position [539, 0]
click at [213, 429] on input "First Name" at bounding box center [296, 431] width 306 height 26
type input "[PERSON_NAME]"
click at [192, 492] on input "Email" at bounding box center [296, 487] width 306 height 26
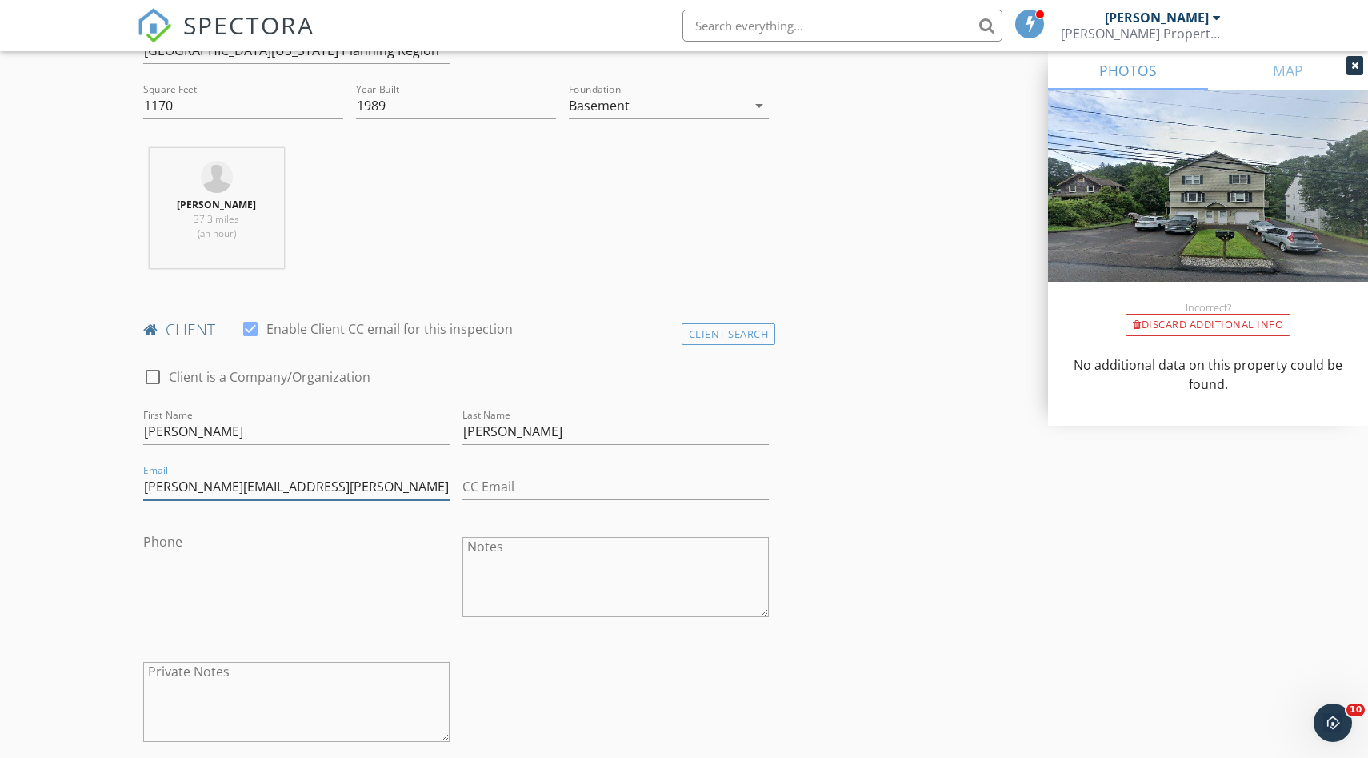
type input "tyler.a.roby@gmail.com"
click at [187, 544] on input "Phone" at bounding box center [296, 542] width 306 height 26
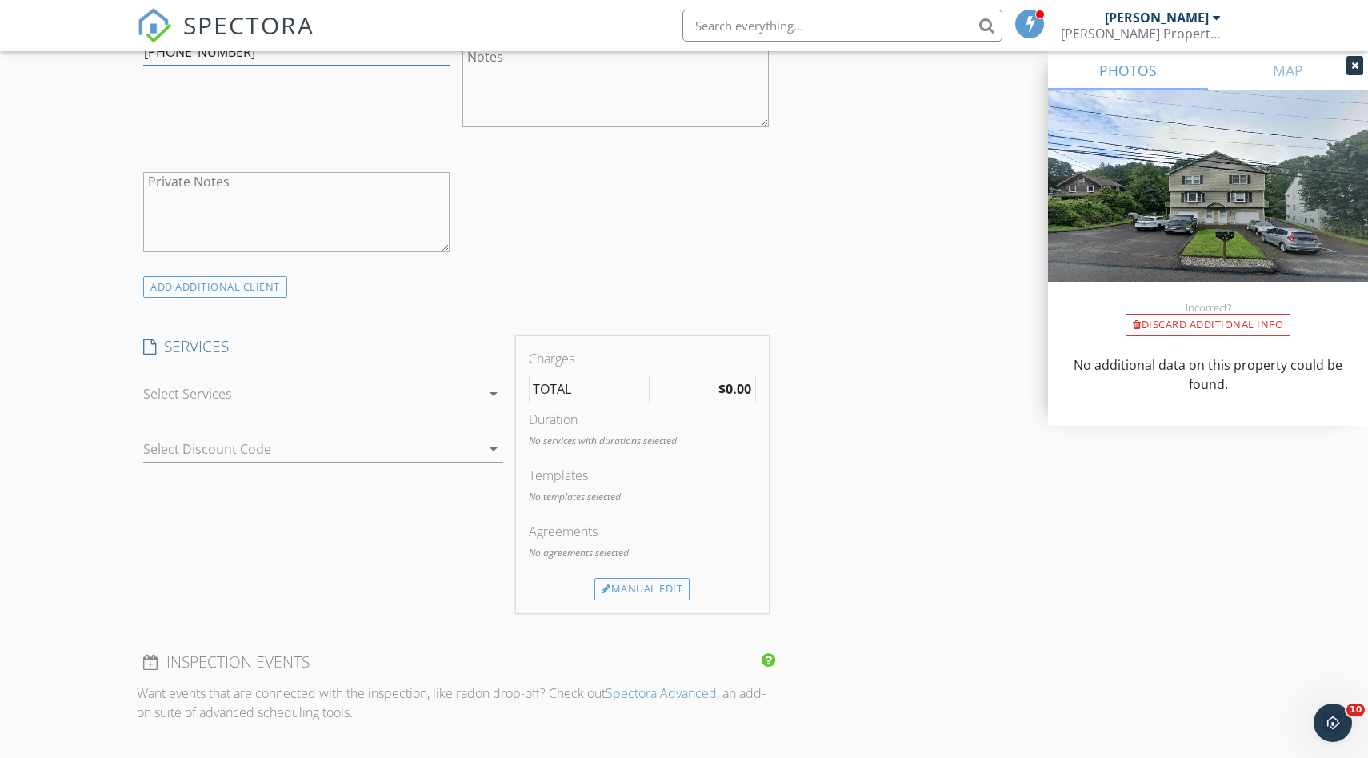
scroll to position [1031, 0]
type input "419-953-4650"
click at [487, 387] on icon "arrow_drop_down" at bounding box center [493, 391] width 19 height 19
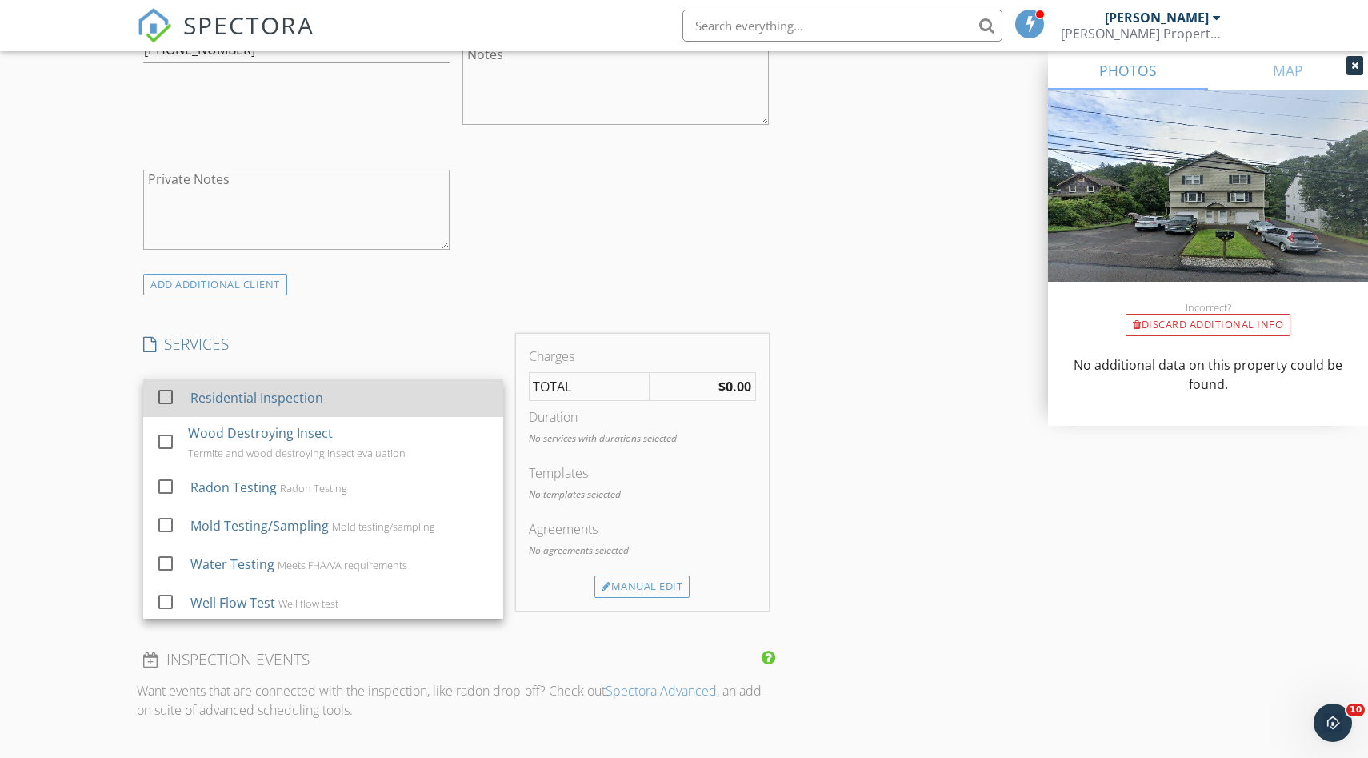
click at [167, 390] on div at bounding box center [165, 396] width 27 height 27
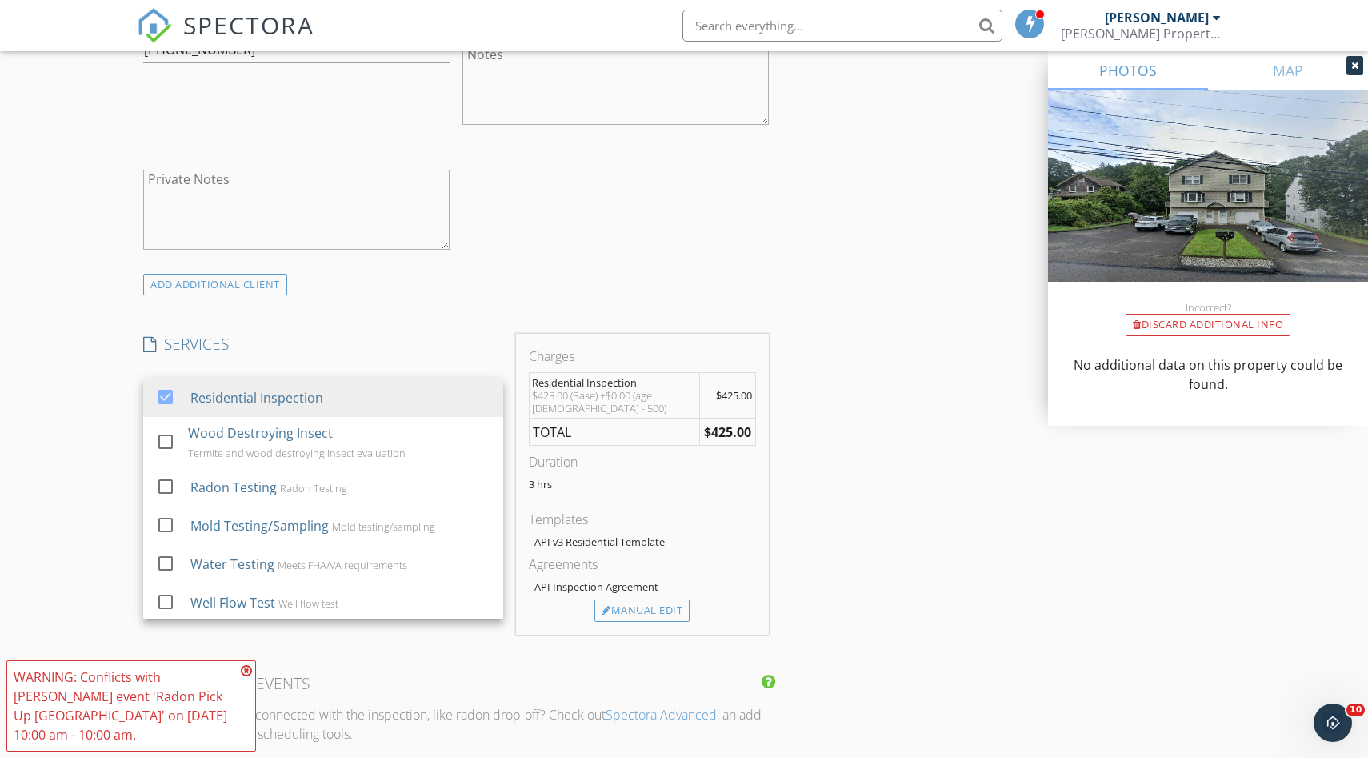
click at [429, 248] on textarea "Private Notes" at bounding box center [296, 210] width 306 height 80
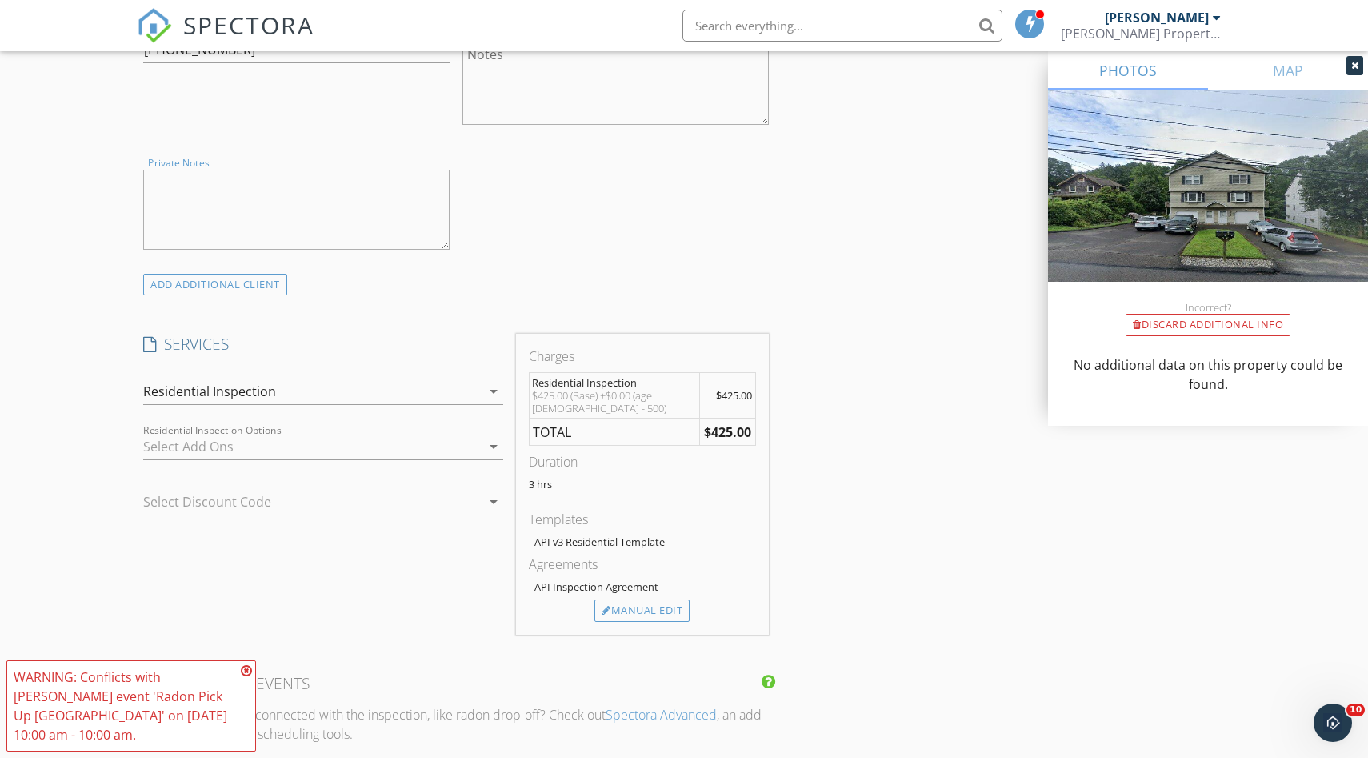
click at [491, 444] on icon "arrow_drop_down" at bounding box center [493, 446] width 19 height 19
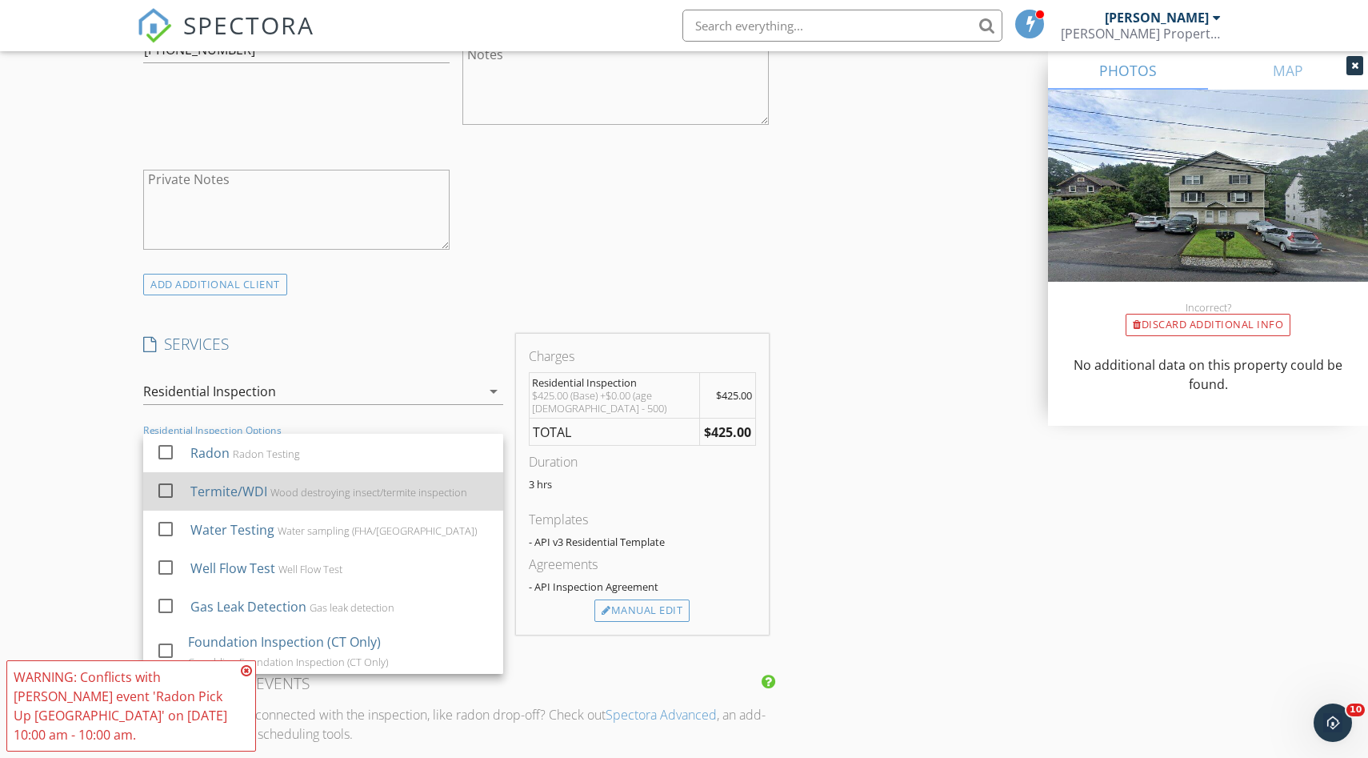
click at [160, 488] on div at bounding box center [165, 490] width 27 height 27
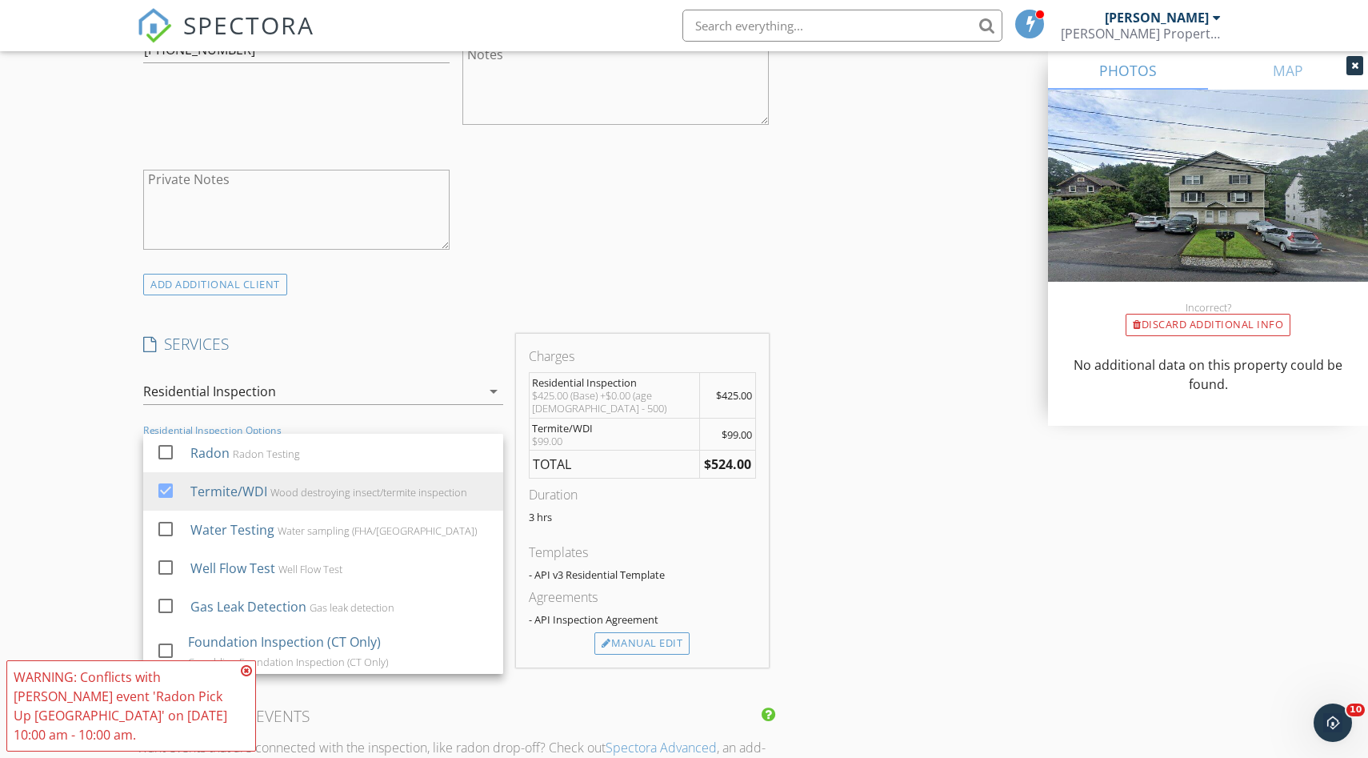
click at [507, 268] on div "check_box_outline_blank Client is a Company/Organization First Name Tyler Last …" at bounding box center [456, 66] width 638 height 414
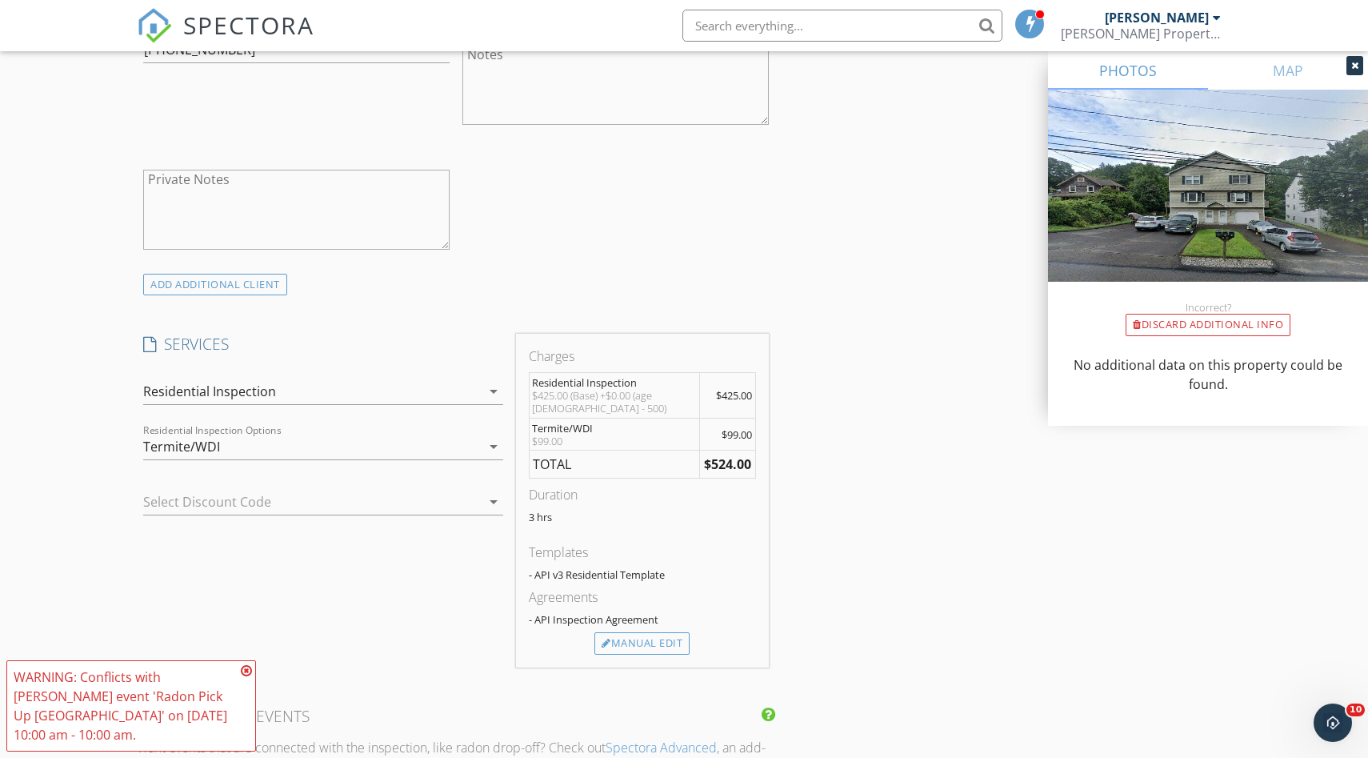
click at [249, 673] on icon at bounding box center [246, 670] width 11 height 13
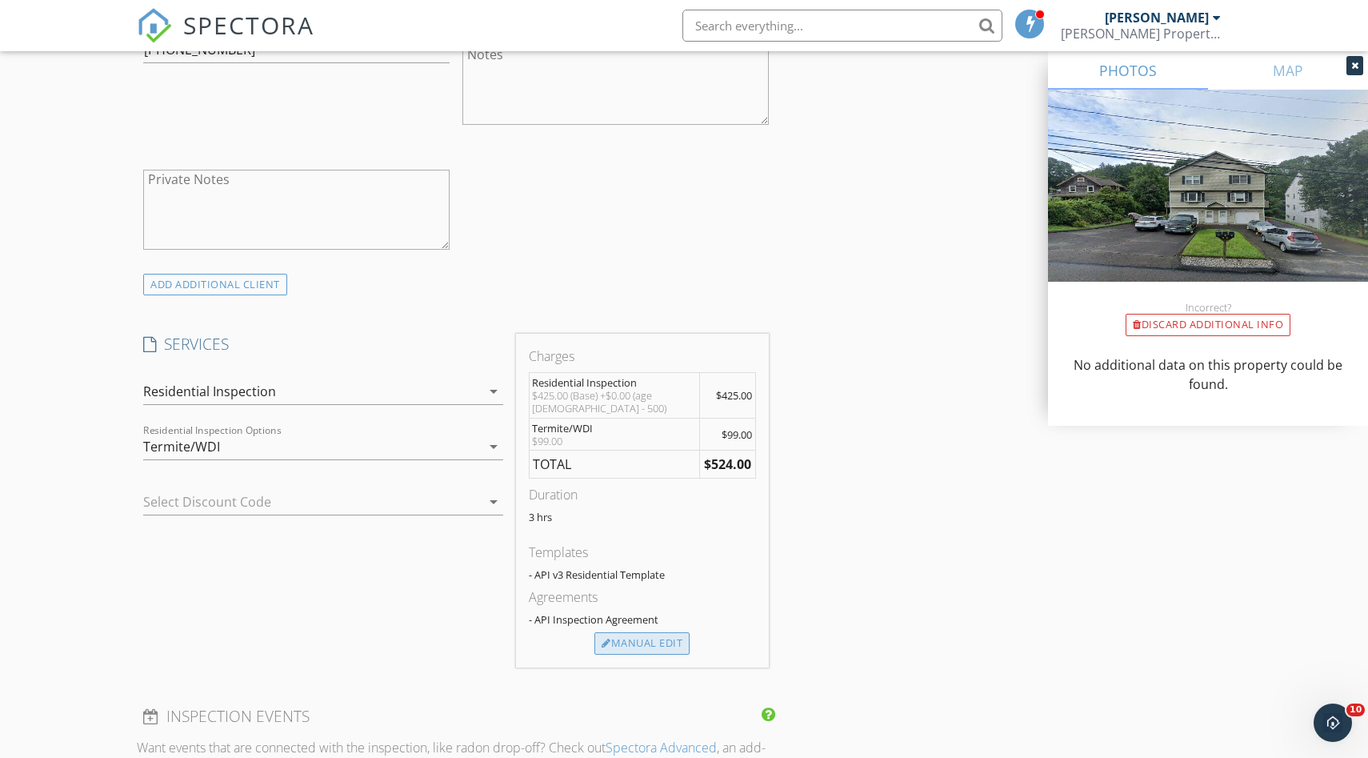
click at [650, 632] on div "Manual Edit" at bounding box center [641, 643] width 95 height 22
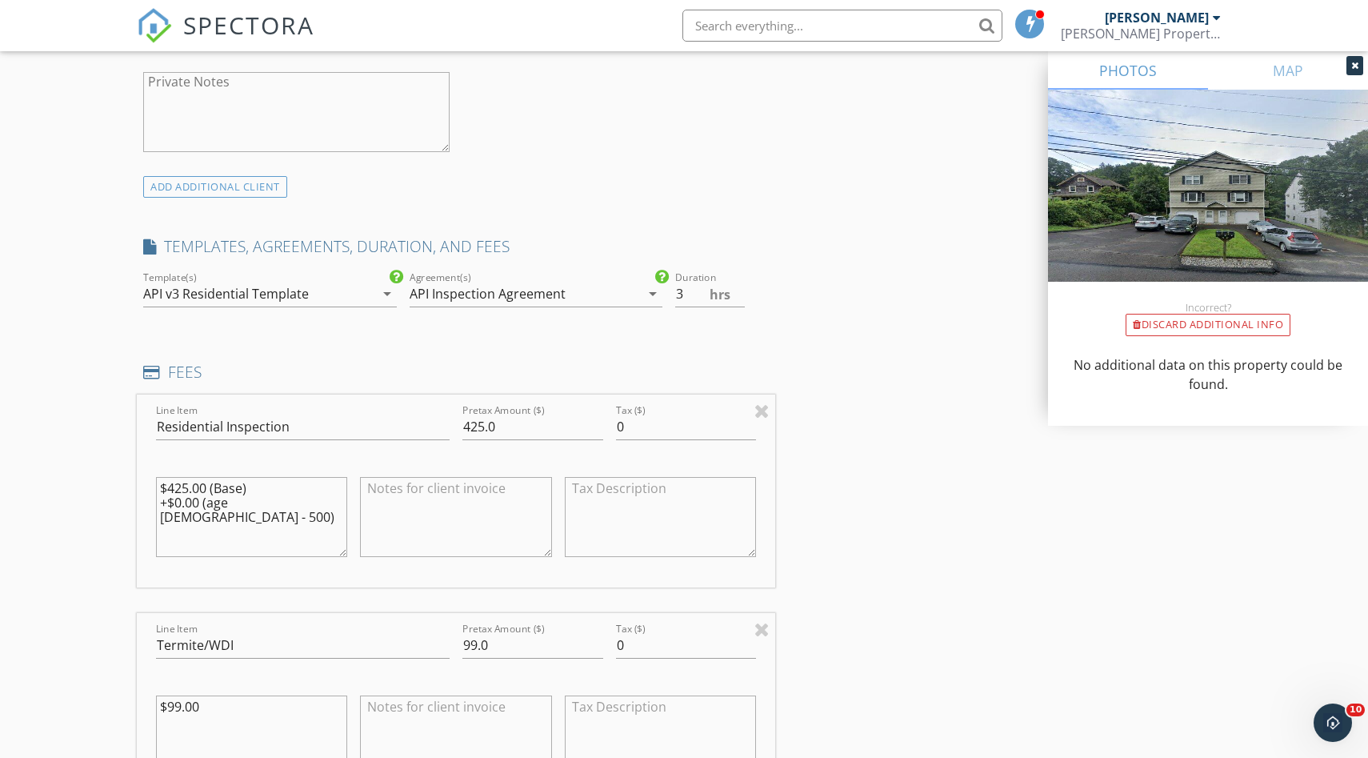
scroll to position [1137, 0]
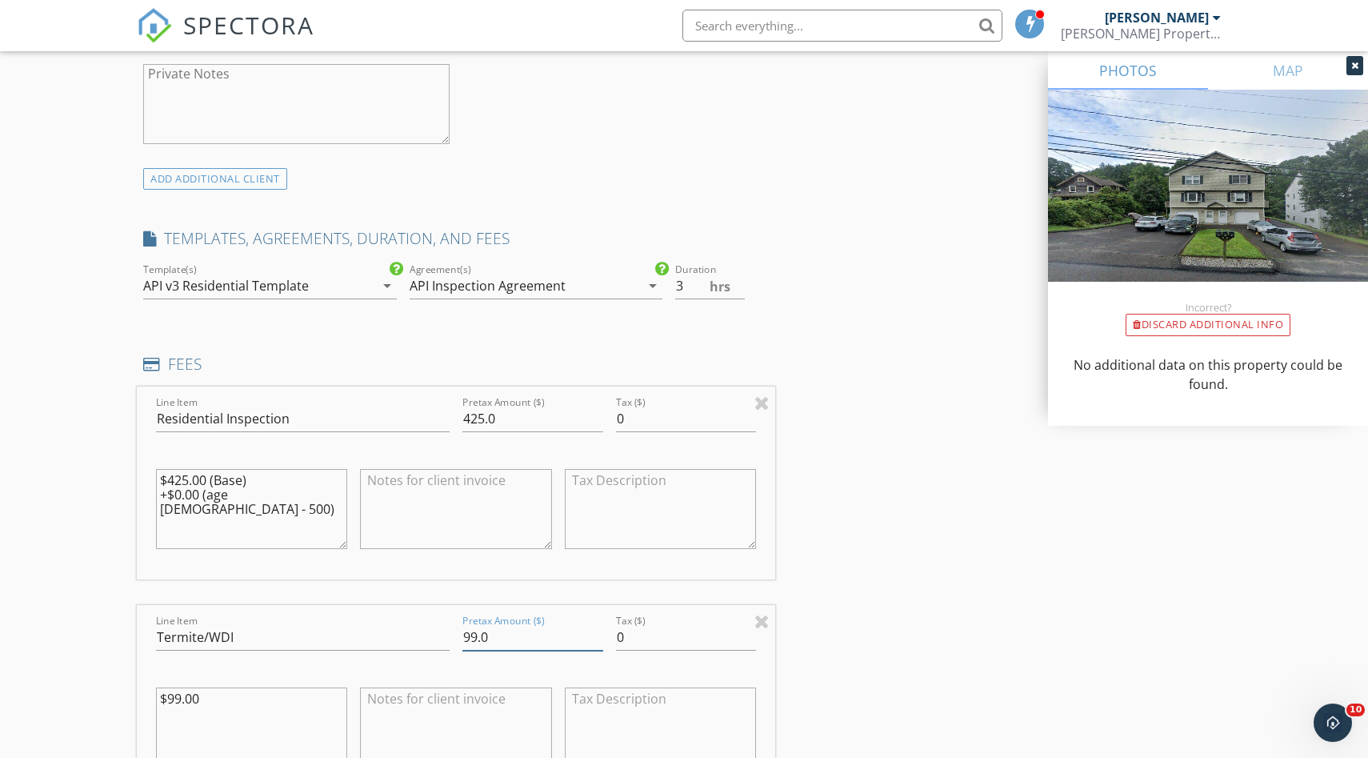
drag, startPoint x: 502, startPoint y: 632, endPoint x: 431, endPoint y: 631, distance: 71.2
click at [431, 631] on div "Line Item Termite/WDI Pretax Amount ($) 99.0 Tax ($) 0 $99.00" at bounding box center [456, 701] width 638 height 193
type input "125.00"
drag, startPoint x: 233, startPoint y: 704, endPoint x: 118, endPoint y: 702, distance: 115.2
click at [118, 702] on div "New Inspection Click here to use the New Order Form INSPECTOR(S) check_box_outl…" at bounding box center [684, 530] width 1368 height 3146
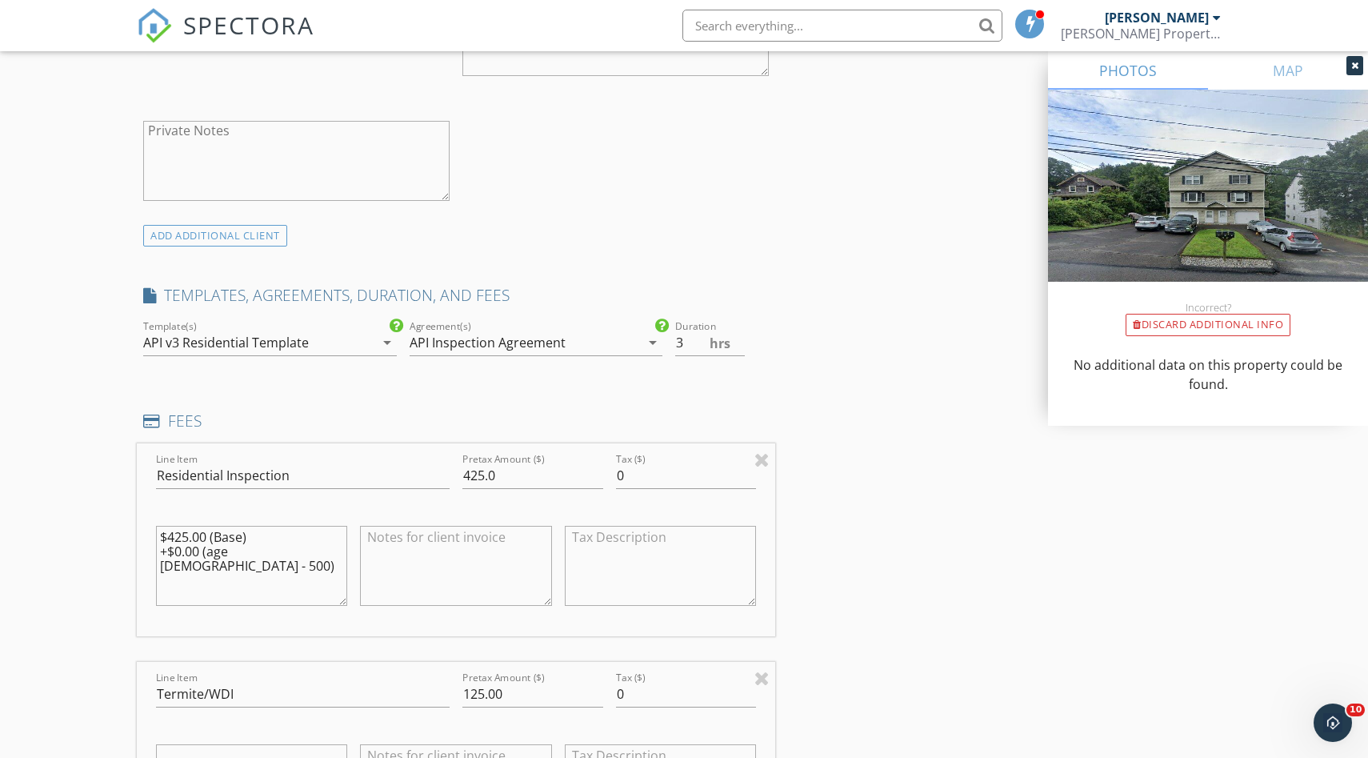
scroll to position [1074, 0]
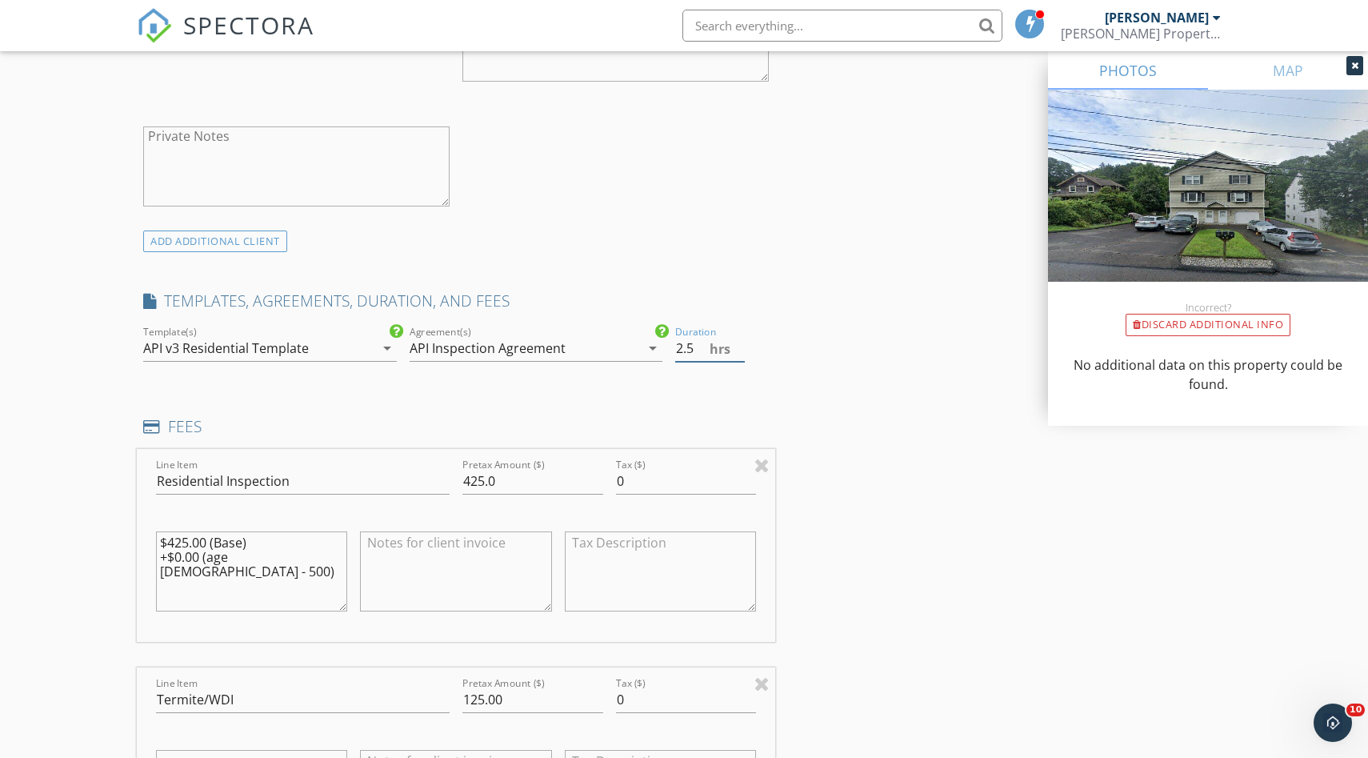
type input "2.5"
click at [742, 352] on input "2.5" at bounding box center [710, 348] width 70 height 26
drag, startPoint x: 531, startPoint y: 482, endPoint x: 390, endPoint y: 480, distance: 141.6
click at [390, 480] on div "Line Item Residential Inspection Pretax Amount ($) 425.0 Tax ($) 0 $425.00 (Bas…" at bounding box center [456, 545] width 638 height 193
type input "532.88"
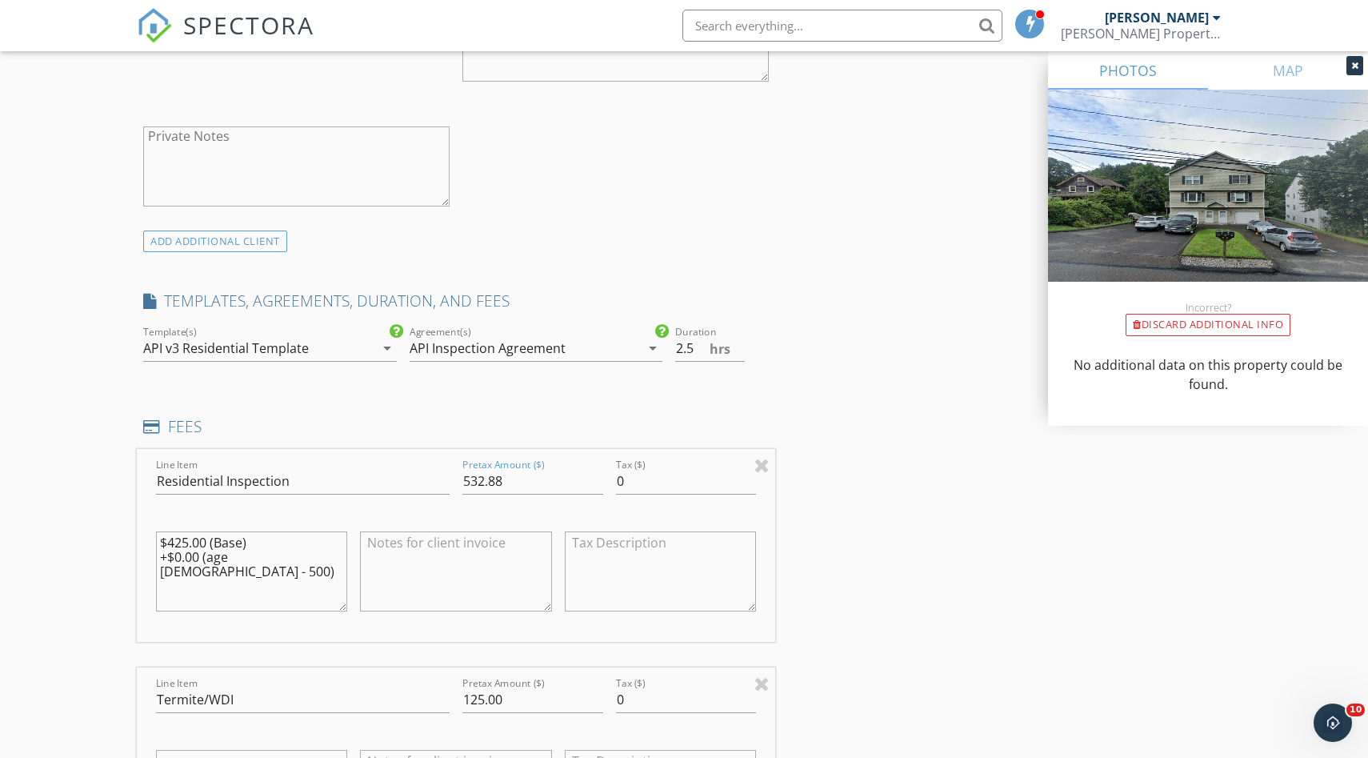
click at [912, 548] on div "INSPECTOR(S) check_box_outline_blank Adam Anderson check_box Kyle Bentley PRIMA…" at bounding box center [684, 619] width 1094 height 3016
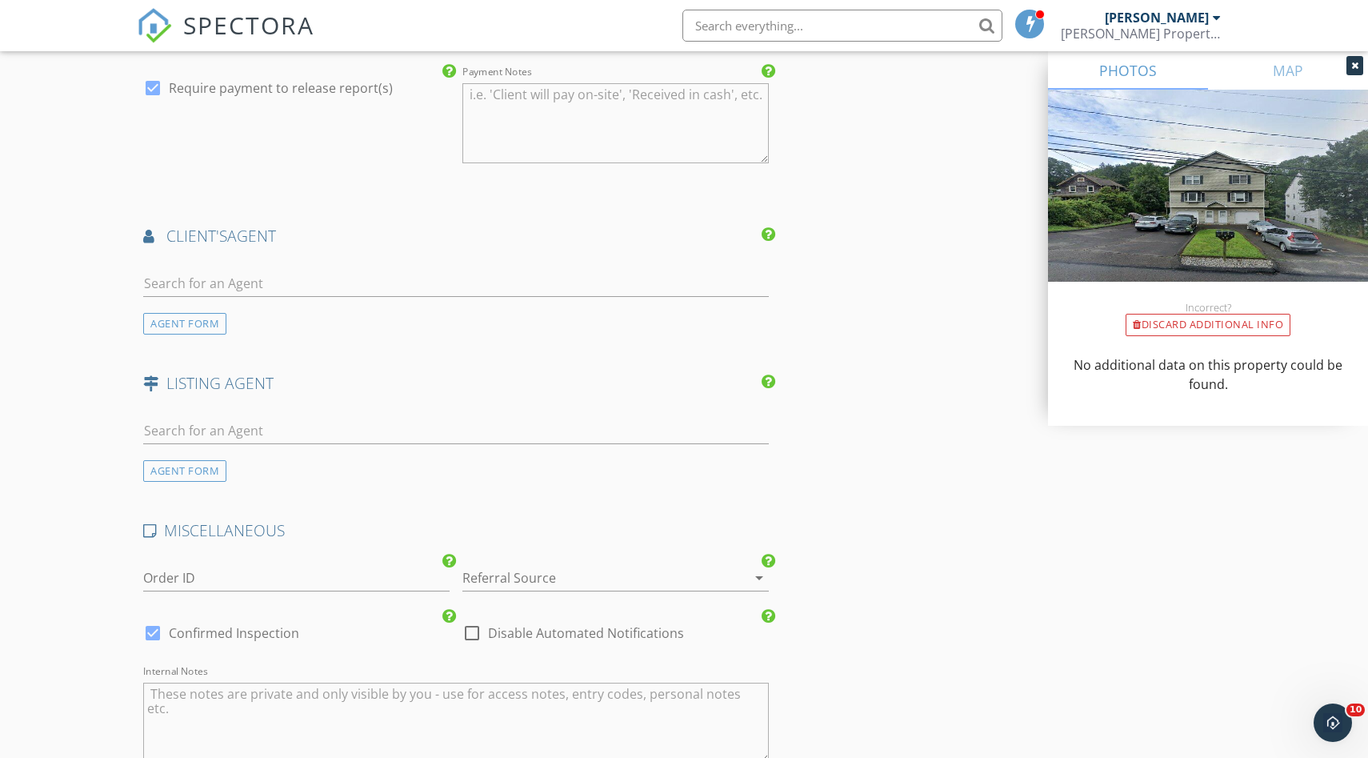
scroll to position [2166, 0]
click at [212, 283] on input "text" at bounding box center [456, 282] width 626 height 26
type input "Heather"
click at [211, 310] on div "Heather Blais" at bounding box center [238, 310] width 99 height 19
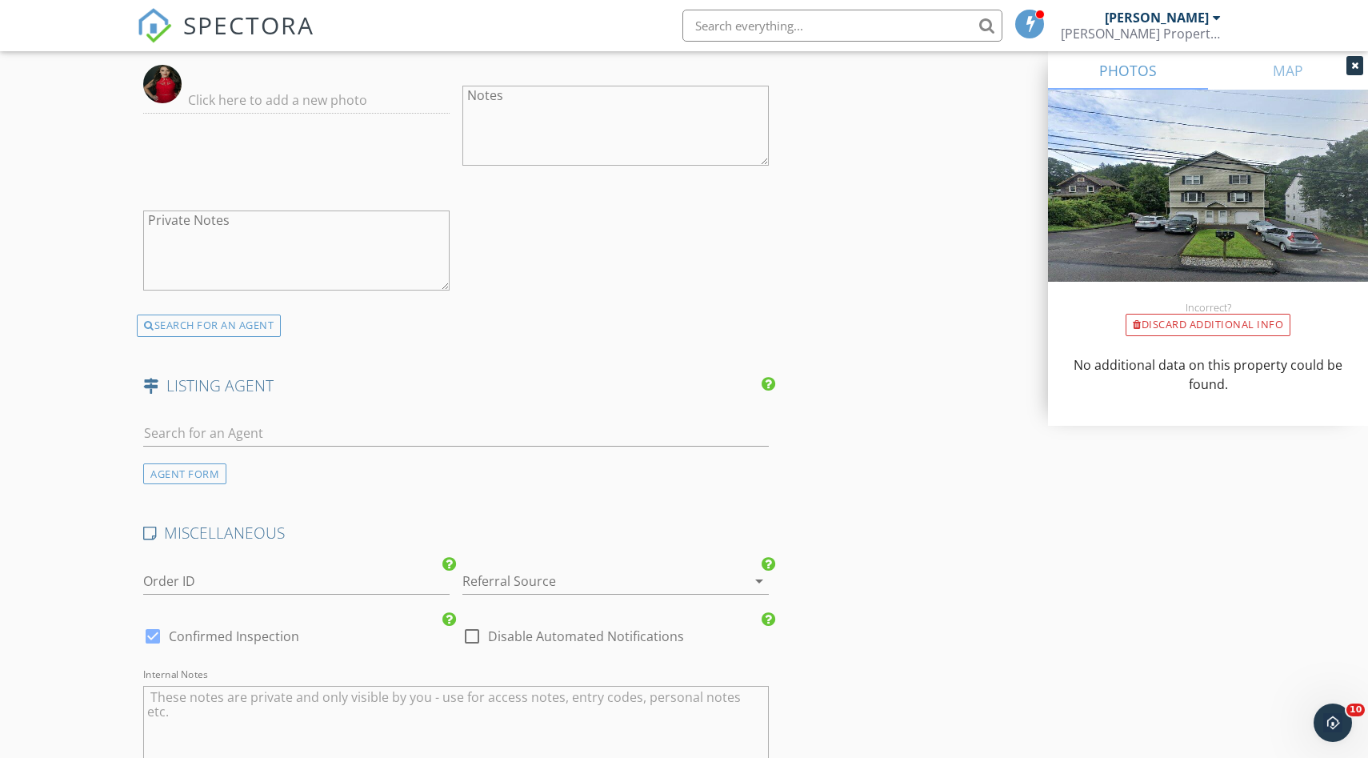
scroll to position [2846, 0]
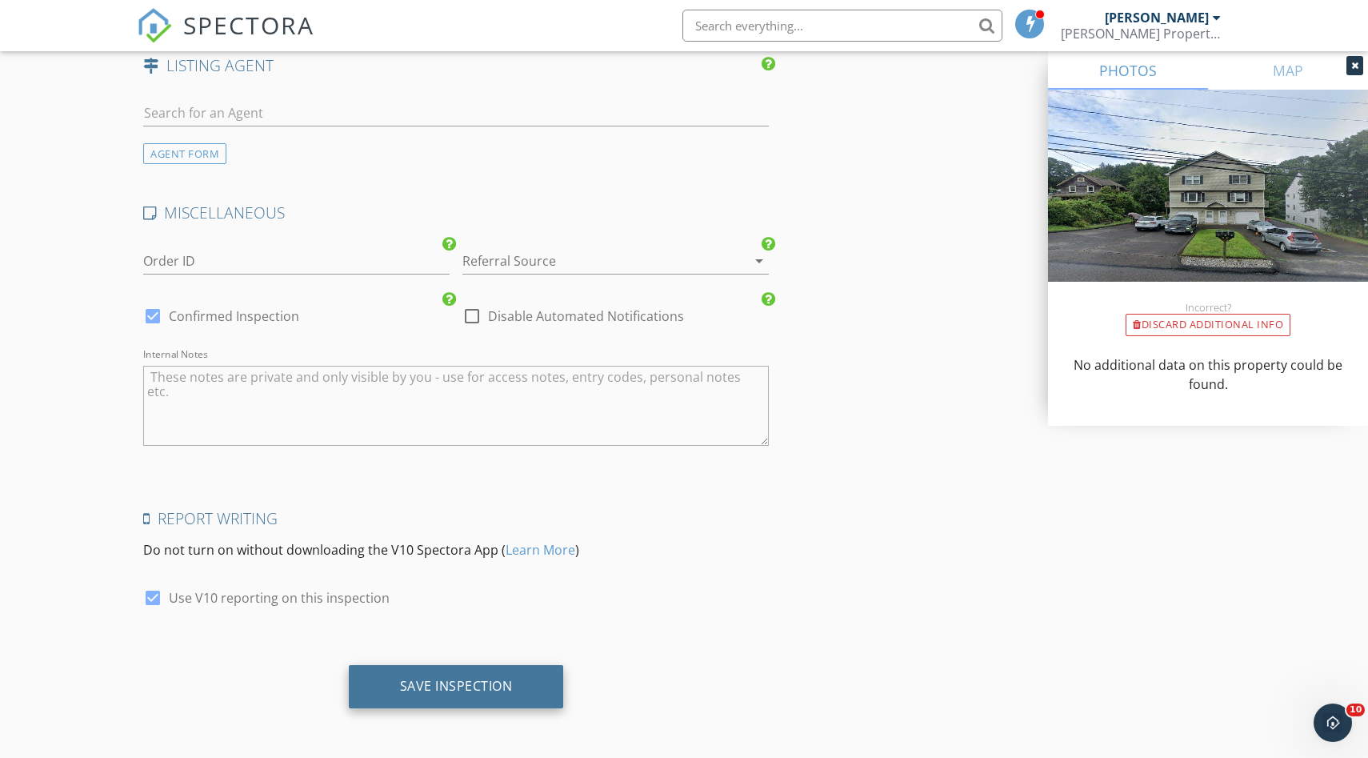
click at [438, 694] on div "Save Inspection" at bounding box center [456, 686] width 215 height 43
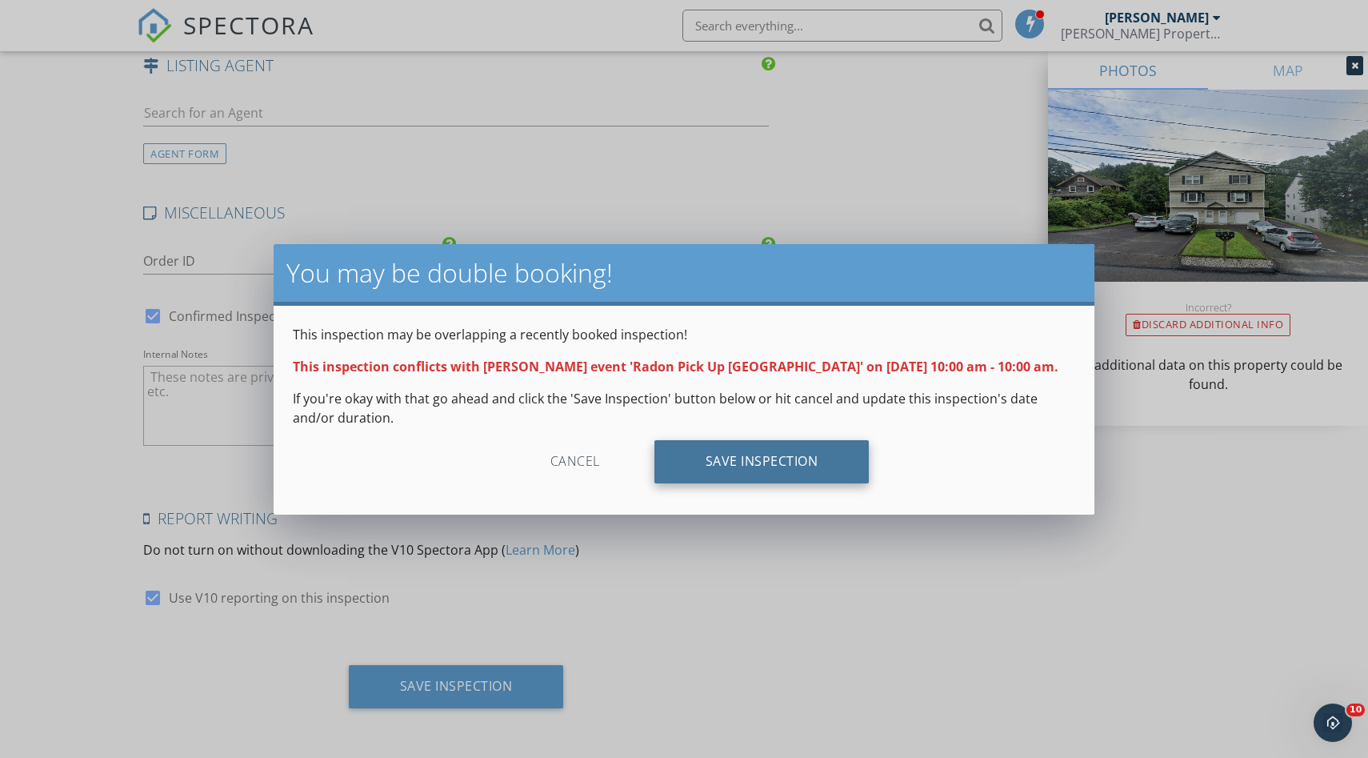
click at [766, 469] on div "Save Inspection" at bounding box center [761, 461] width 215 height 43
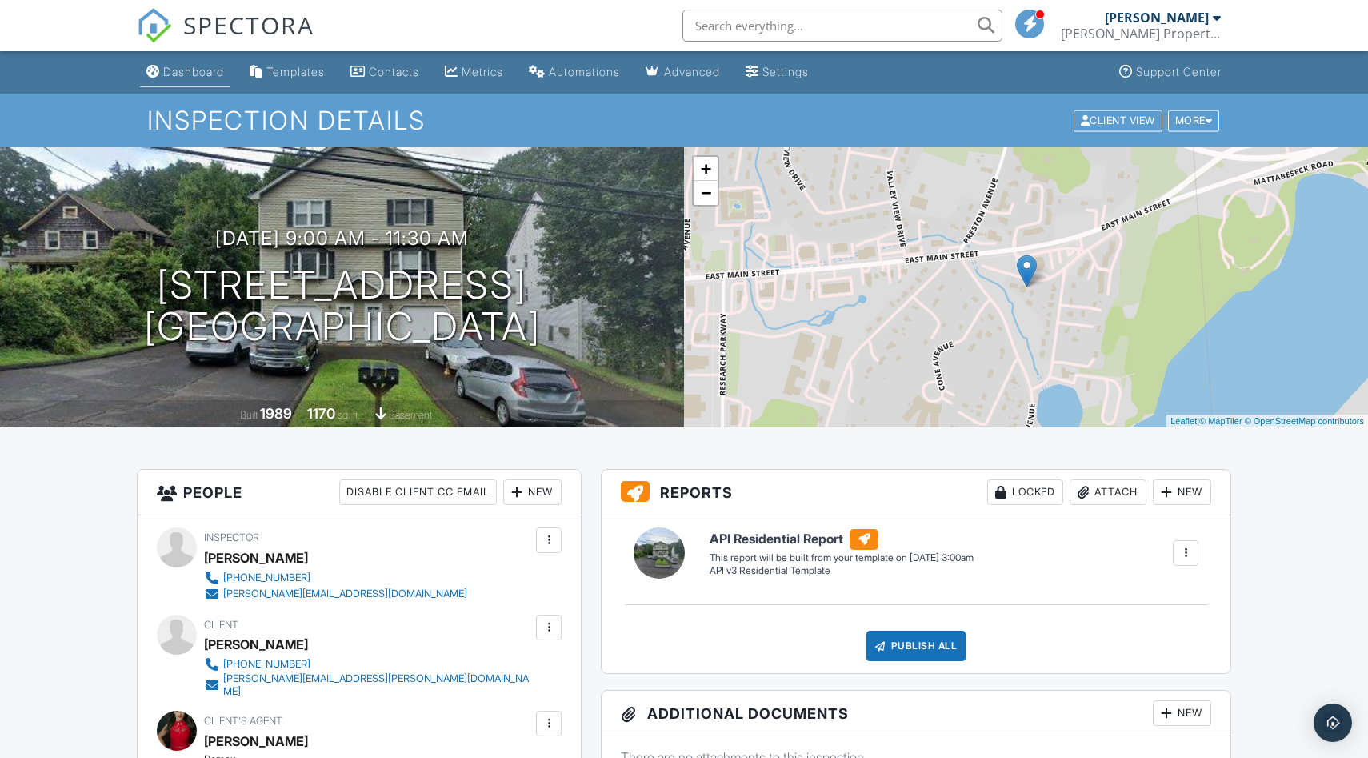
click at [192, 59] on link "Dashboard" at bounding box center [185, 73] width 90 height 30
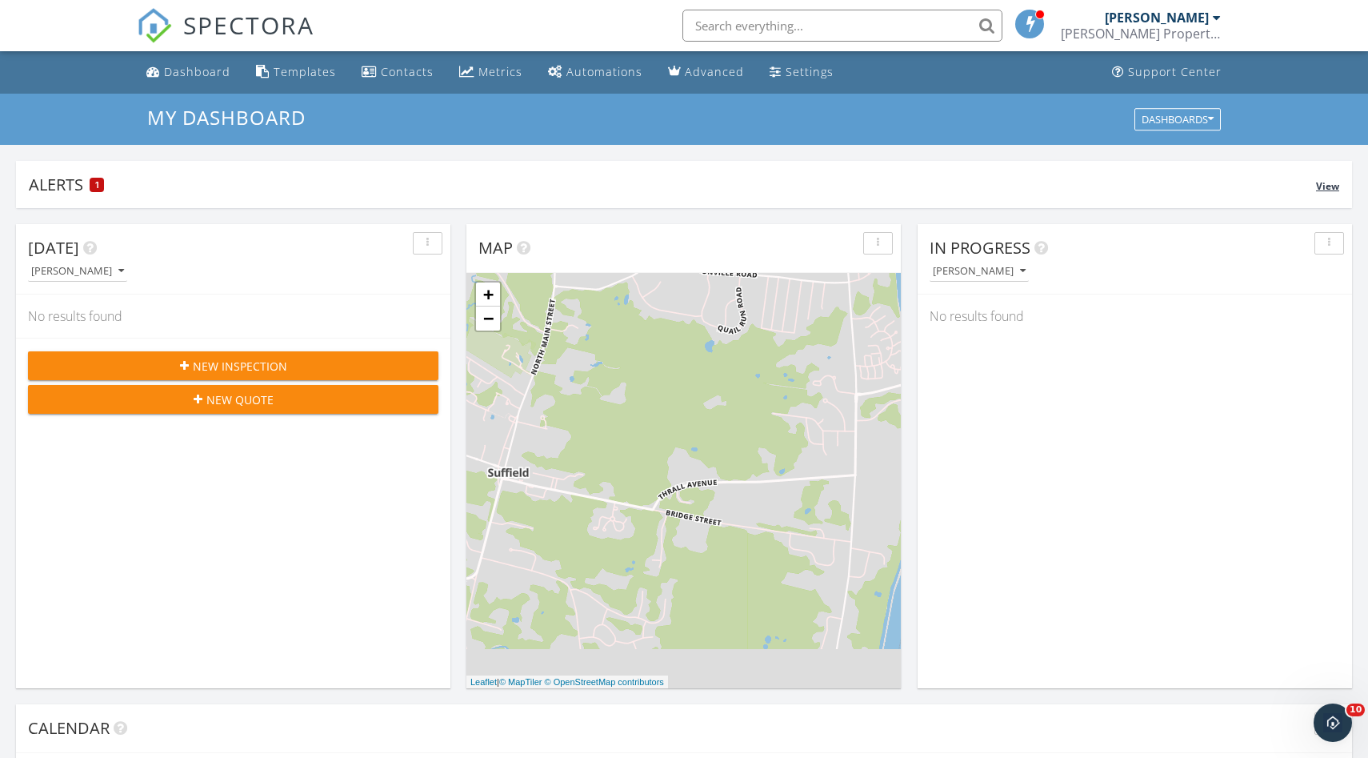
click at [292, 200] on div "Alerts 1 View" at bounding box center [684, 184] width 1336 height 47
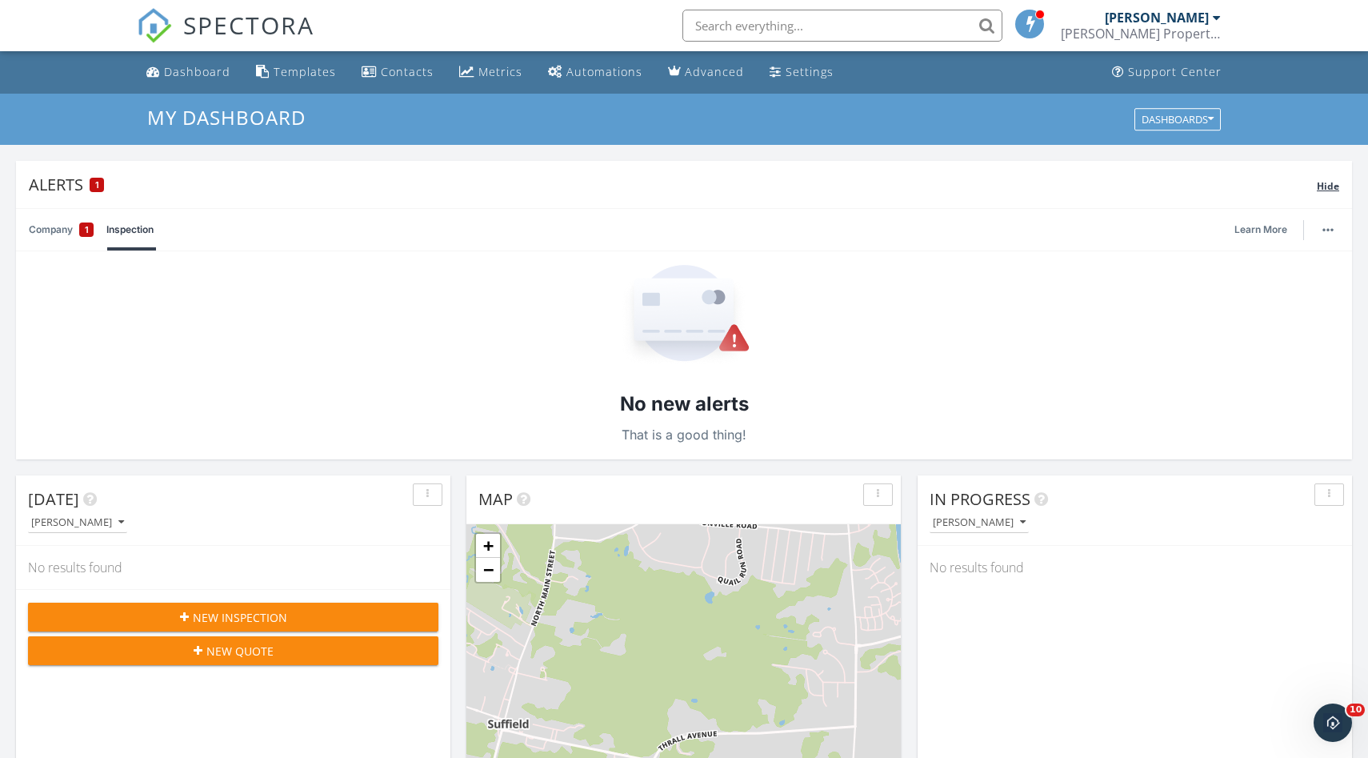
click at [303, 184] on div "Alerts 1" at bounding box center [673, 185] width 1288 height 22
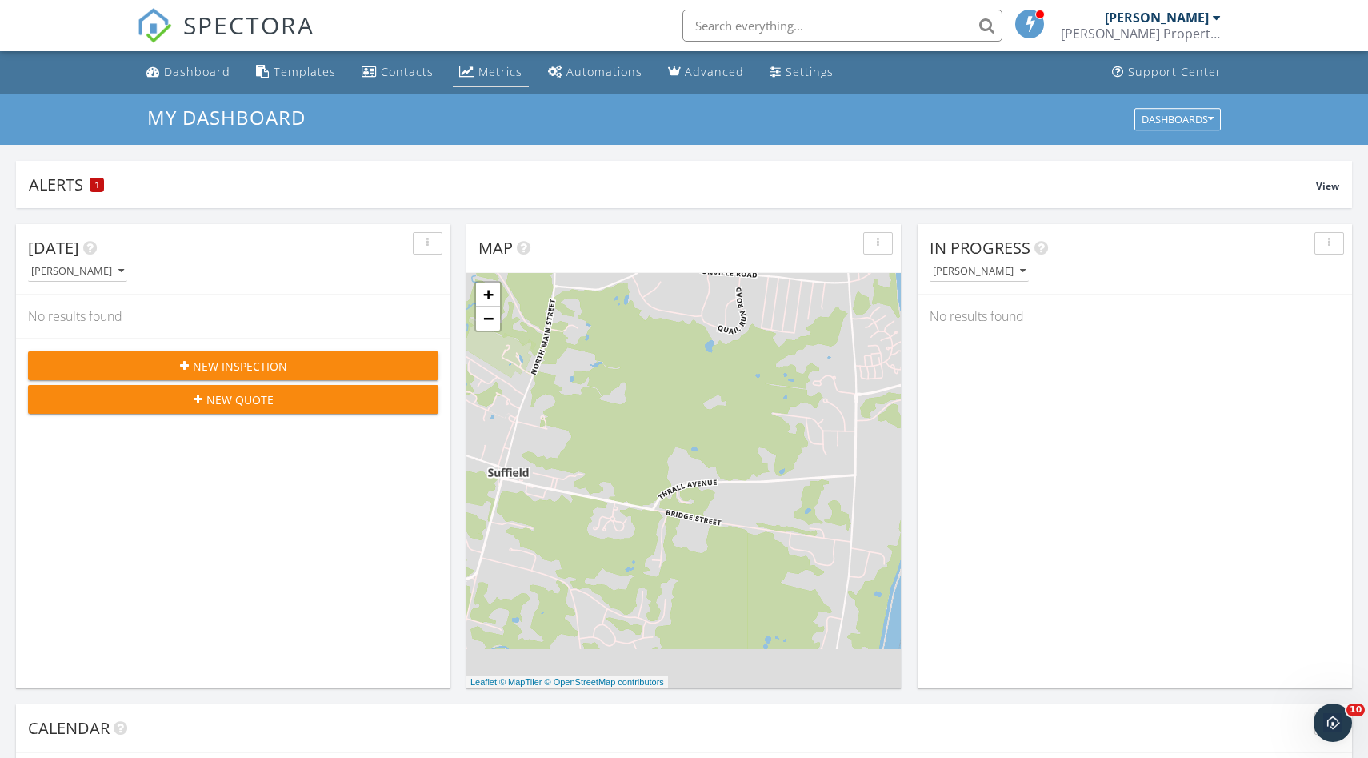
click at [481, 77] on div "Metrics" at bounding box center [500, 71] width 44 height 15
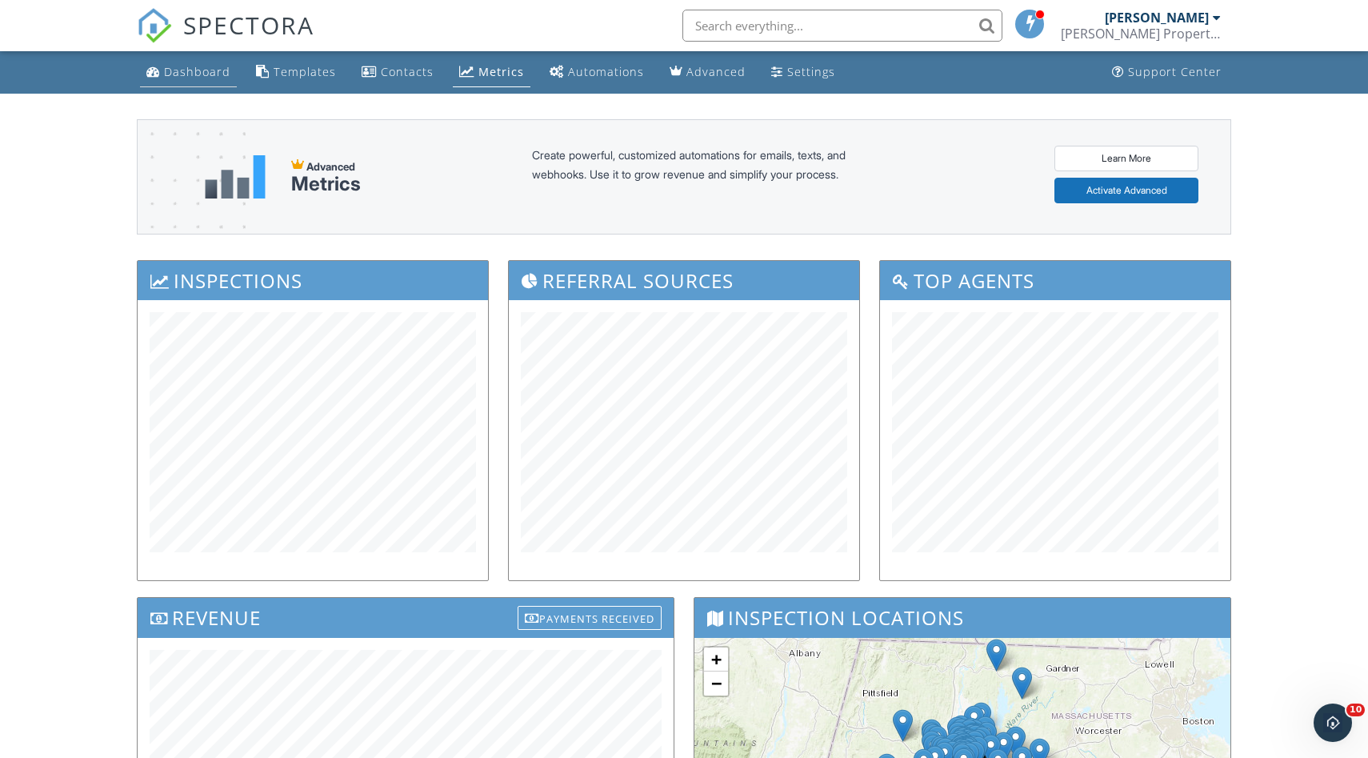
click at [178, 71] on div "Dashboard" at bounding box center [197, 71] width 66 height 15
